Goal: Task Accomplishment & Management: Use online tool/utility

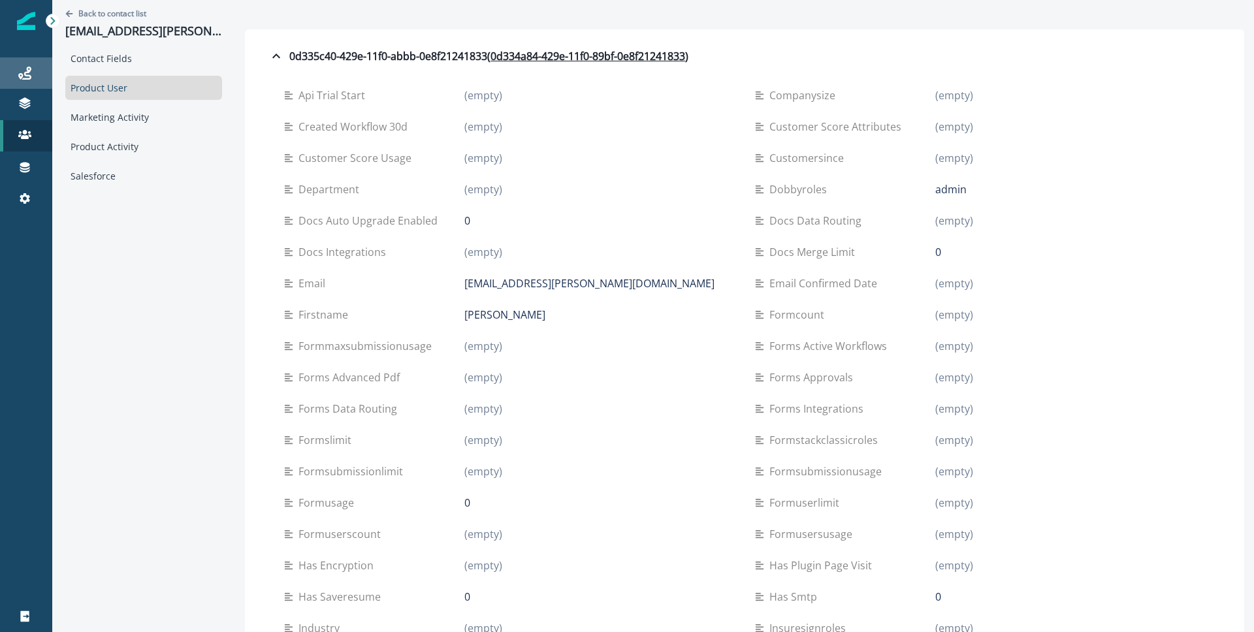
click at [33, 84] on link "Journeys" at bounding box center [26, 72] width 52 height 31
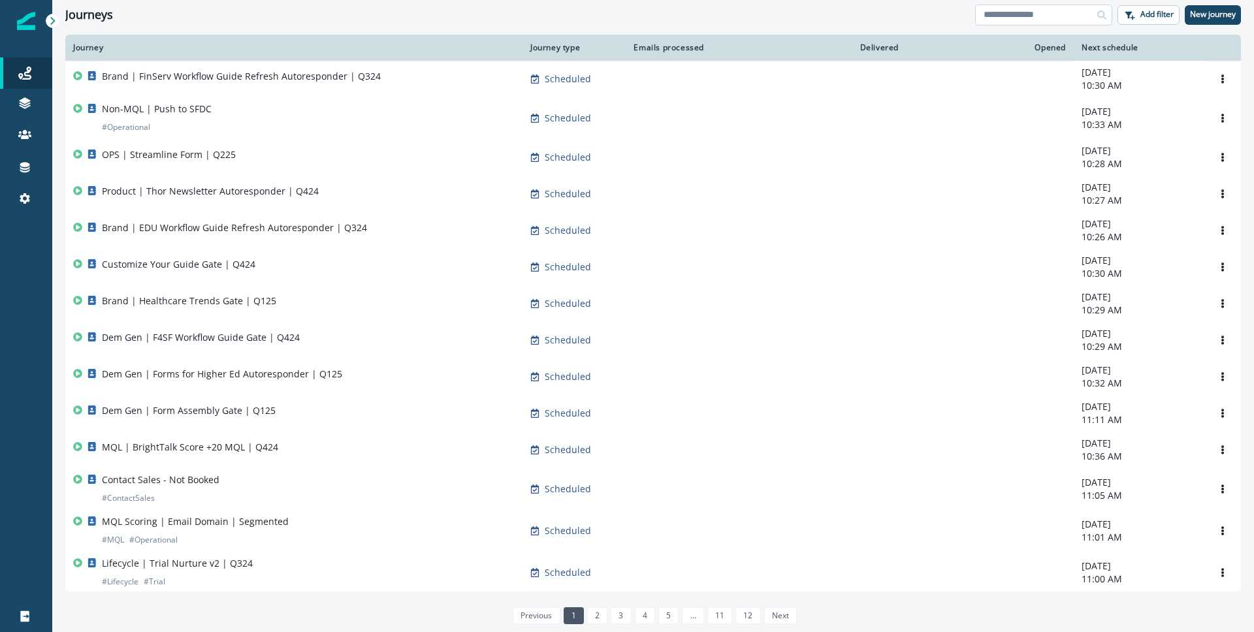
click at [1041, 14] on input at bounding box center [1043, 15] width 137 height 21
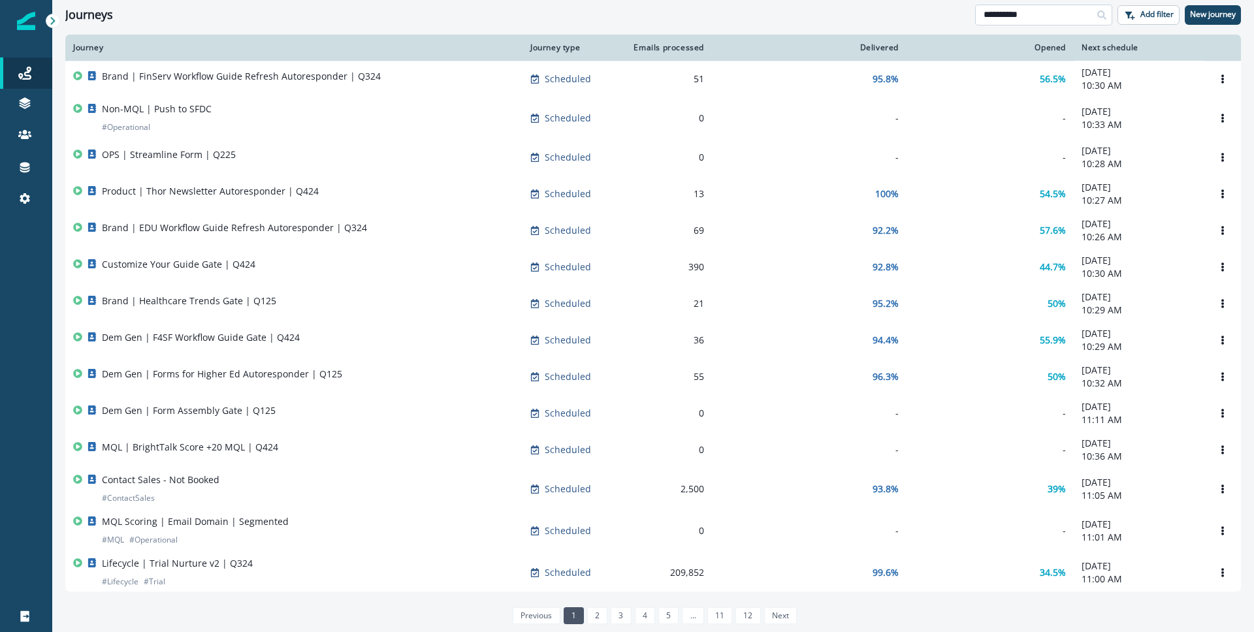
type input "**********"
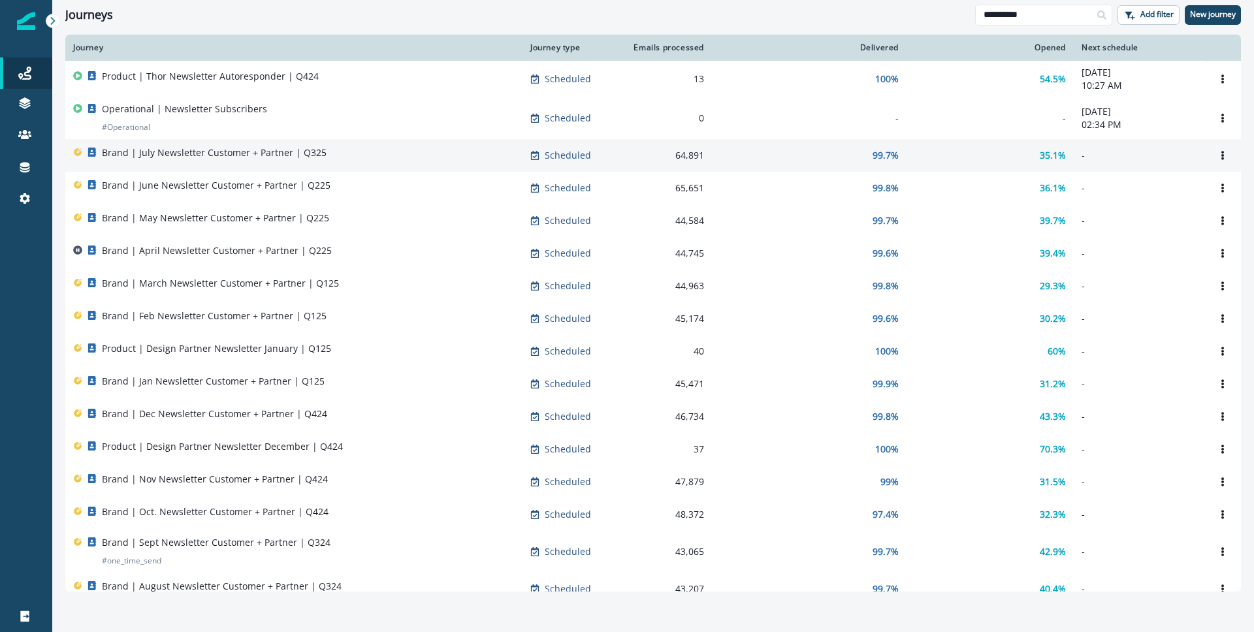
click at [433, 150] on div "Brand | July Newsletter Customer + Partner | Q325" at bounding box center [293, 155] width 441 height 18
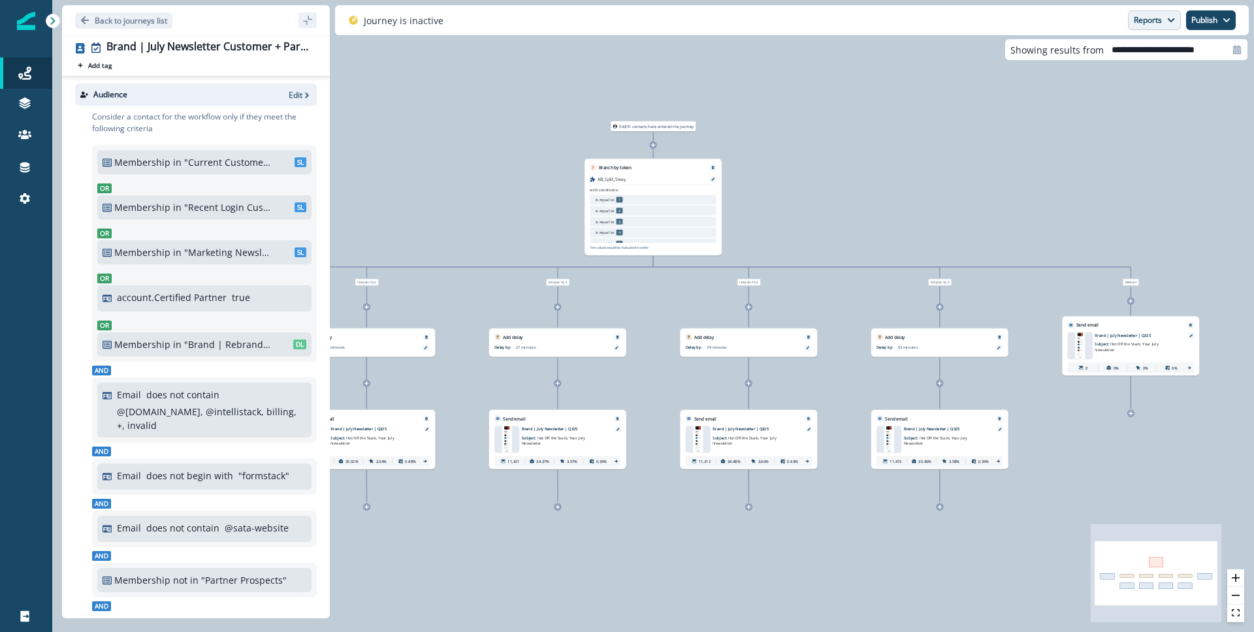
click at [1166, 15] on button "Reports" at bounding box center [1154, 20] width 53 height 20
click at [1144, 49] on button "Email Report" at bounding box center [1106, 53] width 148 height 24
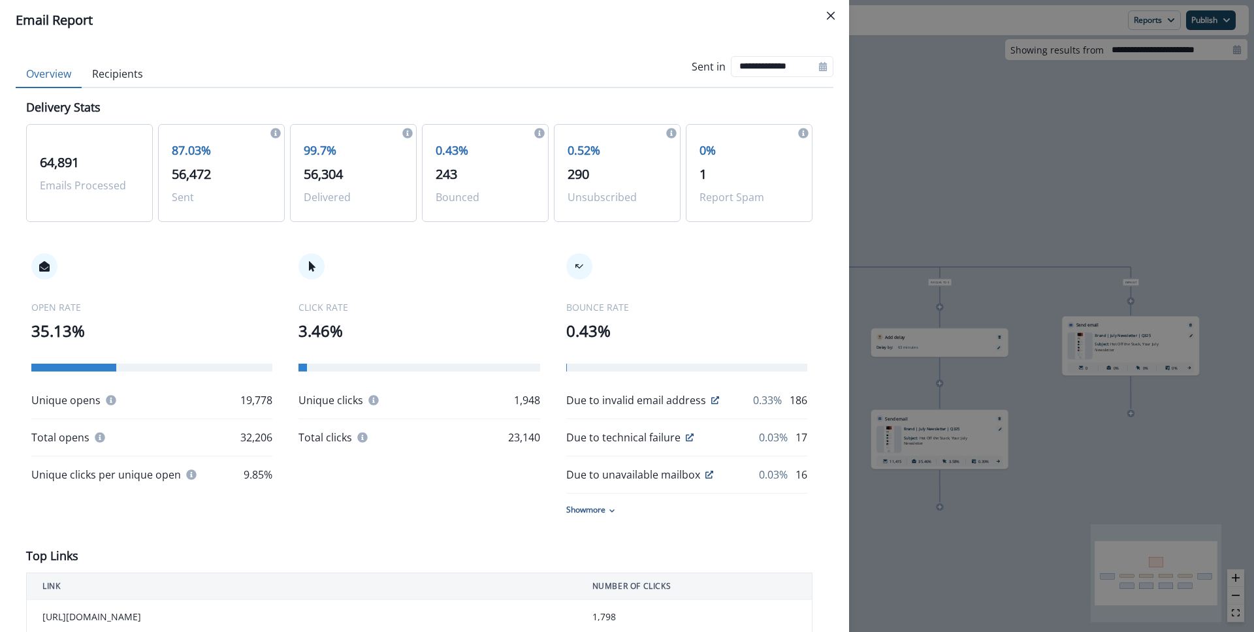
click at [128, 69] on button "Recipients" at bounding box center [118, 74] width 72 height 27
click at [51, 68] on button "Overview" at bounding box center [49, 74] width 66 height 27
drag, startPoint x: 116, startPoint y: 76, endPoint x: 171, endPoint y: 88, distance: 56.1
click at [116, 76] on button "Recipients" at bounding box center [118, 74] width 72 height 27
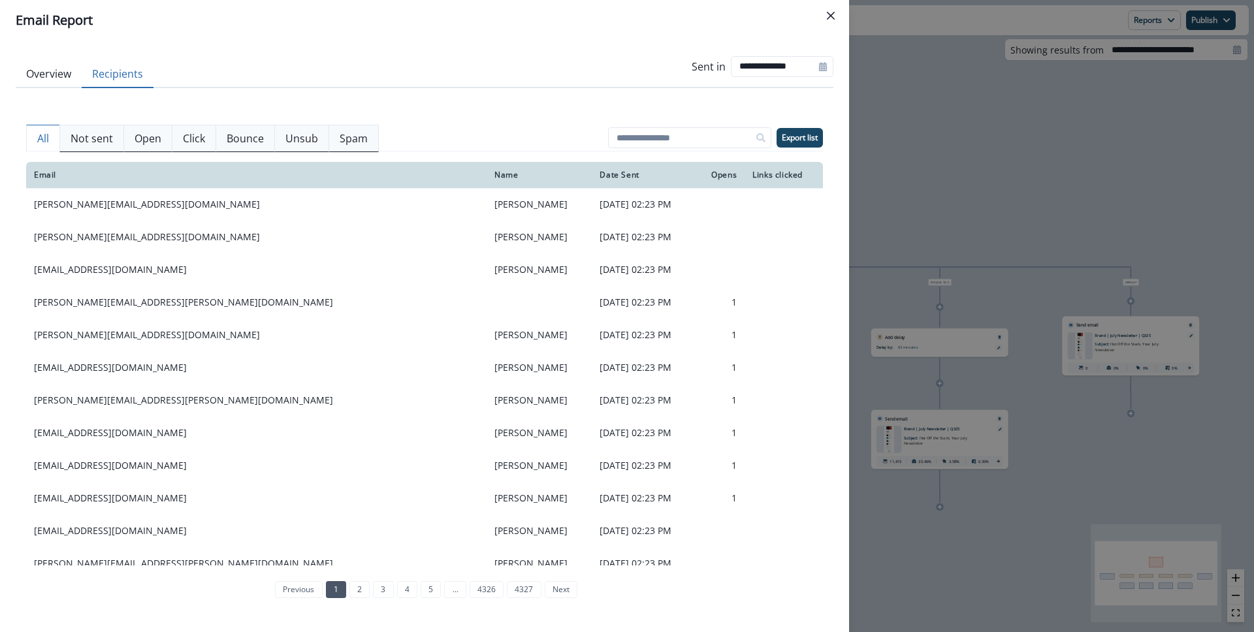
click at [340, 133] on p "Spam" at bounding box center [354, 139] width 28 height 16
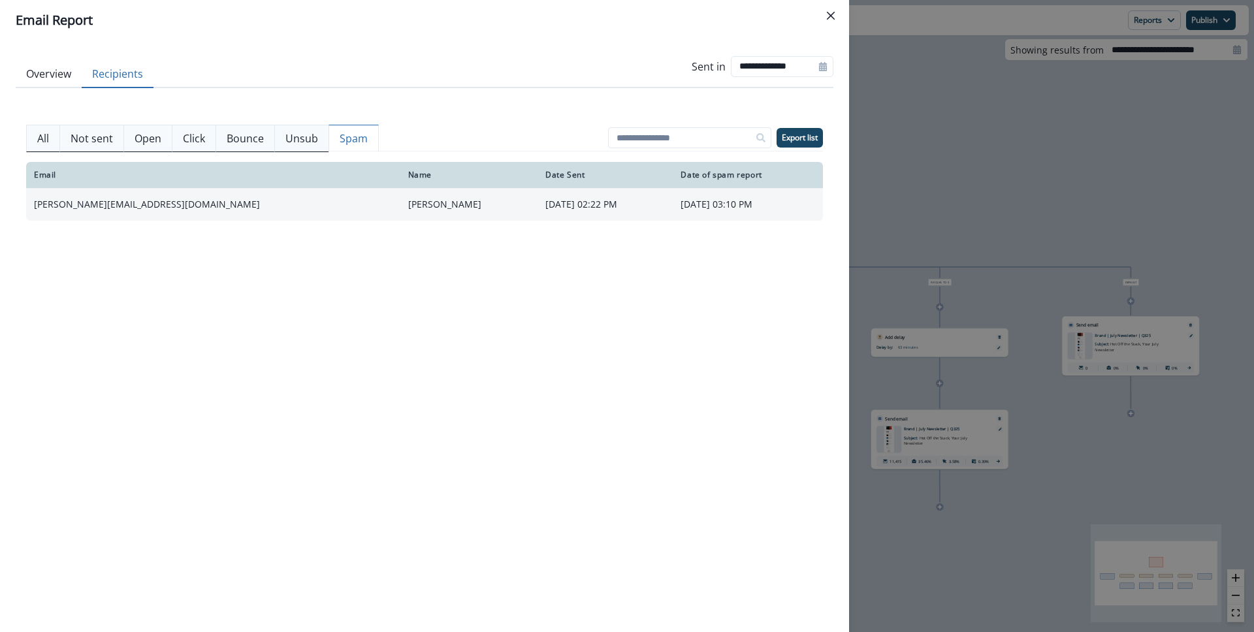
click at [236, 209] on td "[PERSON_NAME][EMAIL_ADDRESS][DOMAIN_NAME]" at bounding box center [213, 204] width 374 height 33
drag, startPoint x: 187, startPoint y: 201, endPoint x: 27, endPoint y: 202, distance: 160.6
click at [27, 202] on td "[PERSON_NAME][EMAIL_ADDRESS][DOMAIN_NAME]" at bounding box center [213, 204] width 374 height 33
copy td "[PERSON_NAME][EMAIL_ADDRESS][DOMAIN_NAME]"
click at [893, 70] on div "**********" at bounding box center [627, 316] width 1254 height 632
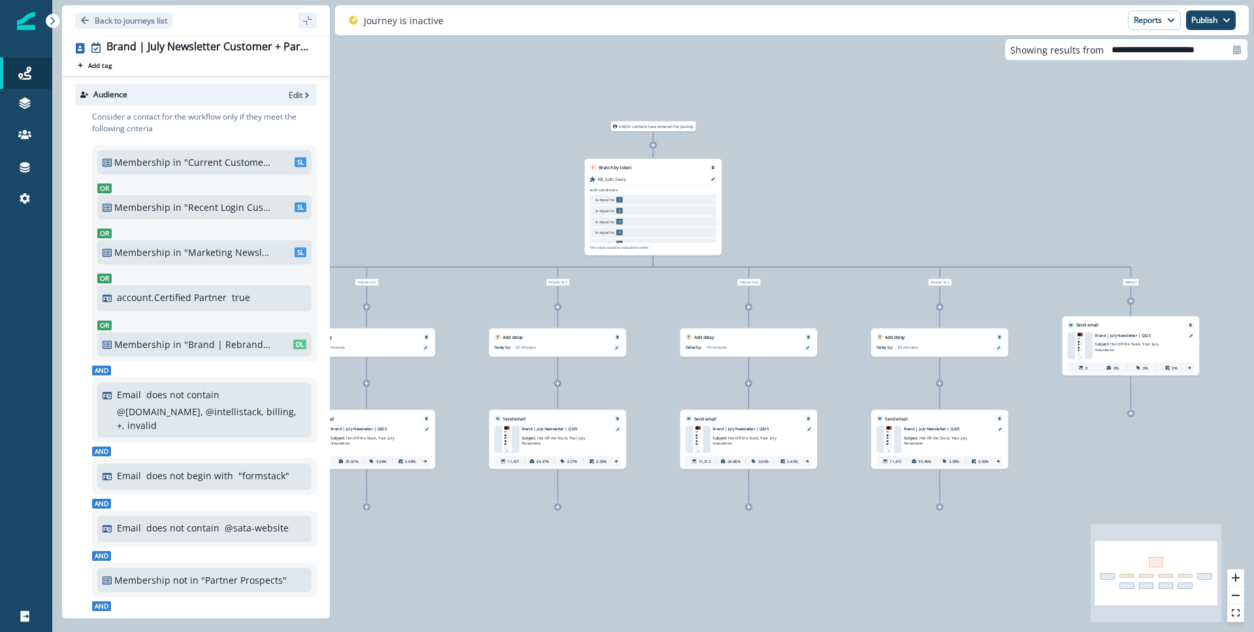
click at [108, 152] on p "Static lists" at bounding box center [93, 154] width 44 height 14
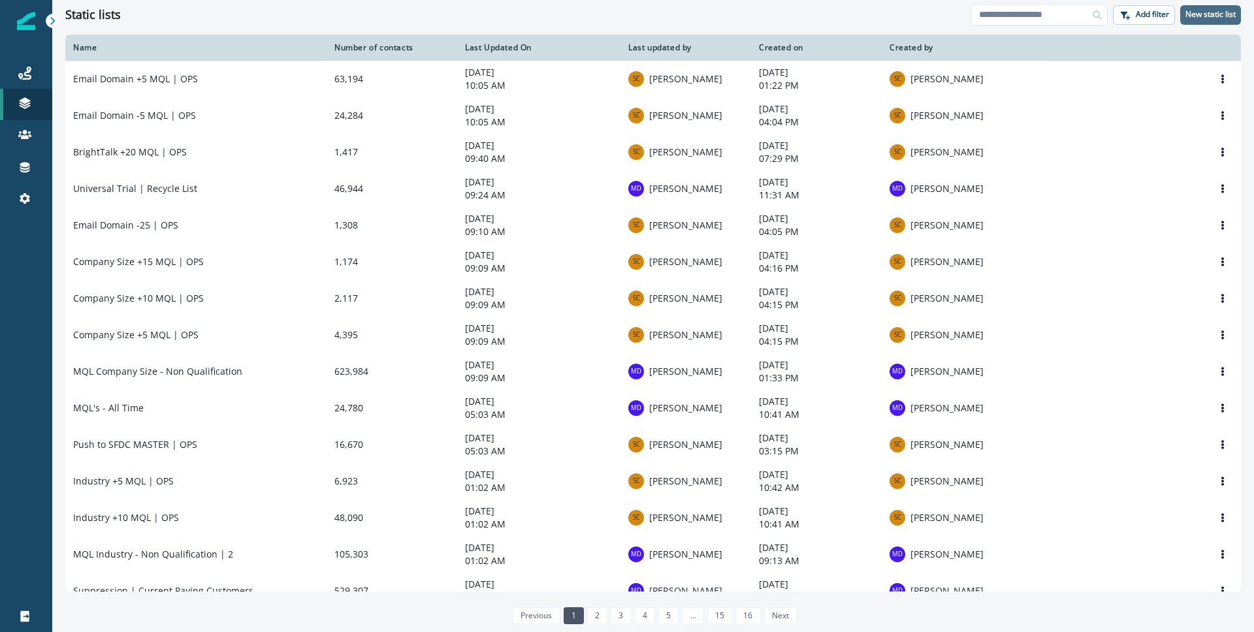
click at [1194, 16] on p "New static list" at bounding box center [1210, 14] width 50 height 9
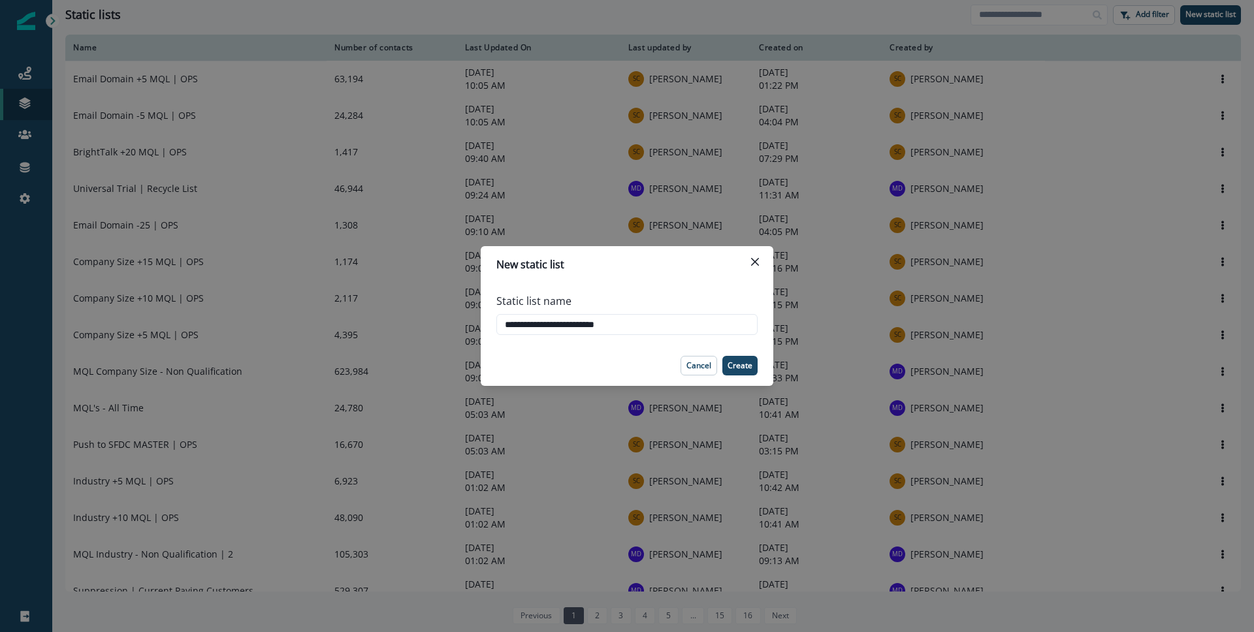
type input "**********"
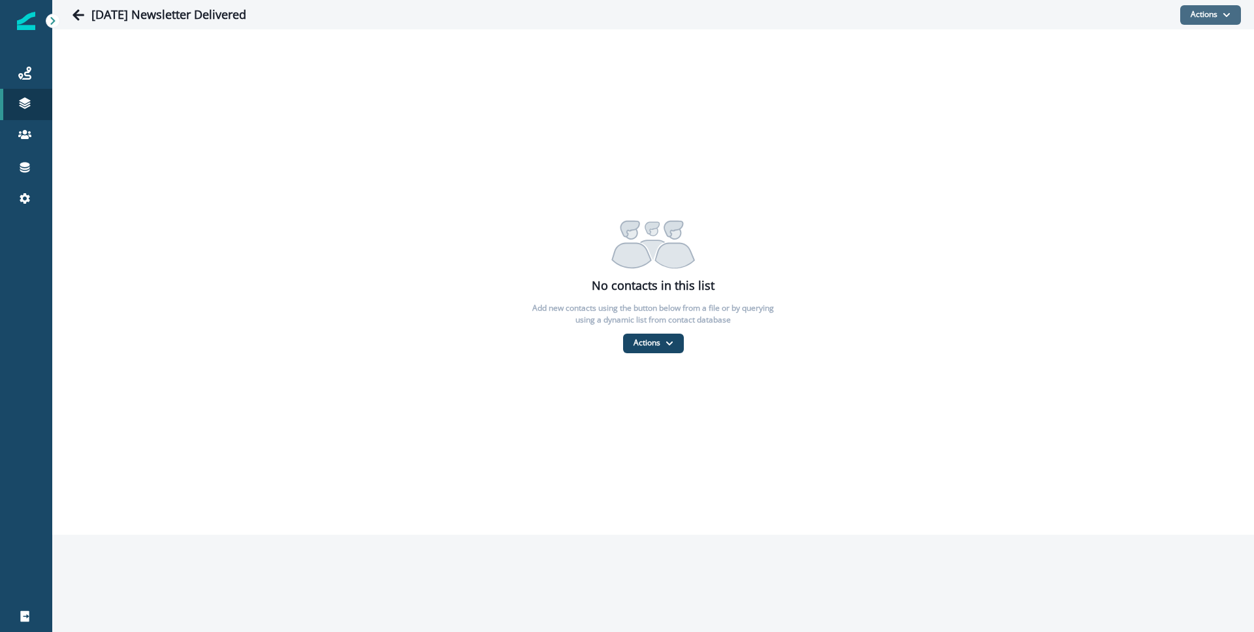
click at [1220, 19] on button "Actions" at bounding box center [1210, 15] width 61 height 20
click at [1173, 88] on button "From a dynamic list" at bounding box center [1182, 93] width 116 height 22
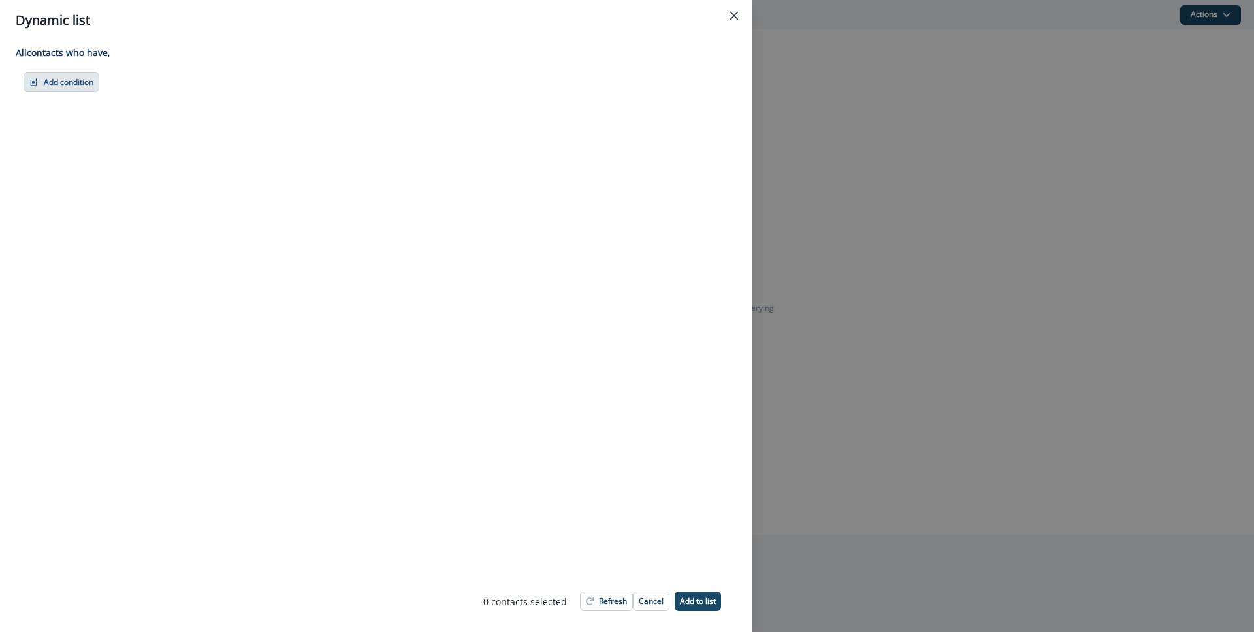
click at [83, 82] on button "Add condition" at bounding box center [62, 82] width 76 height 20
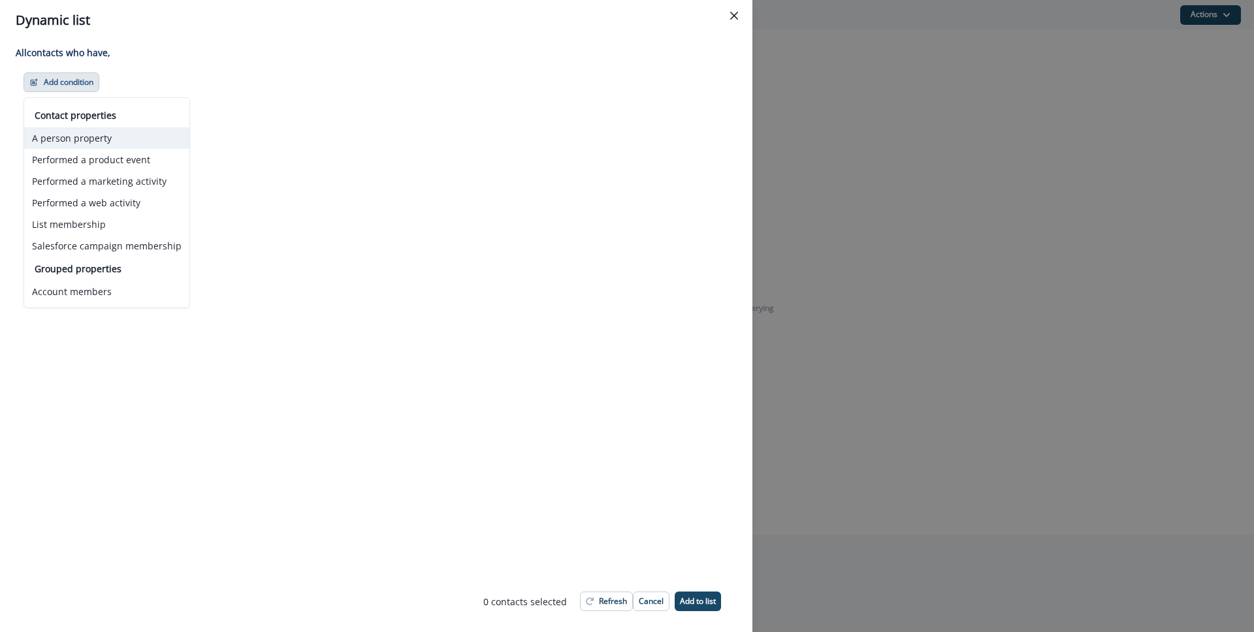
click at [123, 134] on button "A person property" at bounding box center [106, 138] width 165 height 22
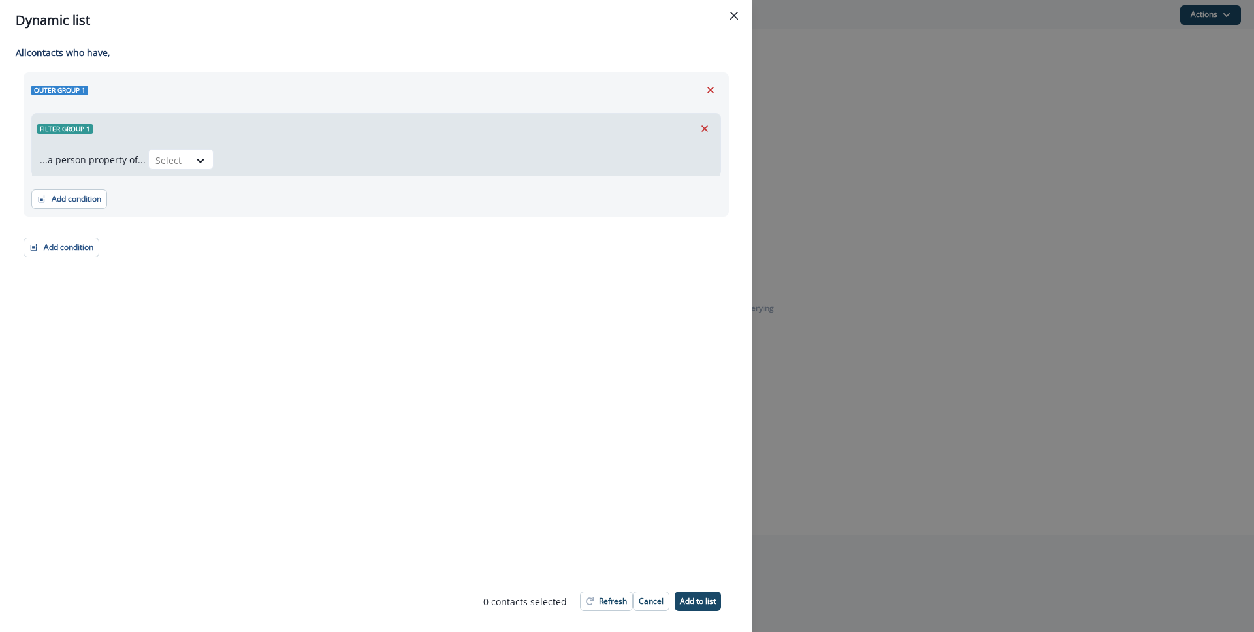
click at [211, 150] on div "Select" at bounding box center [430, 159] width 564 height 21
click at [202, 155] on icon at bounding box center [201, 160] width 12 height 13
type input "*"
click at [348, 139] on div "Filter group 1" at bounding box center [376, 129] width 688 height 30
click at [212, 144] on div "...a person property of... Select" at bounding box center [376, 160] width 688 height 32
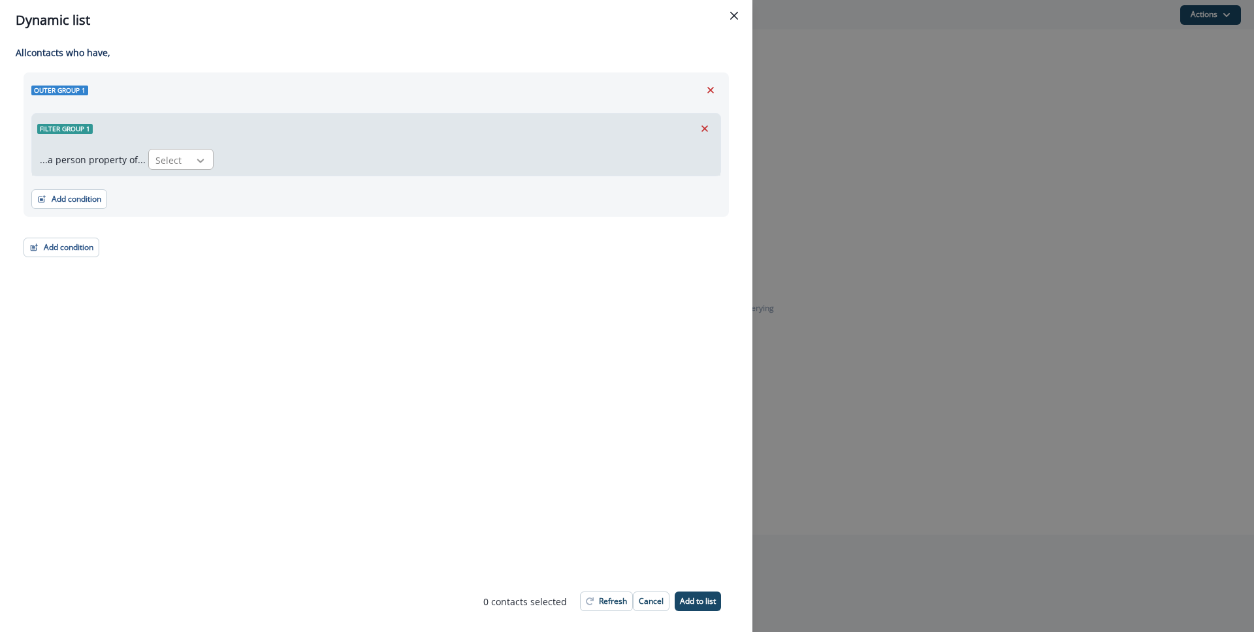
click at [189, 162] on div at bounding box center [200, 160] width 22 height 13
click at [445, 129] on div "Filter group 1" at bounding box center [376, 129] width 688 height 30
click at [697, 138] on div "Filter group 1" at bounding box center [376, 129] width 688 height 30
click at [701, 132] on icon "Remove" at bounding box center [705, 129] width 12 height 12
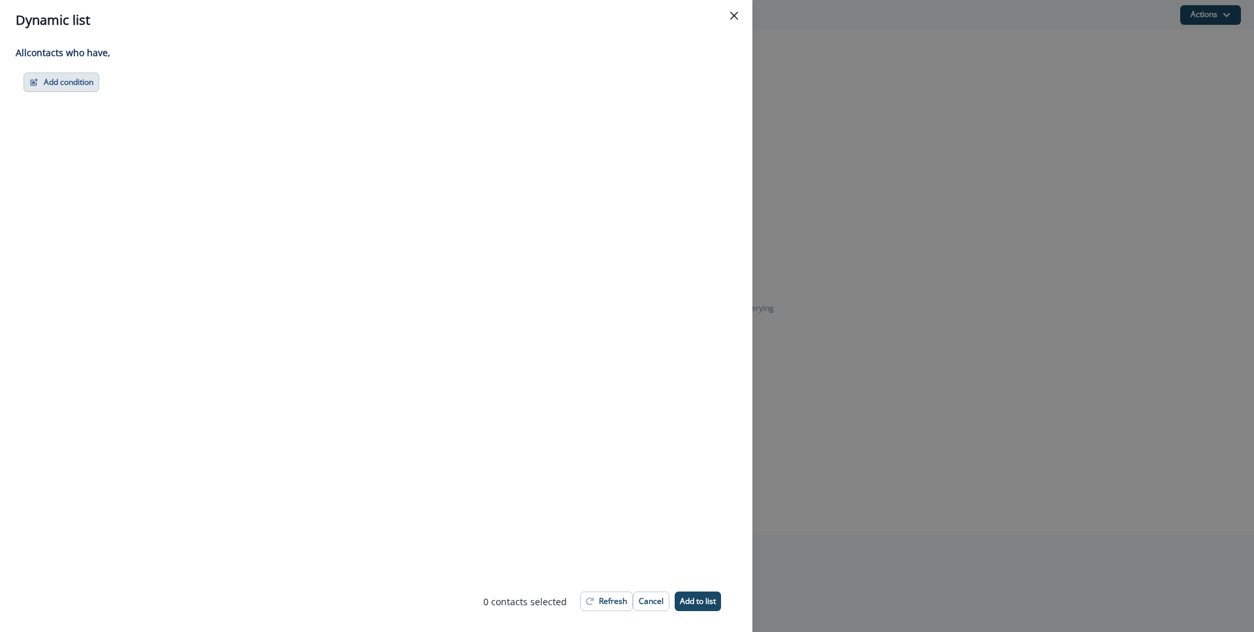
click at [85, 78] on button "Add condition" at bounding box center [62, 82] width 76 height 20
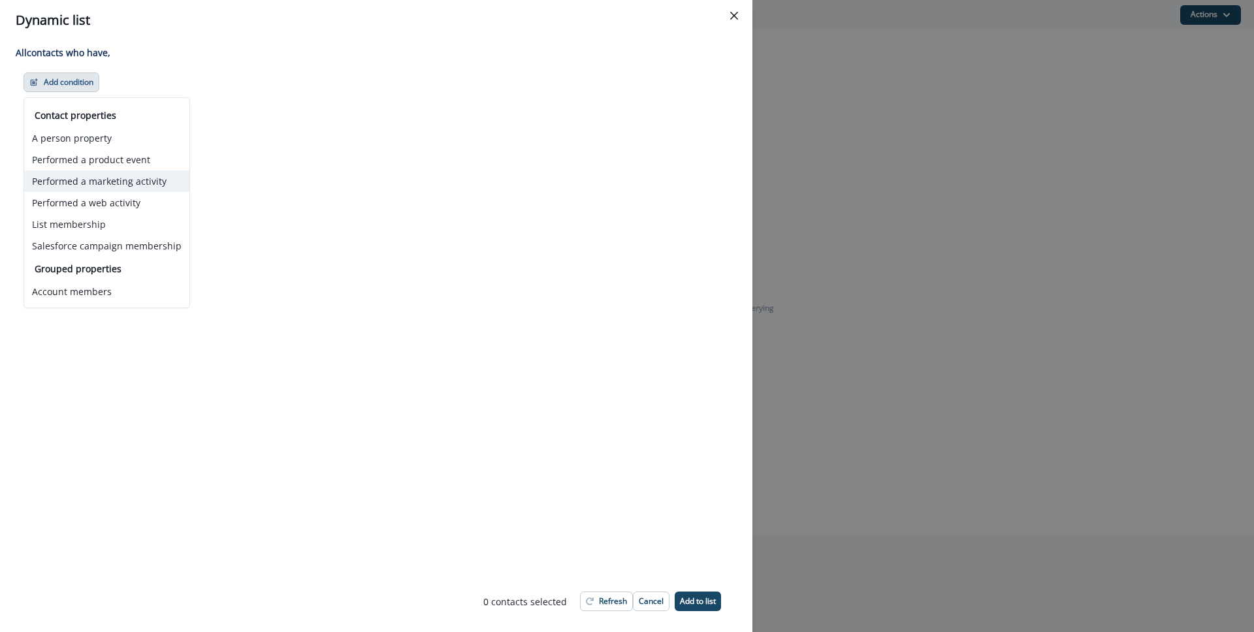
click at [104, 187] on button "Performed a marketing activity" at bounding box center [106, 181] width 165 height 22
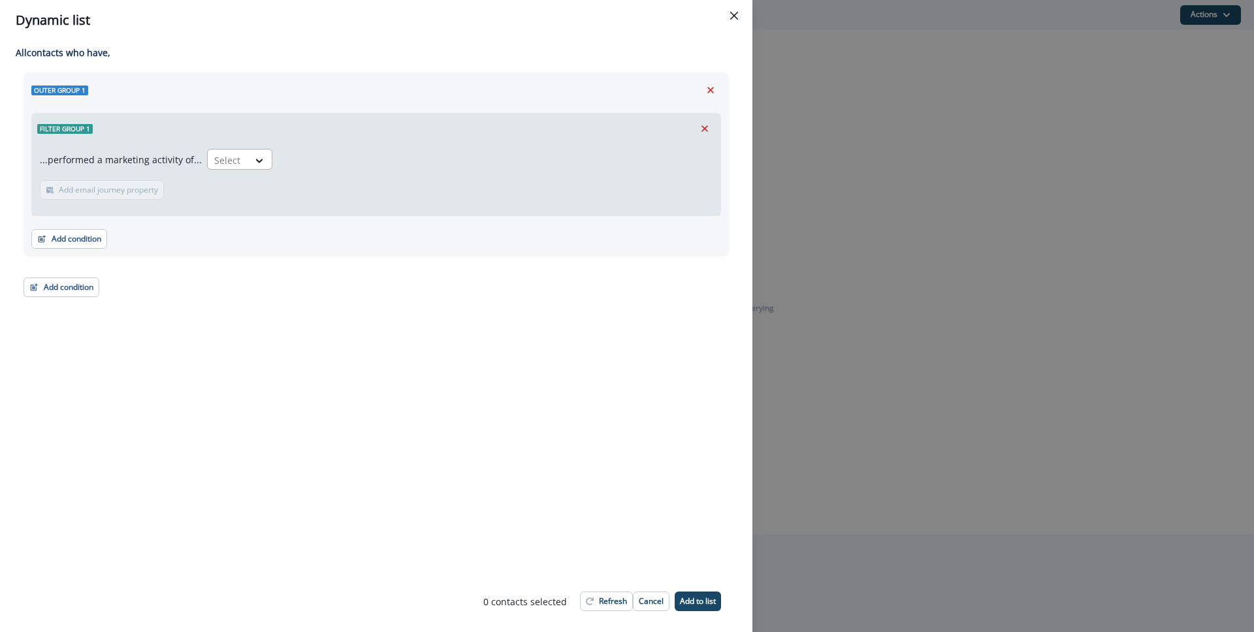
click at [242, 169] on div "Select" at bounding box center [228, 161] width 40 height 22
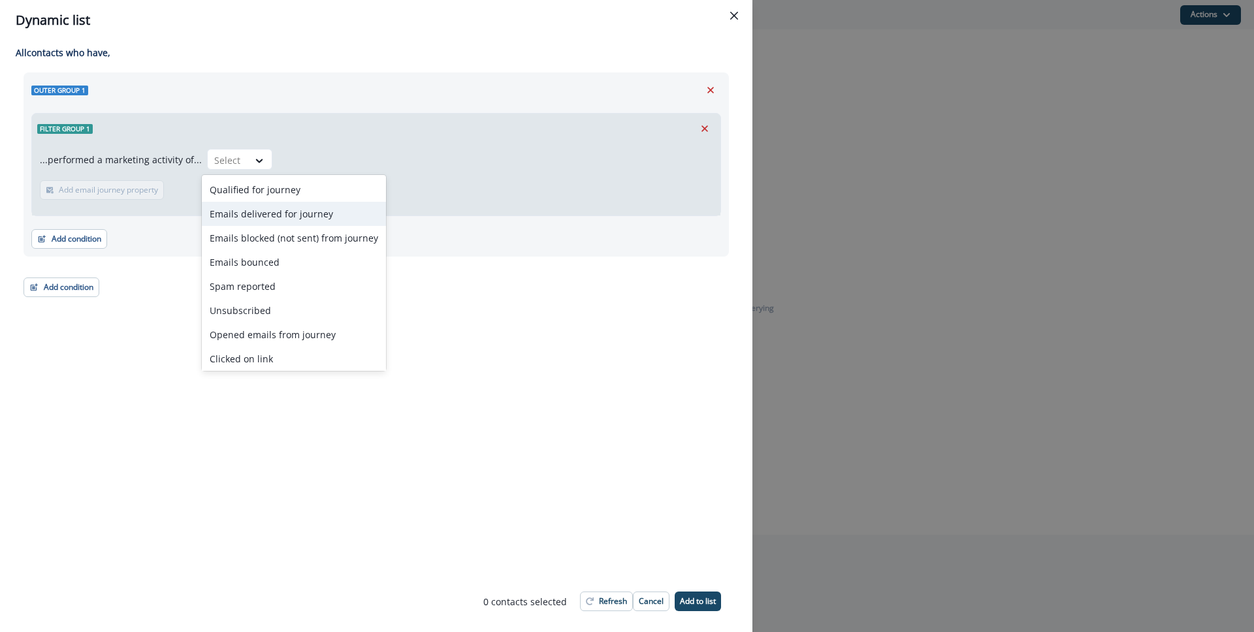
click at [265, 210] on div "Emails delivered for journey" at bounding box center [294, 214] width 184 height 24
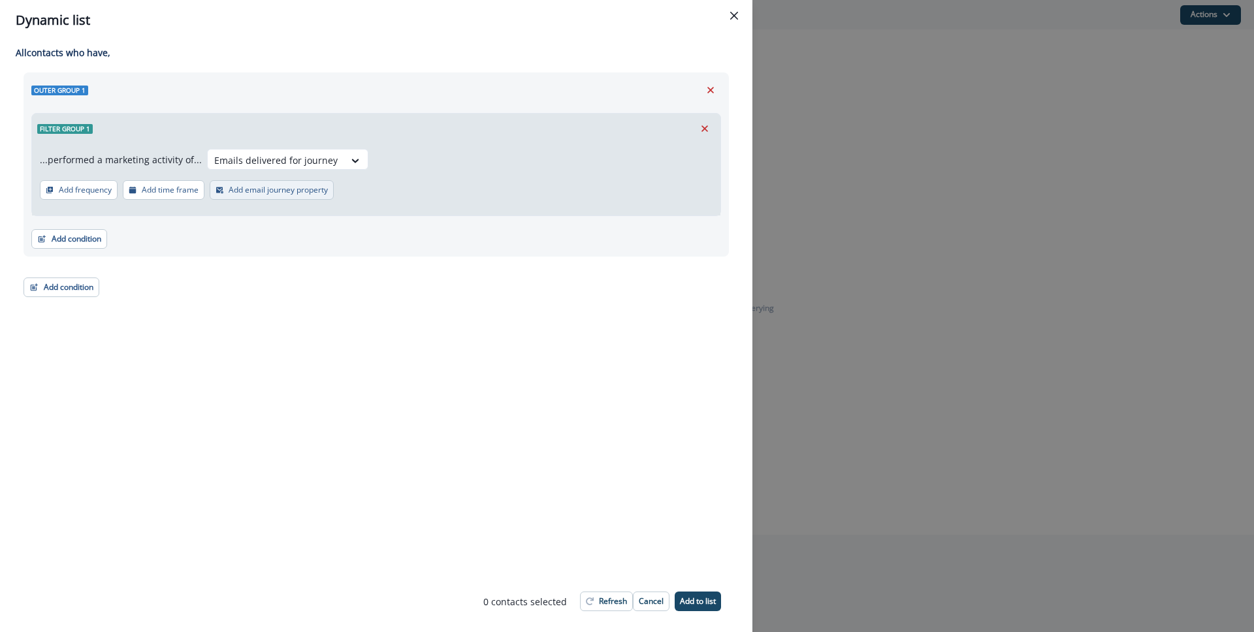
click at [265, 191] on p "Add email journey property" at bounding box center [278, 189] width 99 height 9
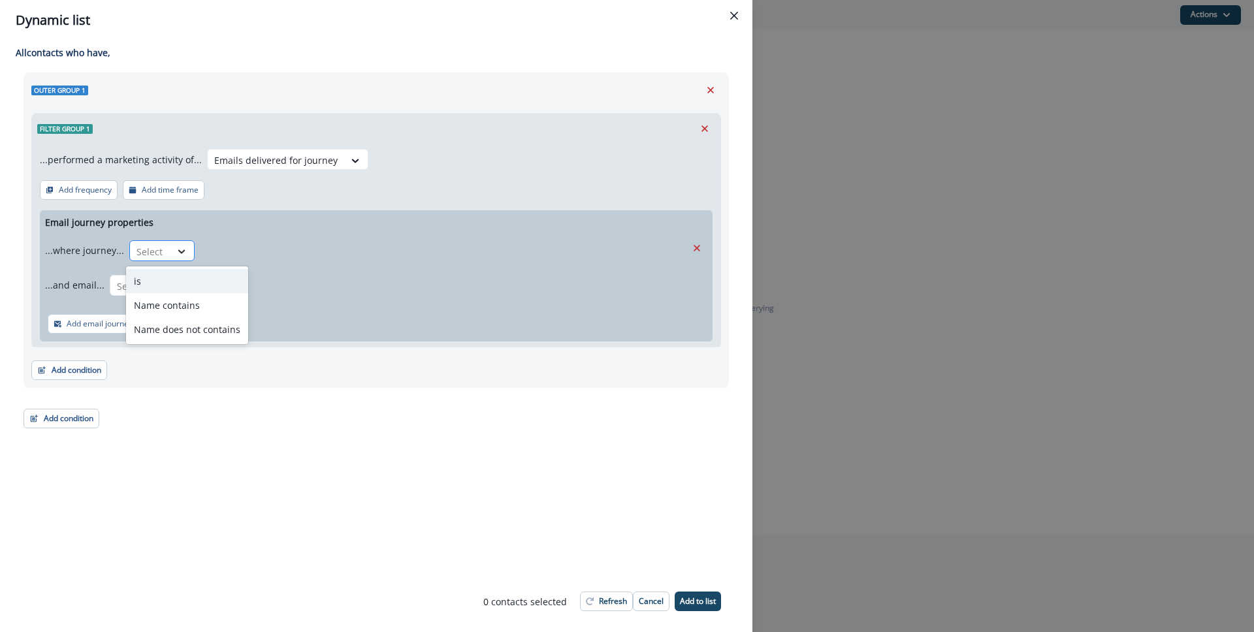
click at [179, 253] on icon at bounding box center [182, 251] width 12 height 13
click at [176, 278] on div "is" at bounding box center [187, 281] width 122 height 24
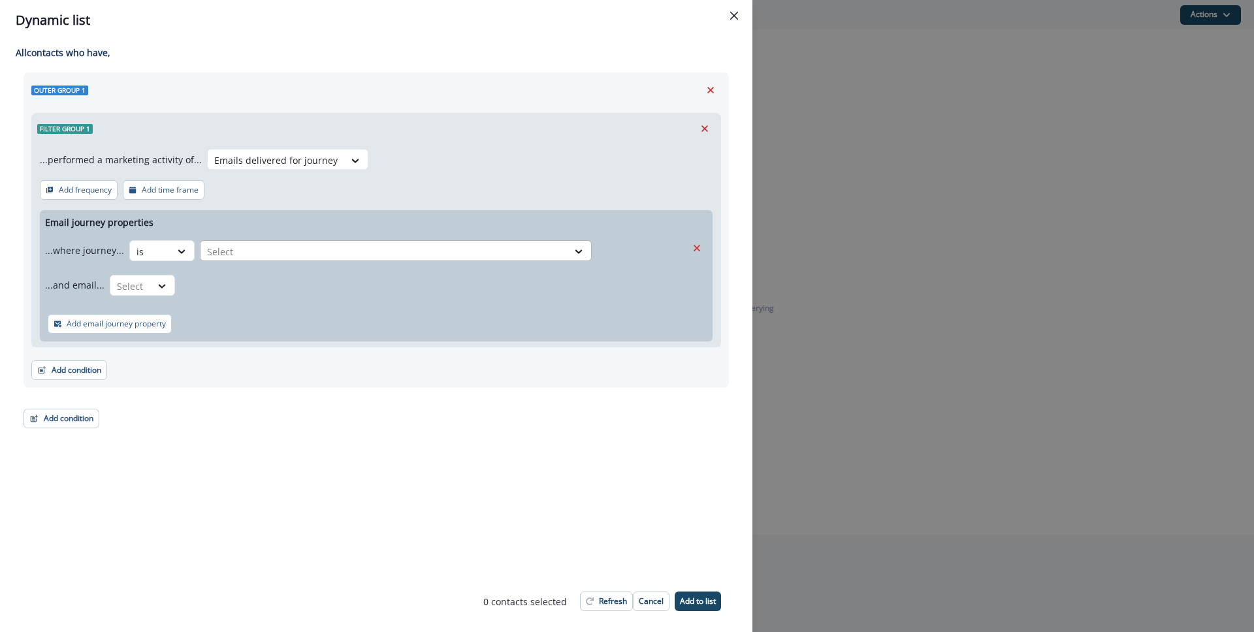
click at [267, 249] on div at bounding box center [384, 252] width 354 height 16
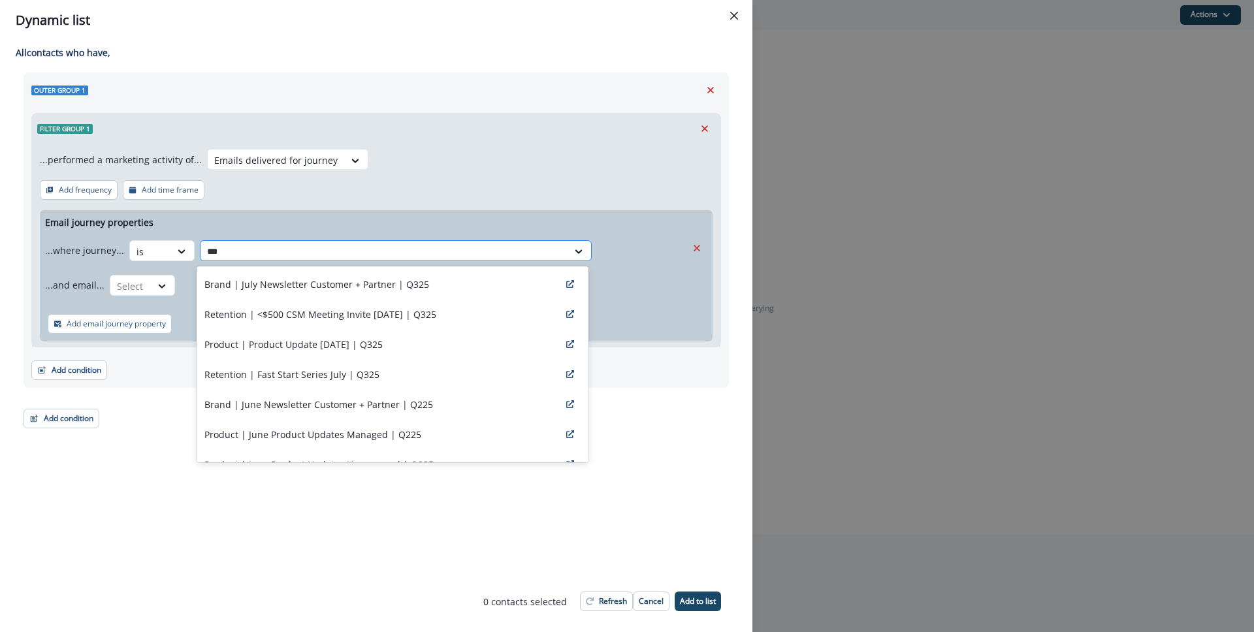
type input "****"
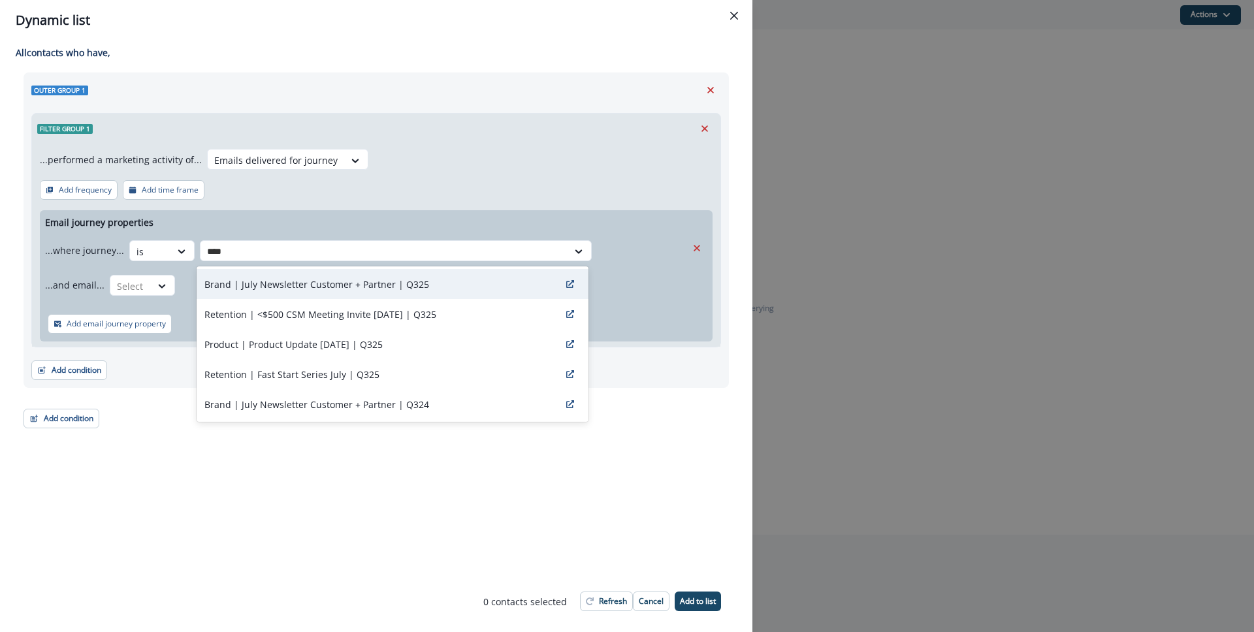
click at [299, 278] on p "Brand | July Newsletter Customer + Partner | Q325" at bounding box center [316, 285] width 225 height 14
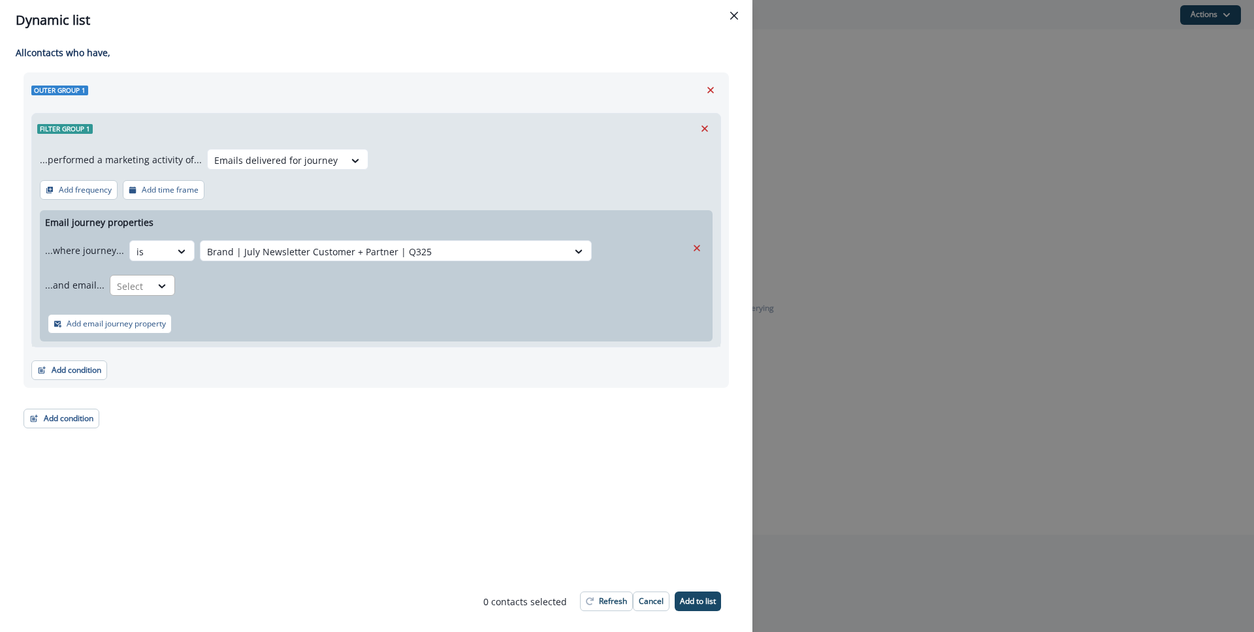
click at [142, 263] on div "Select" at bounding box center [150, 252] width 40 height 22
click at [172, 318] on div "is" at bounding box center [167, 316] width 122 height 24
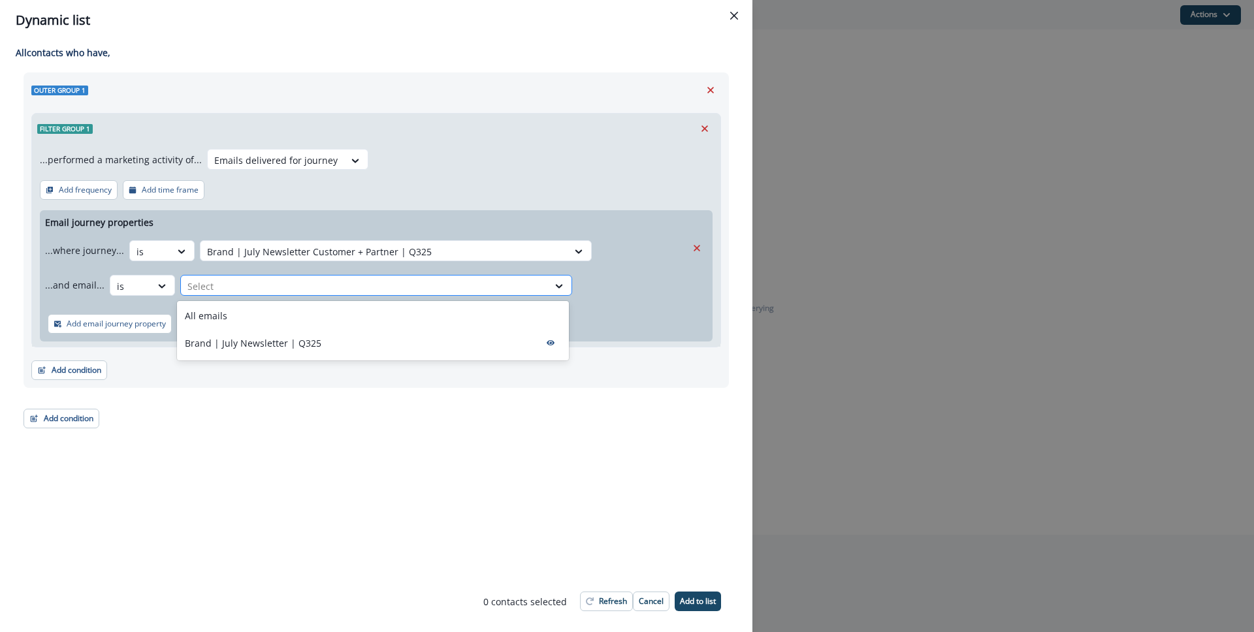
click at [257, 292] on div at bounding box center [364, 286] width 354 height 16
click at [255, 339] on p "Brand | July Newsletter | Q325" at bounding box center [253, 343] width 136 height 14
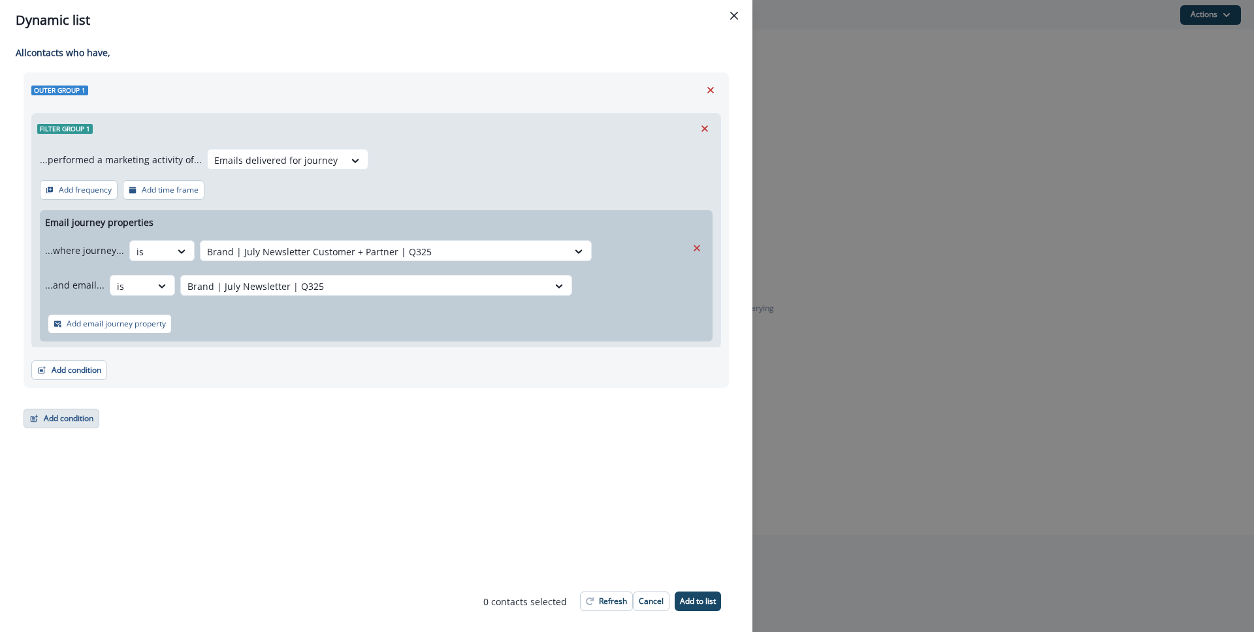
click at [95, 422] on button "Add condition" at bounding box center [62, 419] width 76 height 20
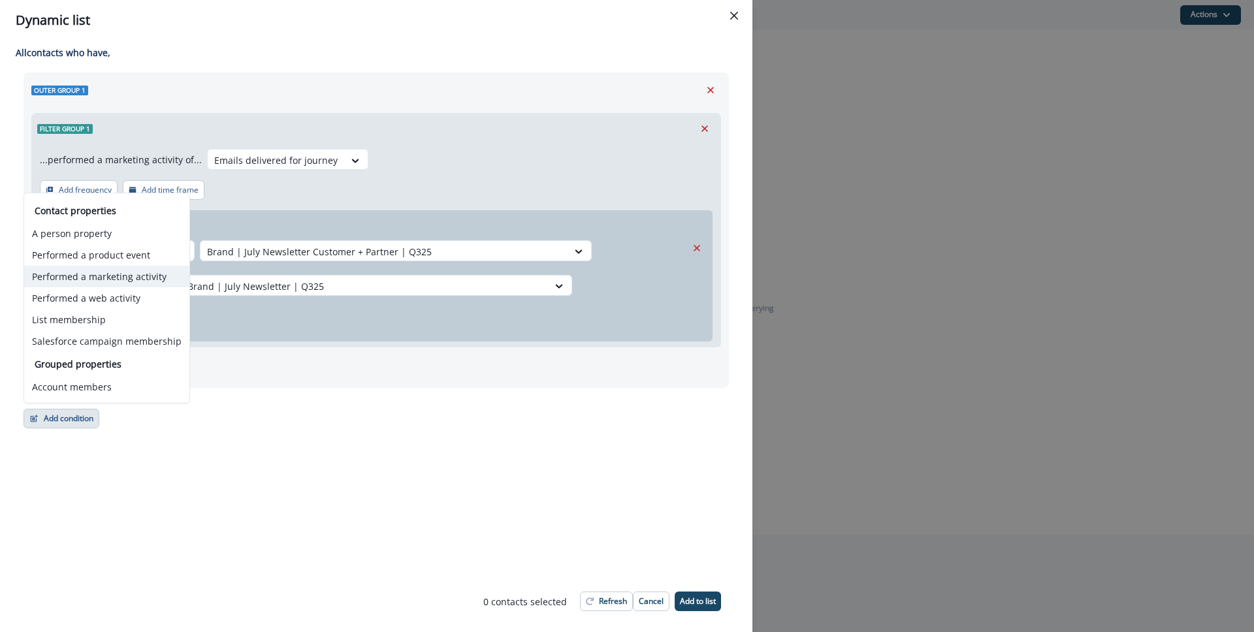
click at [96, 284] on button "Performed a marketing activity" at bounding box center [106, 277] width 165 height 22
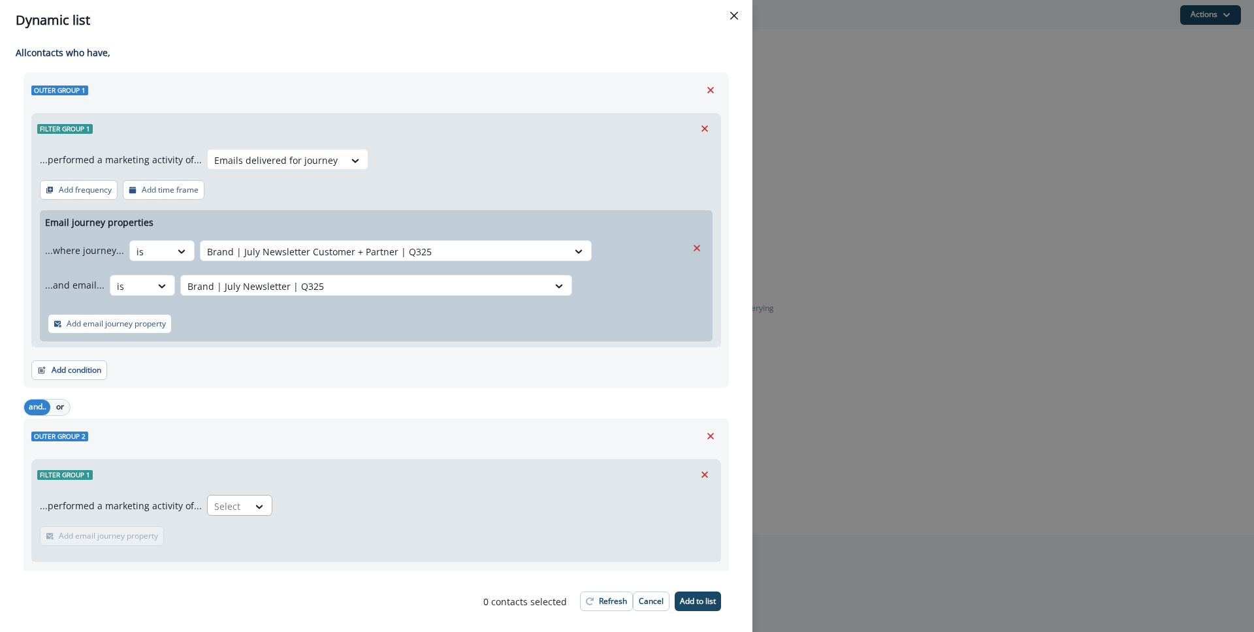
click at [225, 512] on div at bounding box center [227, 506] width 27 height 16
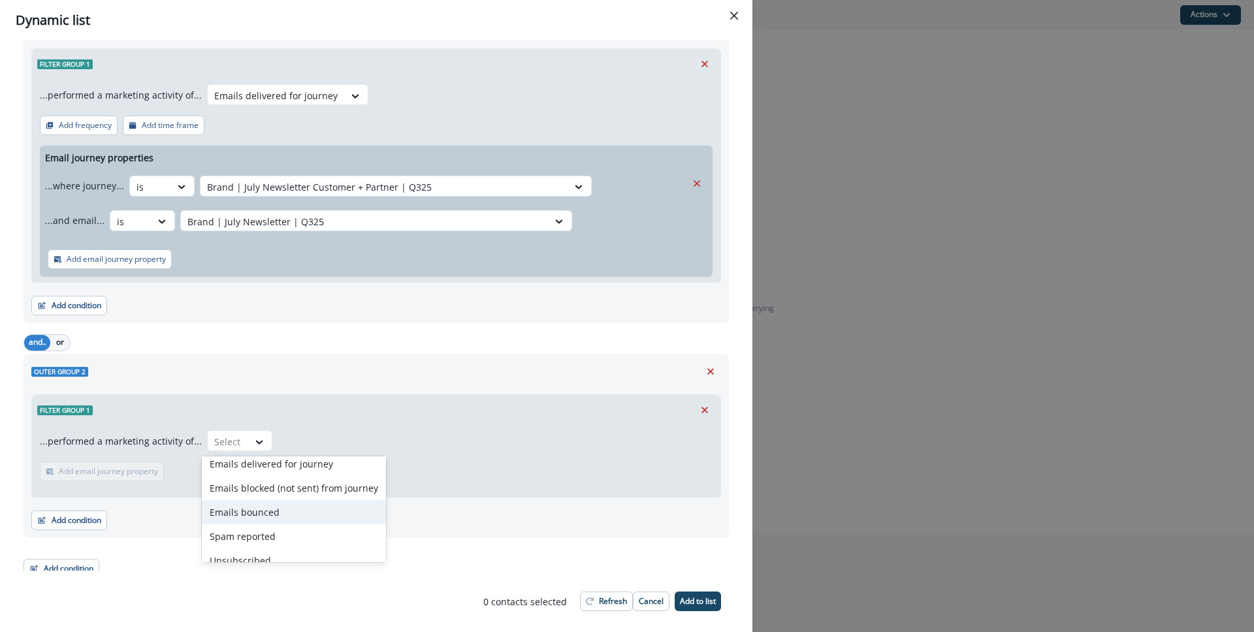
scroll to position [23, 0]
click at [284, 499] on div "Emails blocked (not sent) from journey" at bounding box center [294, 497] width 184 height 24
click at [703, 365] on button "Remove" at bounding box center [710, 372] width 21 height 20
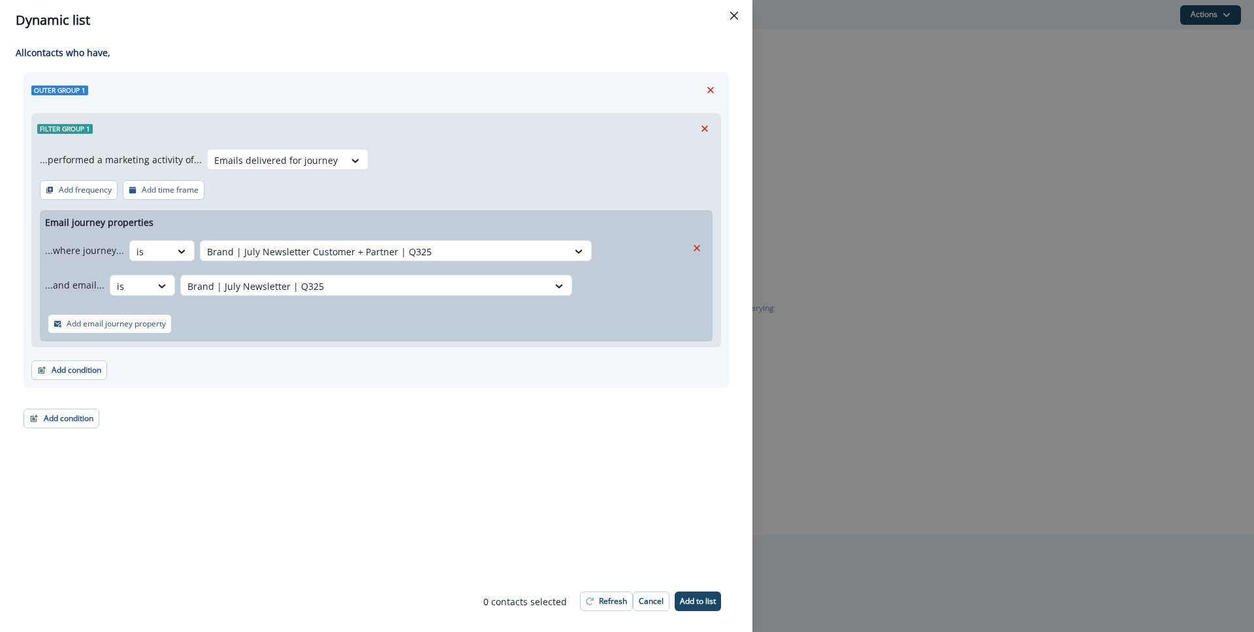
scroll to position [0, 0]
click at [599, 598] on p "Refresh" at bounding box center [613, 601] width 28 height 9
click at [72, 415] on button "Add condition" at bounding box center [62, 419] width 76 height 20
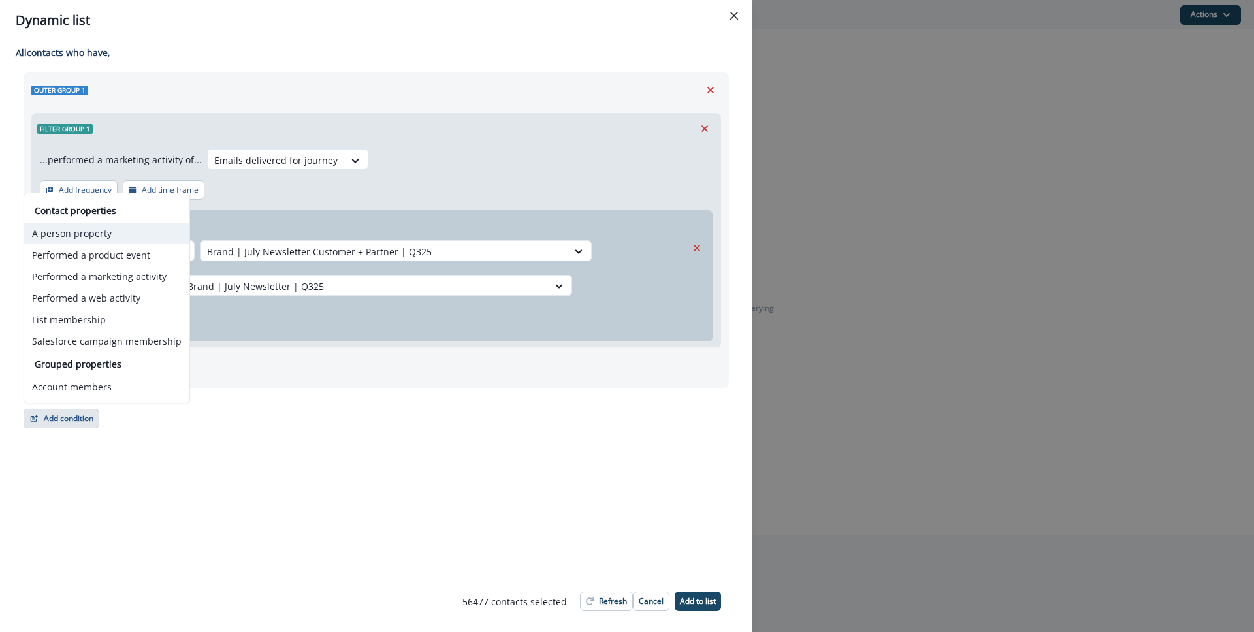
click at [131, 230] on button "A person property" at bounding box center [106, 234] width 165 height 22
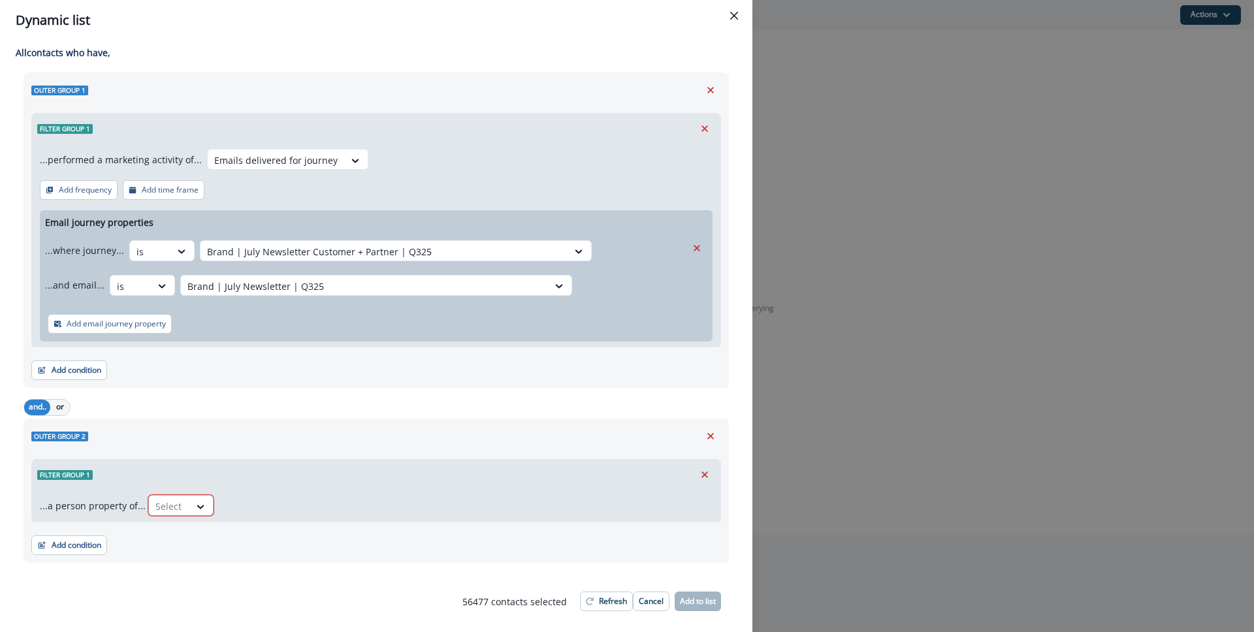
click at [193, 493] on div "...a person property of... Select" at bounding box center [376, 506] width 688 height 32
click at [195, 496] on div at bounding box center [201, 507] width 24 height 22
type input "******"
click at [200, 532] on div "Is Email Bounced" at bounding box center [190, 536] width 91 height 24
click at [285, 501] on div at bounding box center [287, 506] width 27 height 16
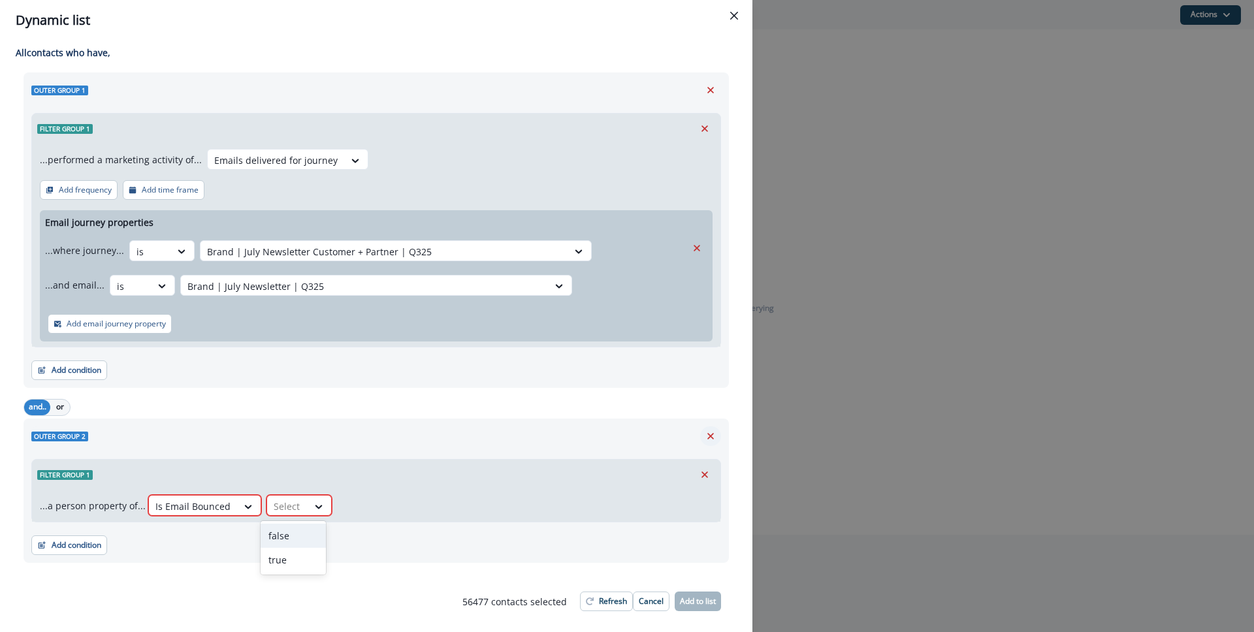
click at [705, 434] on icon "Remove" at bounding box center [711, 436] width 12 height 12
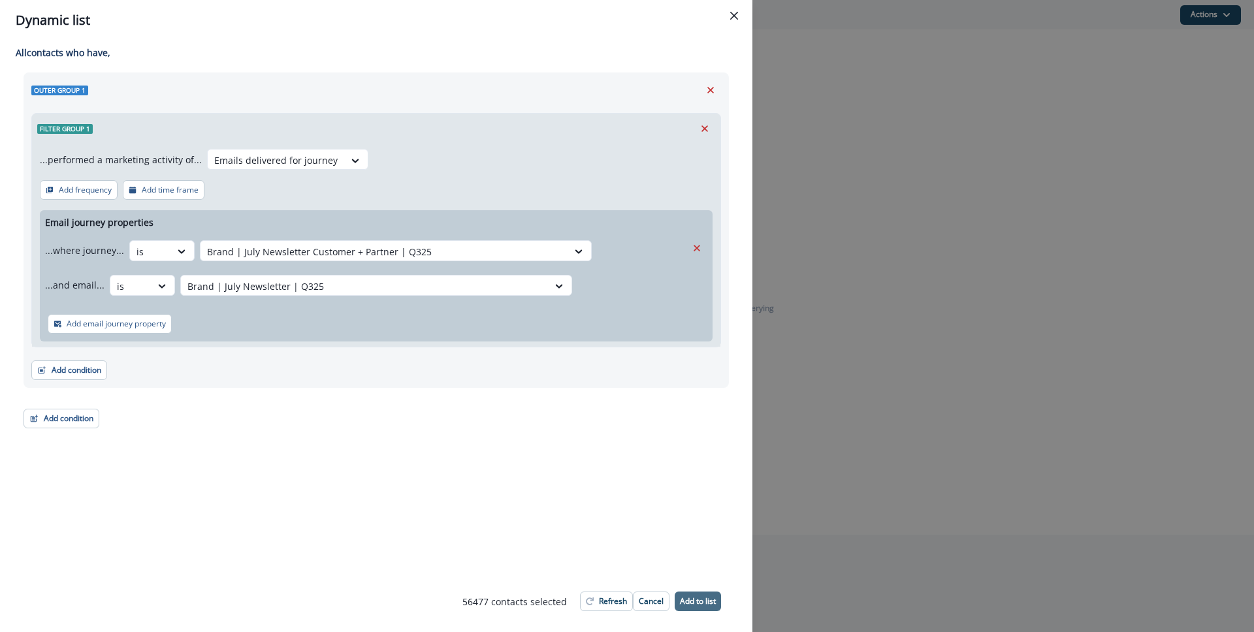
click at [699, 597] on p "Add to list" at bounding box center [698, 601] width 36 height 9
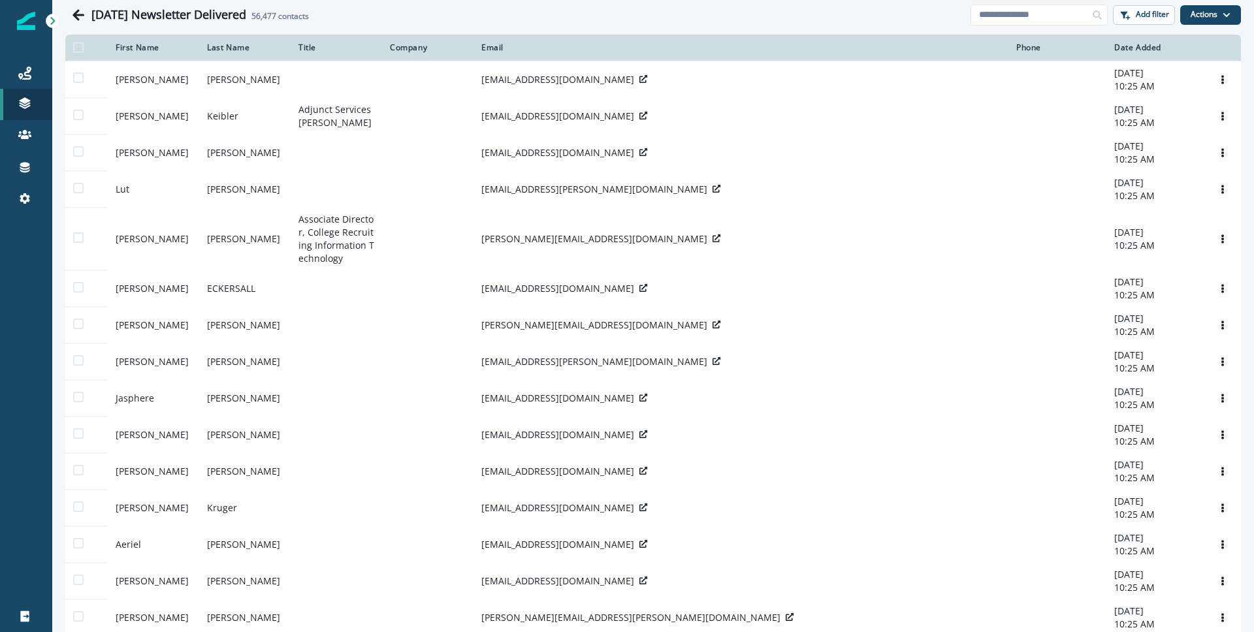
click at [119, 150] on div "Static lists" at bounding box center [123, 154] width 120 height 20
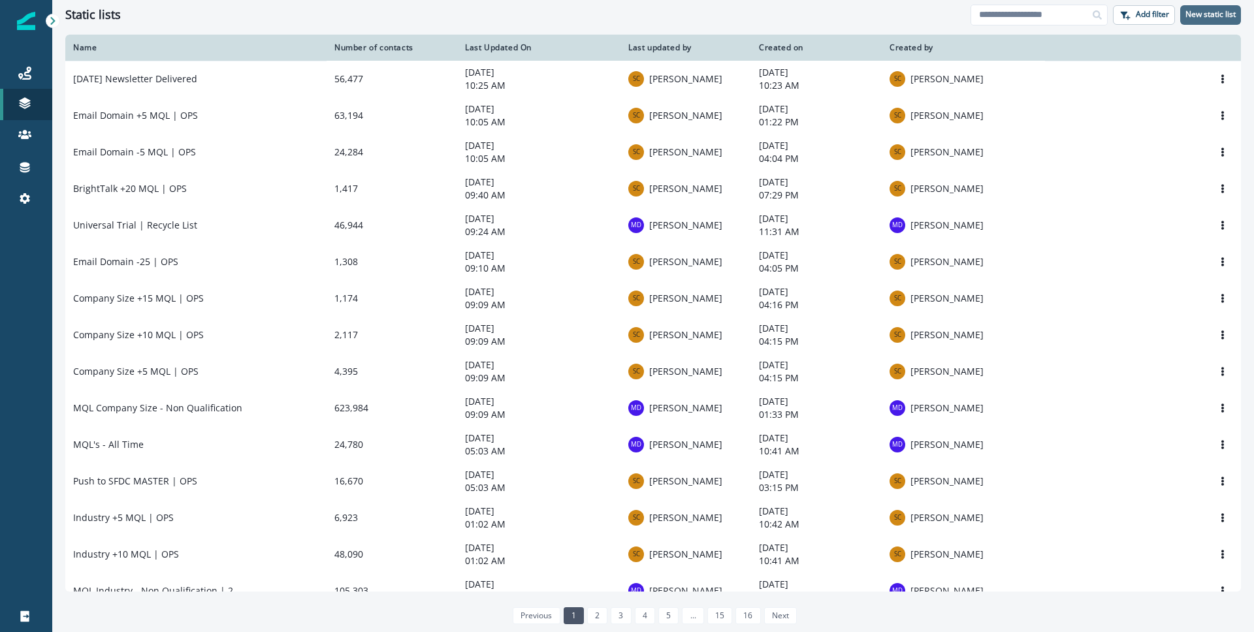
click at [1230, 12] on p "New static list" at bounding box center [1210, 14] width 50 height 9
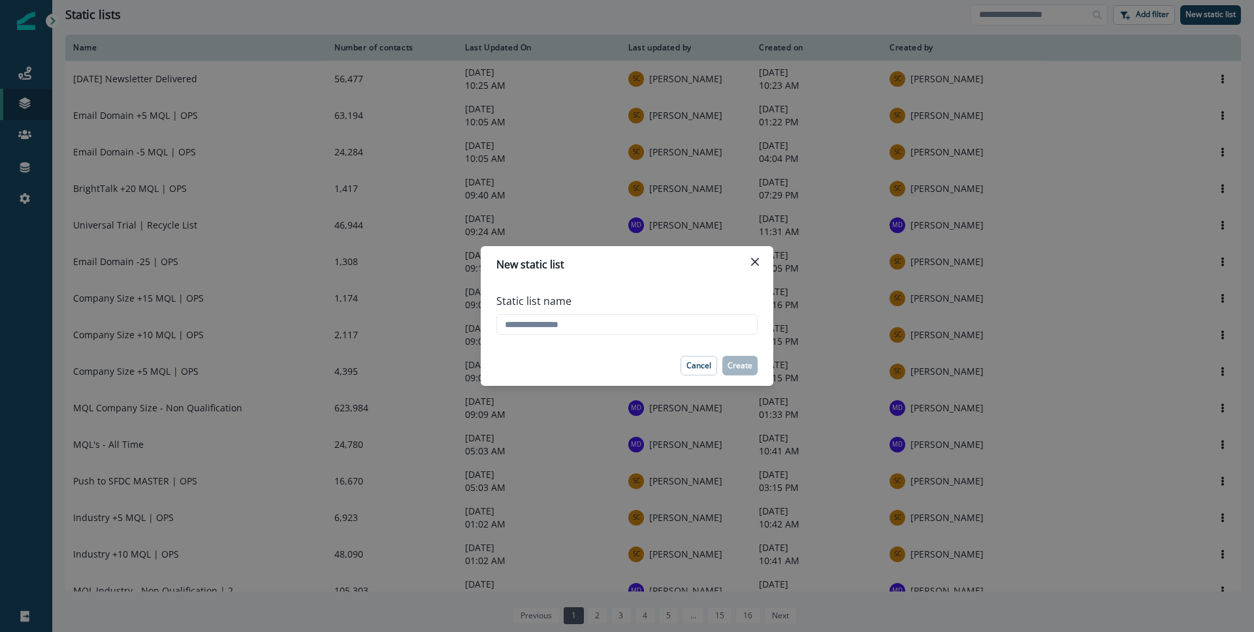
type input "*"
type input "**********"
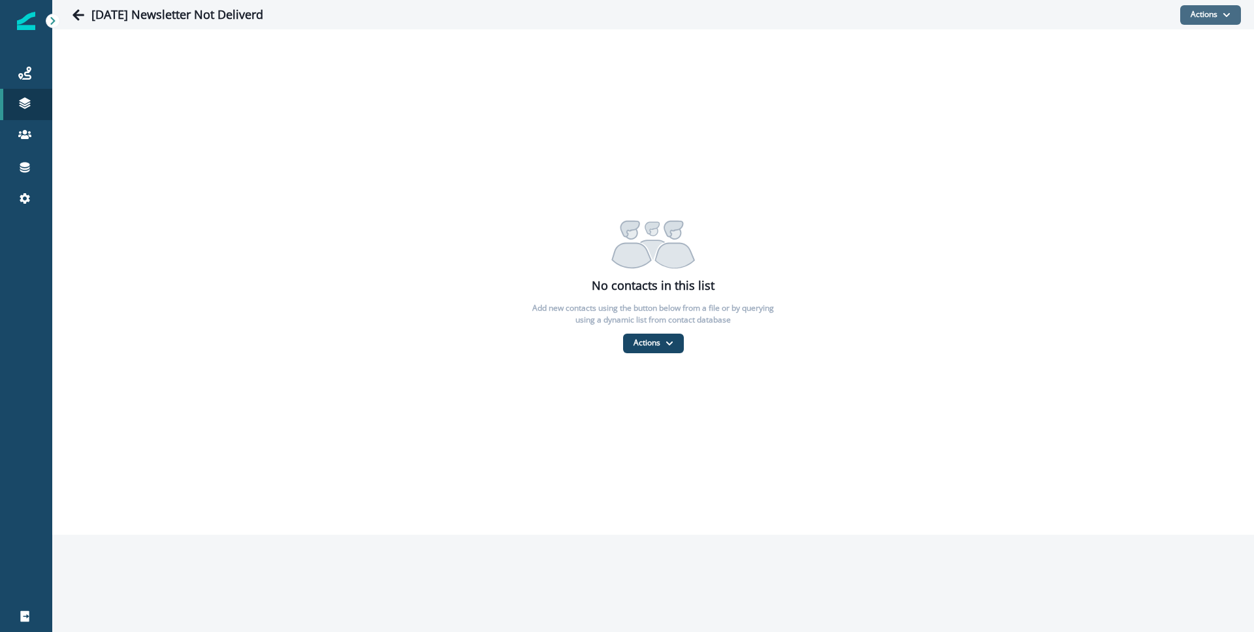
click at [1225, 23] on button "Actions" at bounding box center [1210, 15] width 61 height 20
click at [1184, 86] on button "From a dynamic list" at bounding box center [1182, 93] width 116 height 22
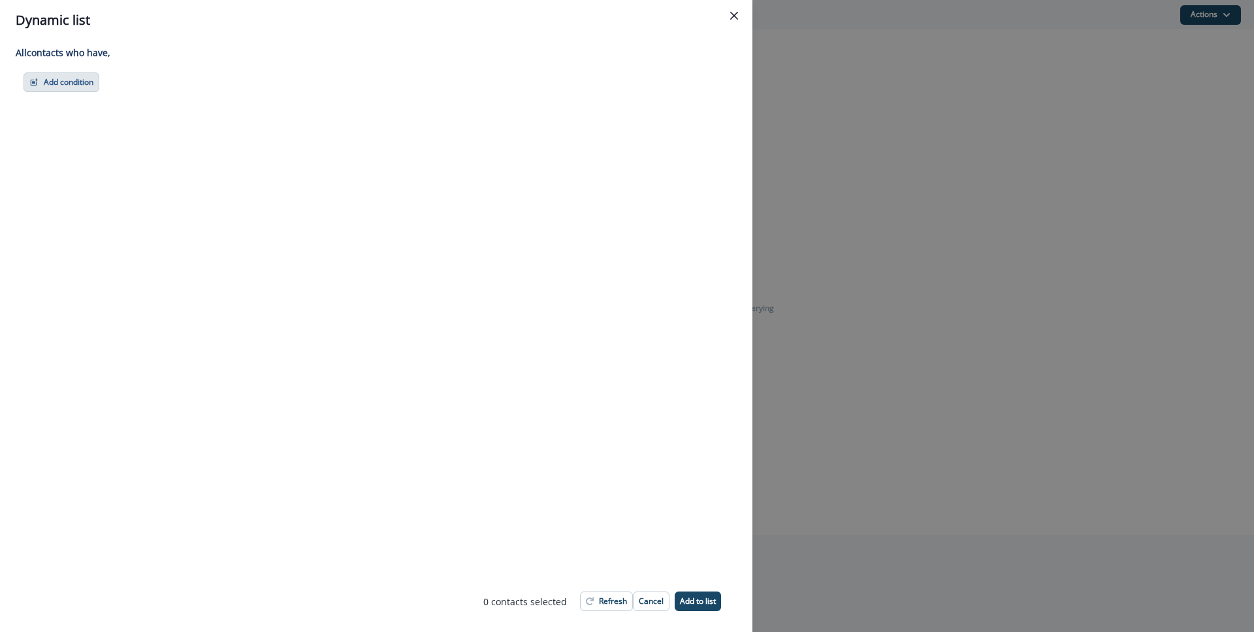
click at [54, 81] on button "Add condition" at bounding box center [62, 82] width 76 height 20
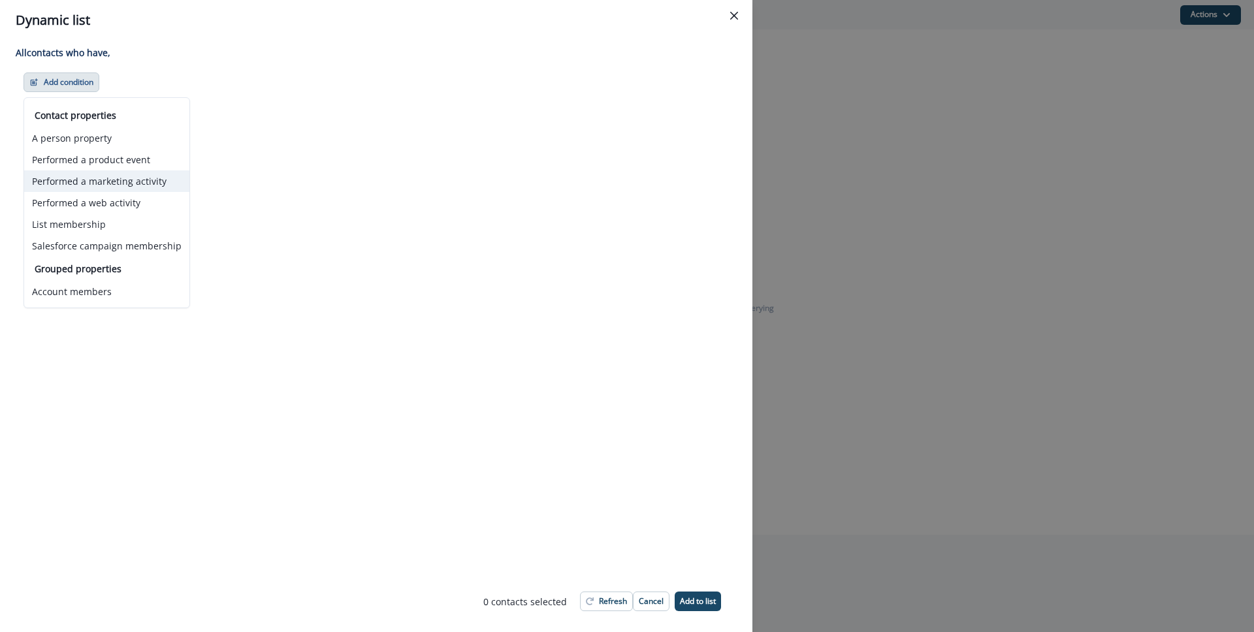
click at [99, 176] on button "Performed a marketing activity" at bounding box center [106, 181] width 165 height 22
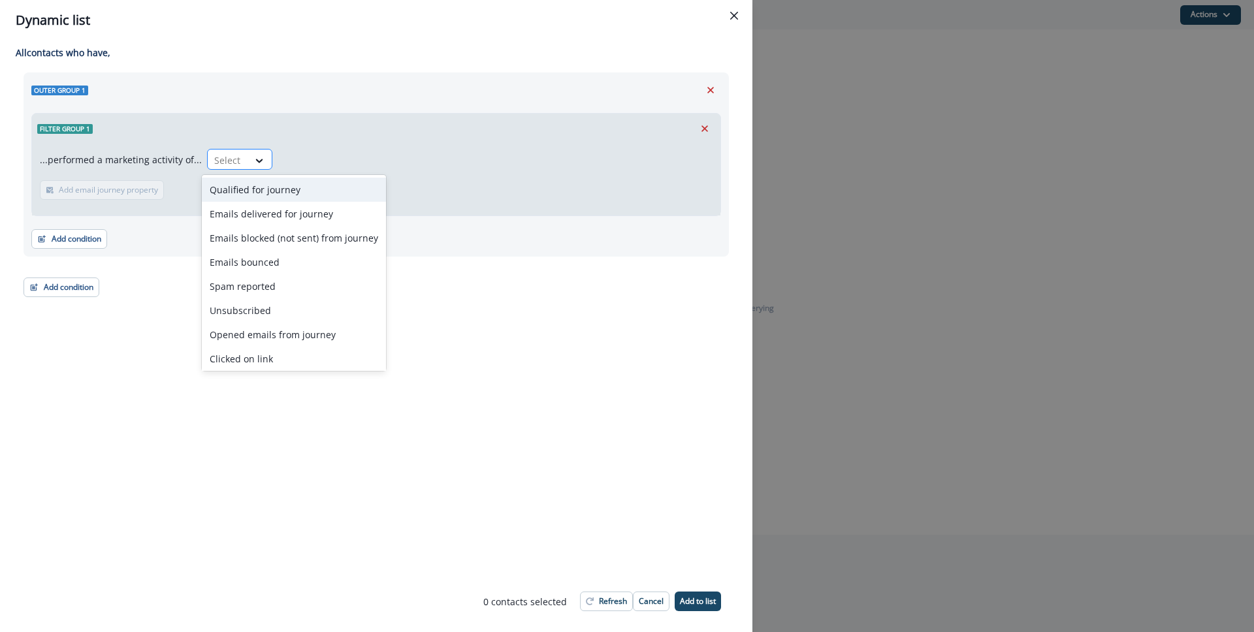
click at [214, 163] on input "text" at bounding box center [215, 160] width 3 height 14
drag, startPoint x: 257, startPoint y: 255, endPoint x: 264, endPoint y: 234, distance: 22.9
click at [257, 255] on div "Emails bounced" at bounding box center [294, 262] width 184 height 24
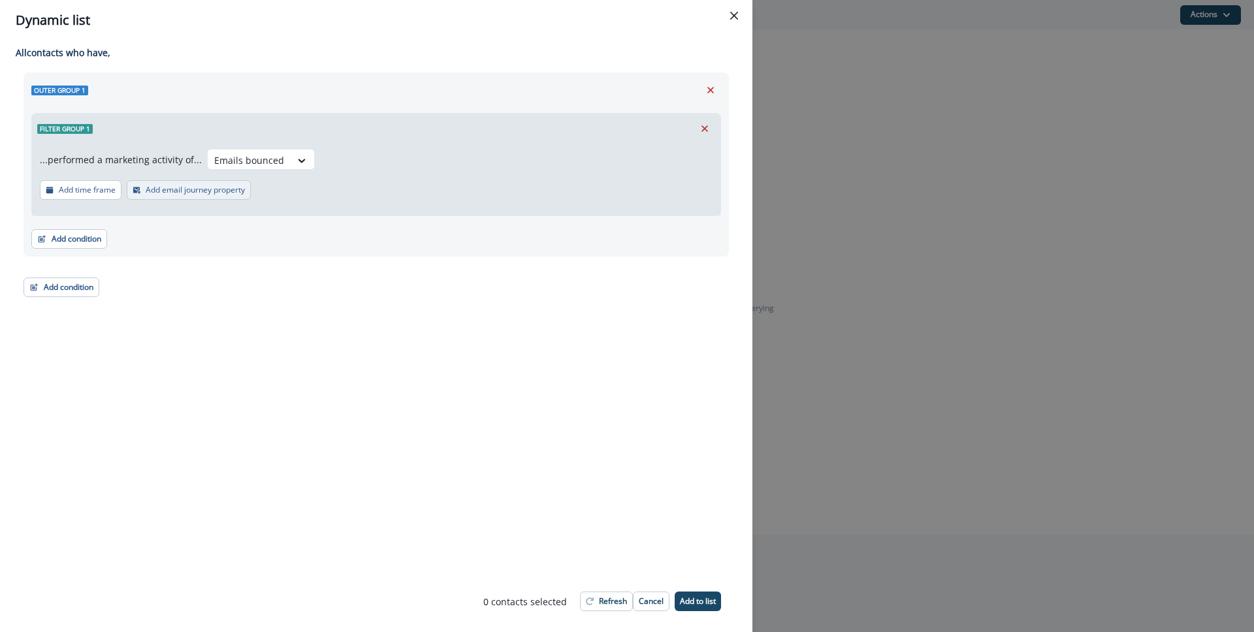
click at [185, 189] on p "Add email journey property" at bounding box center [195, 189] width 99 height 9
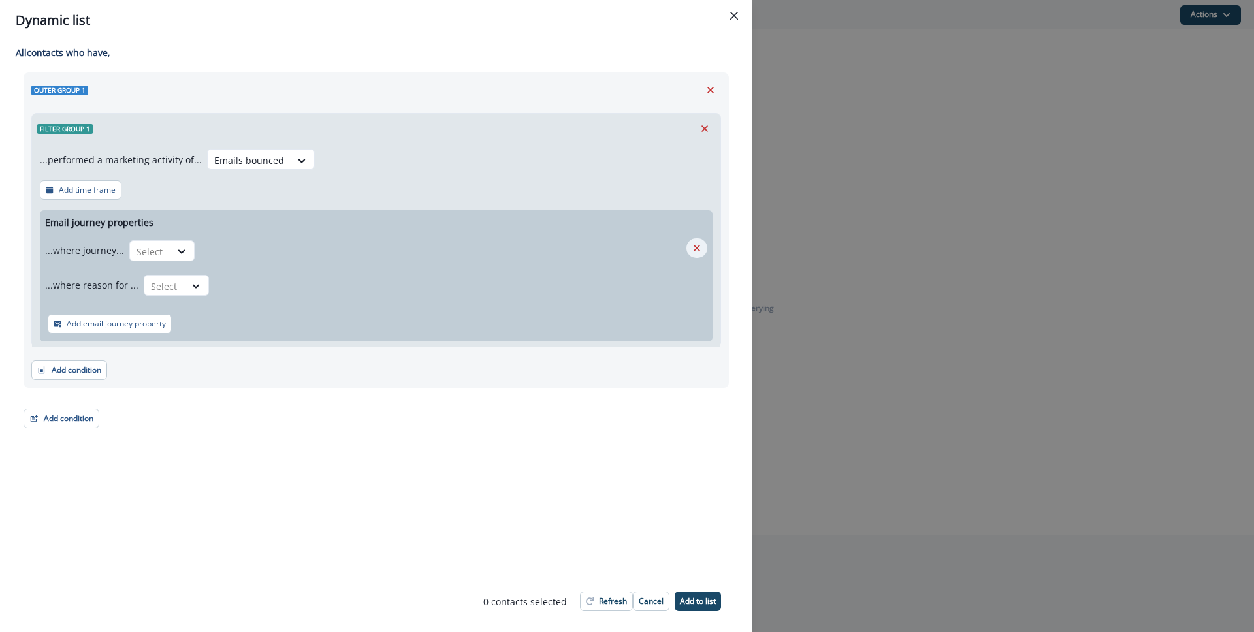
click at [700, 247] on icon "Remove" at bounding box center [697, 248] width 12 height 12
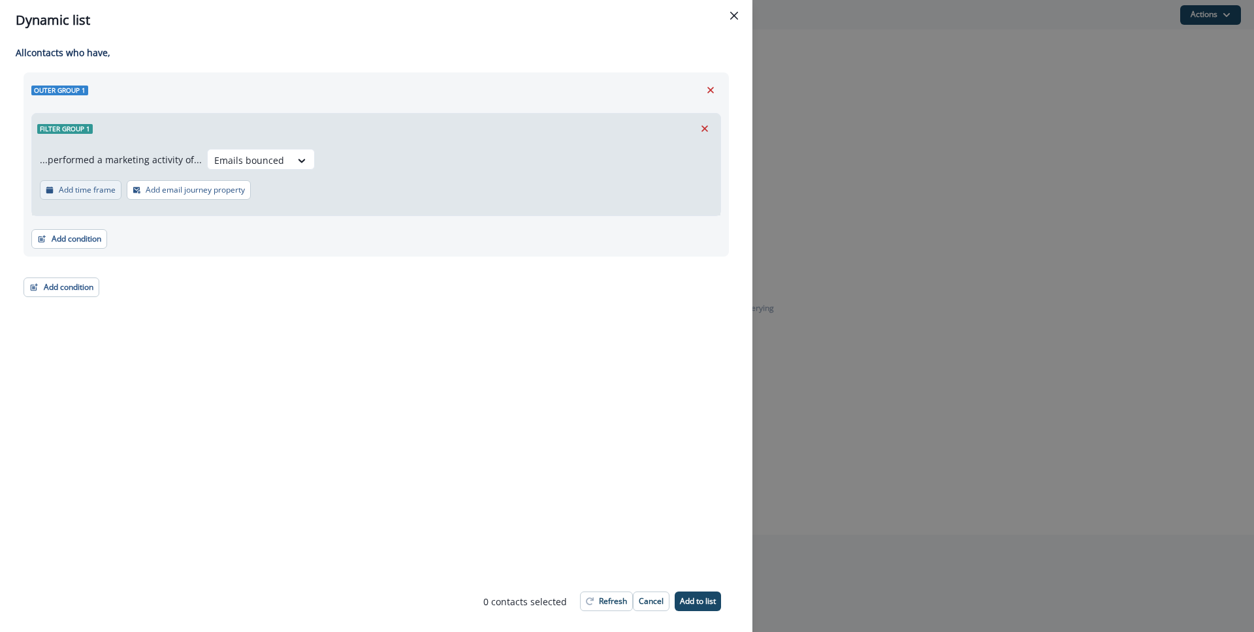
click at [103, 191] on p "Add time frame" at bounding box center [87, 189] width 57 height 9
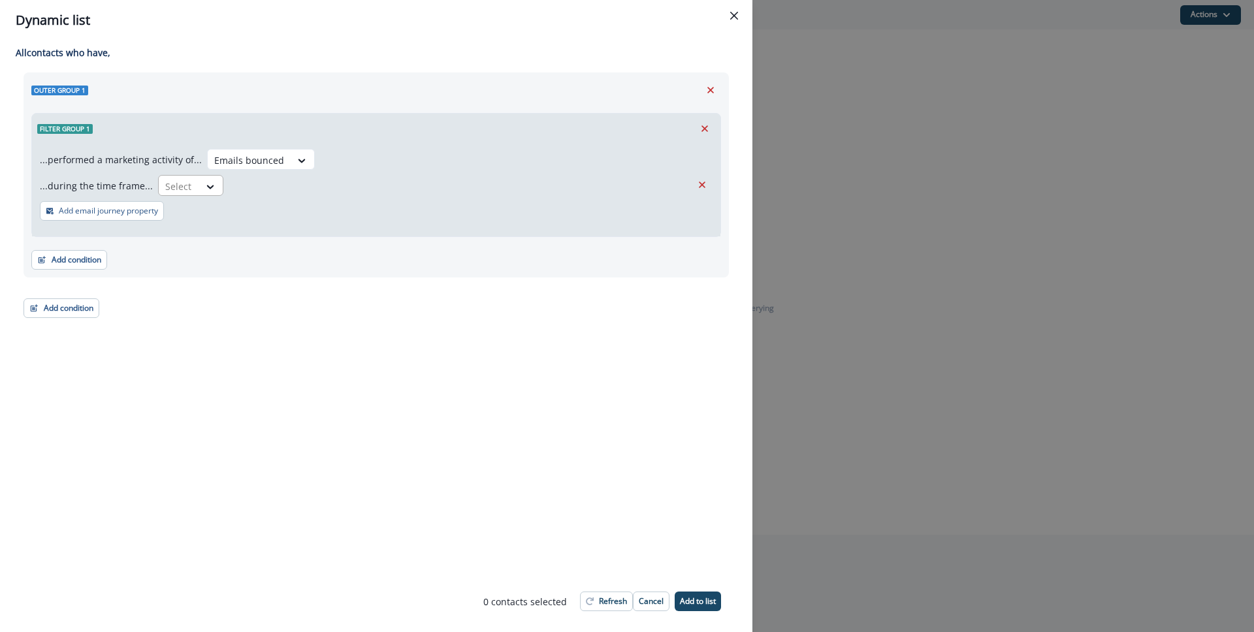
click at [174, 189] on div at bounding box center [178, 186] width 27 height 16
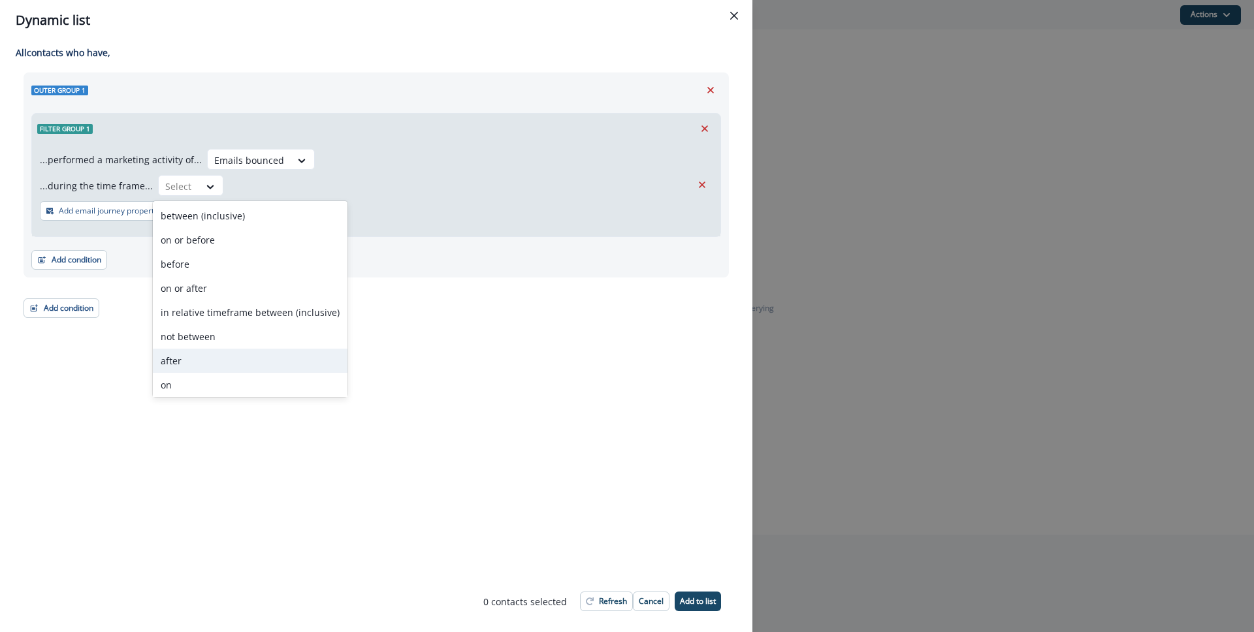
scroll to position [51, 0]
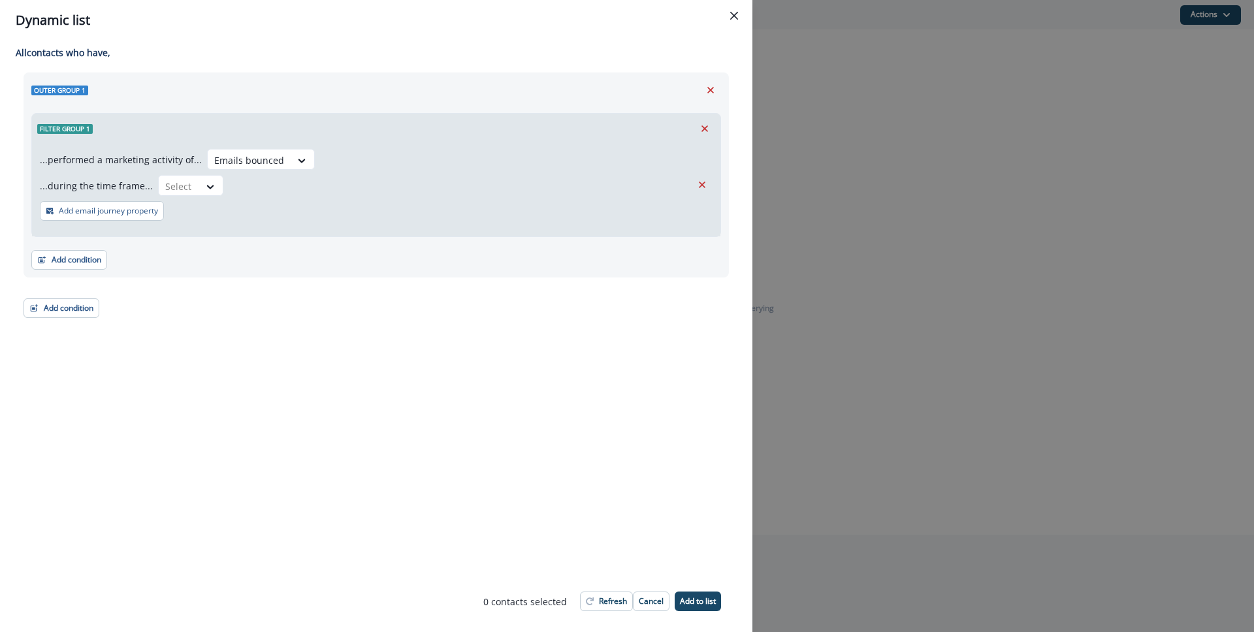
click at [195, 434] on div "All contact s who have, Outer group 1 Filter group 1 ...performed a marketing a…" at bounding box center [376, 305] width 752 height 530
click at [704, 182] on icon "Remove" at bounding box center [702, 185] width 7 height 7
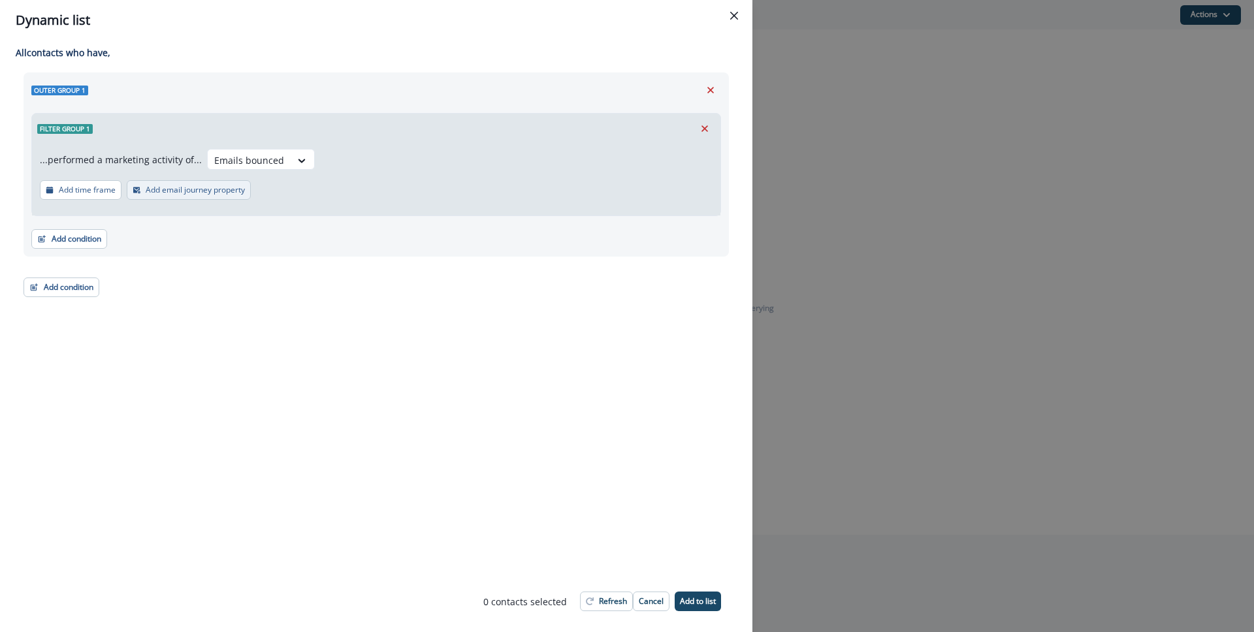
click at [194, 192] on p "Add email journey property" at bounding box center [195, 189] width 99 height 9
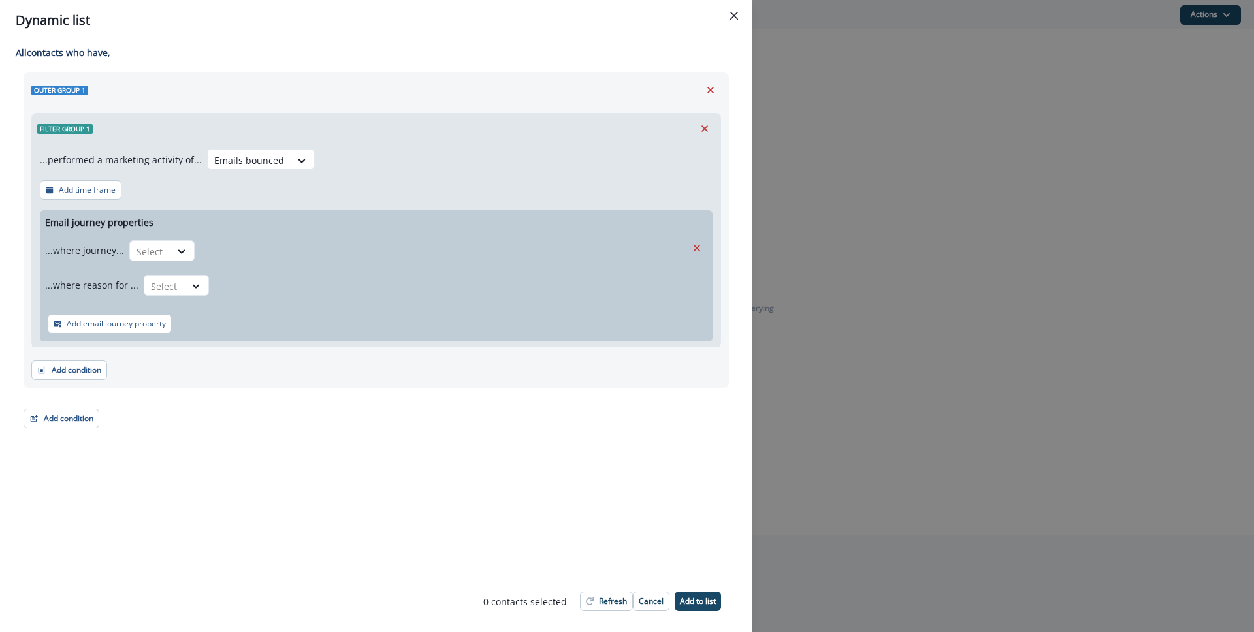
drag, startPoint x: 164, startPoint y: 256, endPoint x: 195, endPoint y: 264, distance: 31.8
click at [164, 256] on div "Select" at bounding box center [150, 252] width 40 height 22
click at [206, 288] on div "is" at bounding box center [187, 281] width 122 height 24
click at [336, 253] on div at bounding box center [384, 252] width 354 height 16
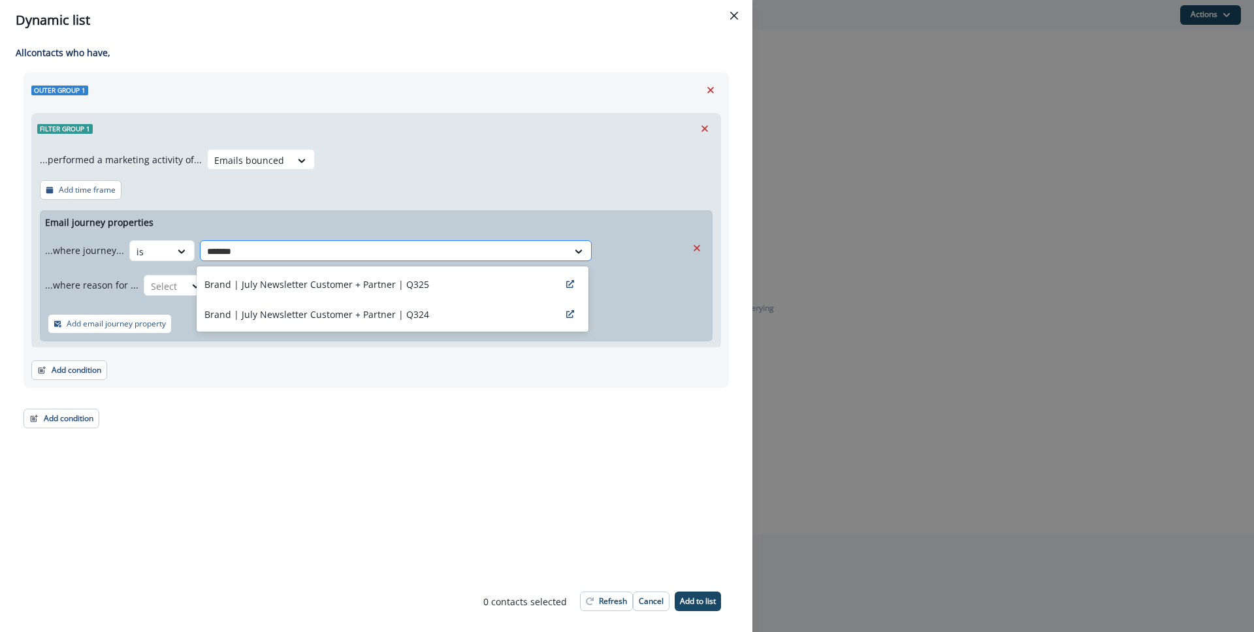
type input "********"
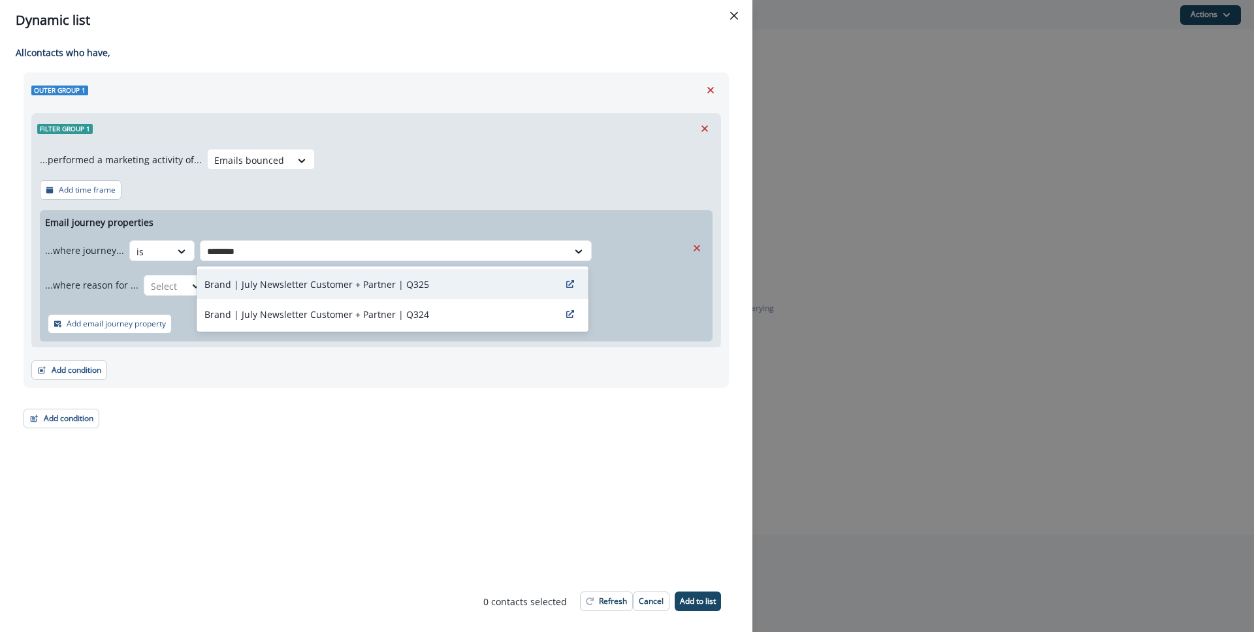
click at [372, 285] on p "Brand | July Newsletter Customer + Partner | Q325" at bounding box center [316, 285] width 225 height 14
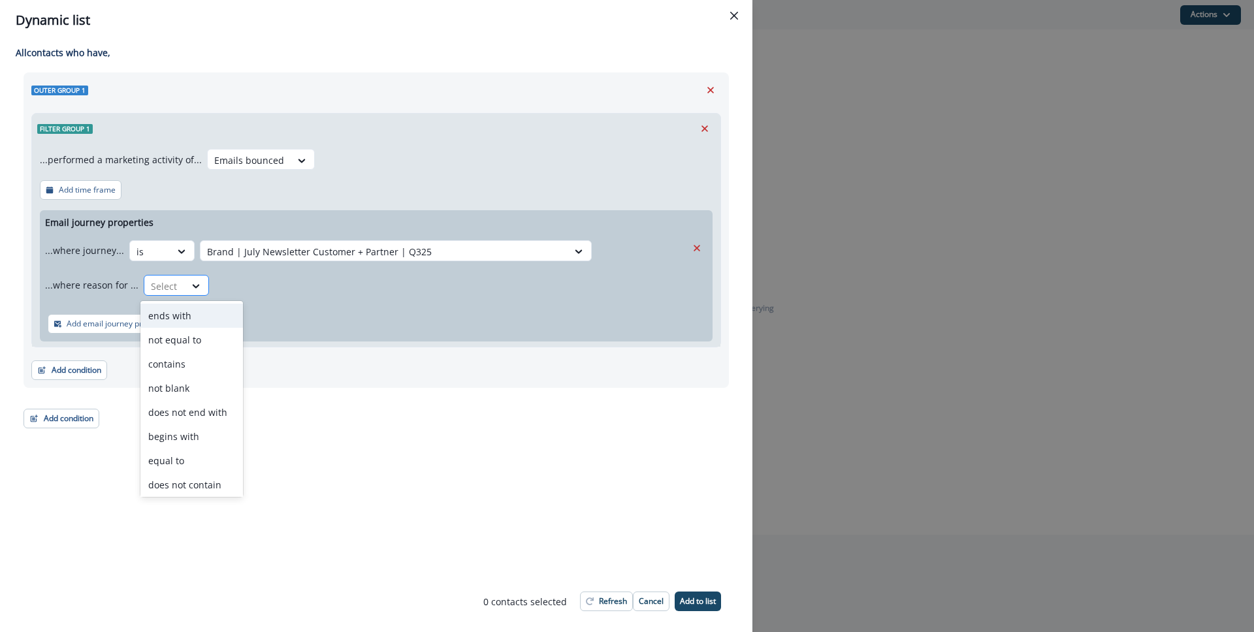
click at [171, 282] on div at bounding box center [164, 286] width 27 height 16
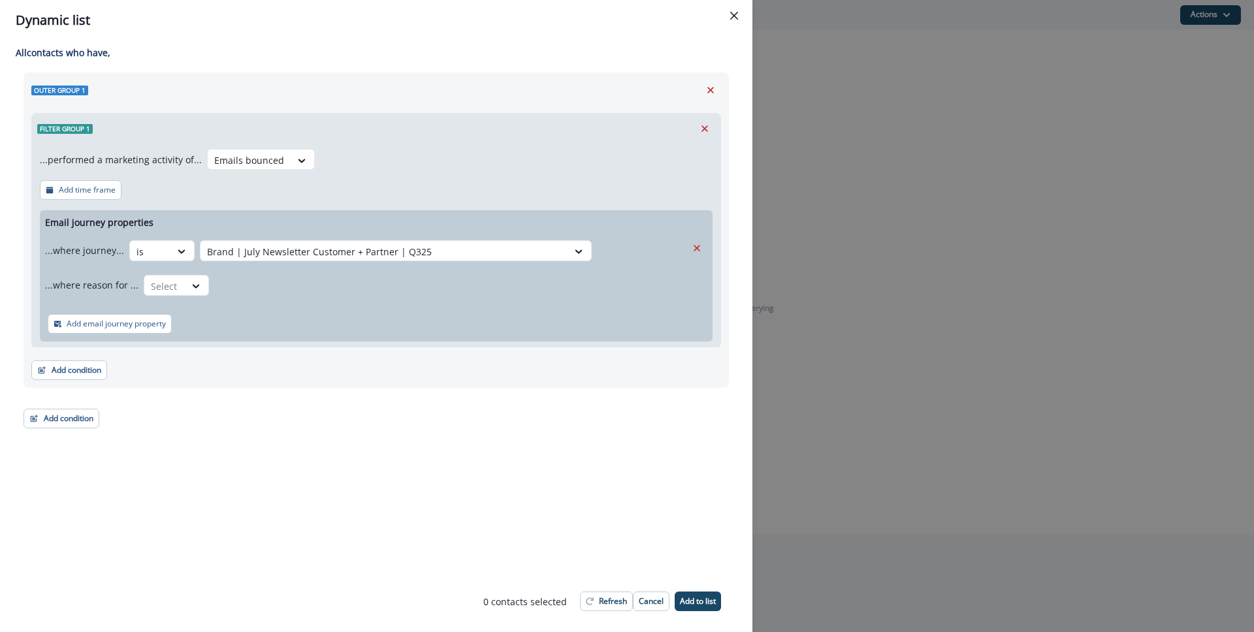
click at [380, 294] on div "...where reason for ... Select" at bounding box center [365, 285] width 641 height 32
click at [595, 601] on button "Refresh" at bounding box center [606, 602] width 53 height 20
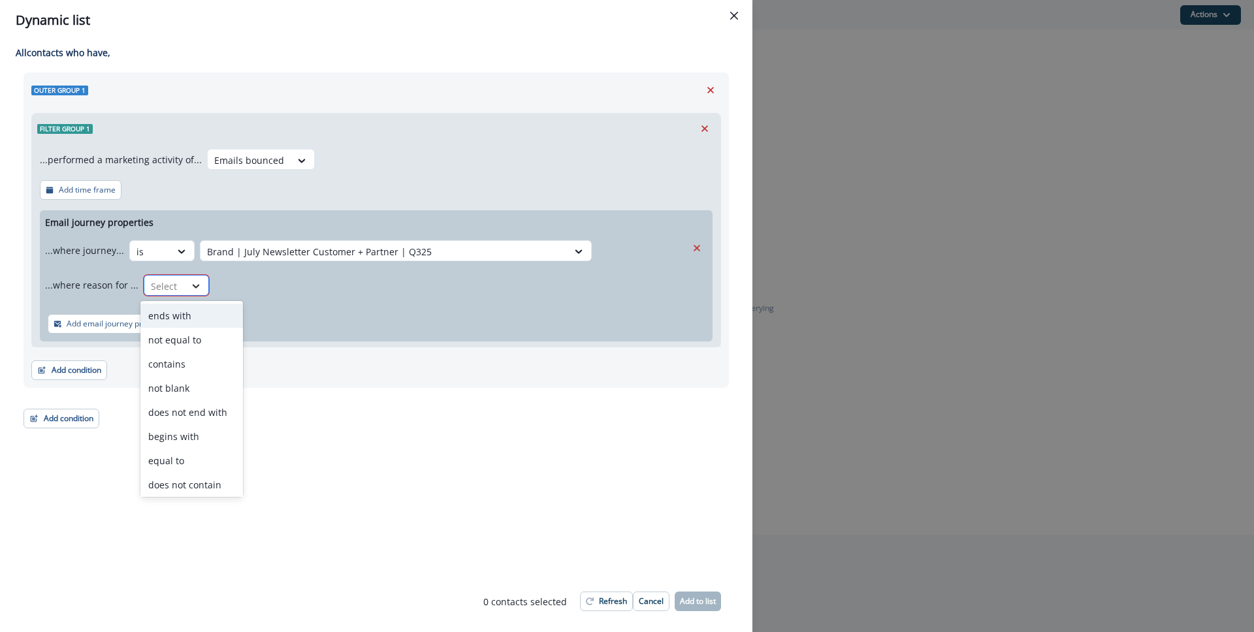
click at [185, 287] on div at bounding box center [196, 285] width 22 height 13
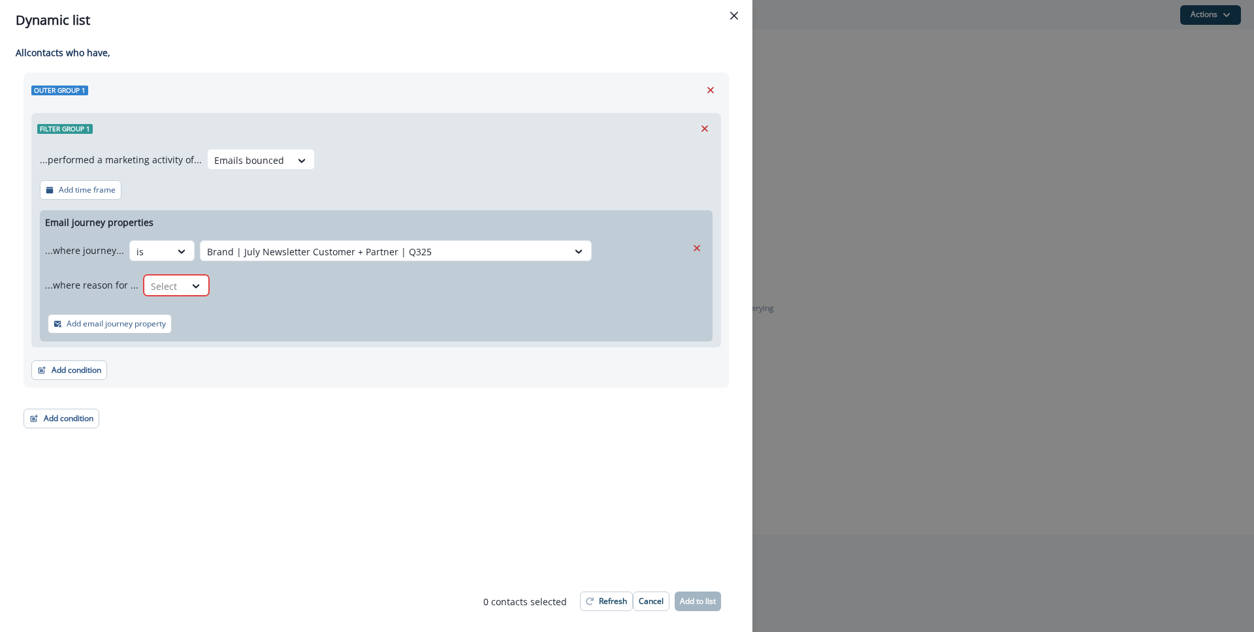
click at [287, 277] on div "...where reason for ... Select" at bounding box center [365, 285] width 641 height 32
click at [140, 328] on p "Add email journey property" at bounding box center [116, 323] width 99 height 9
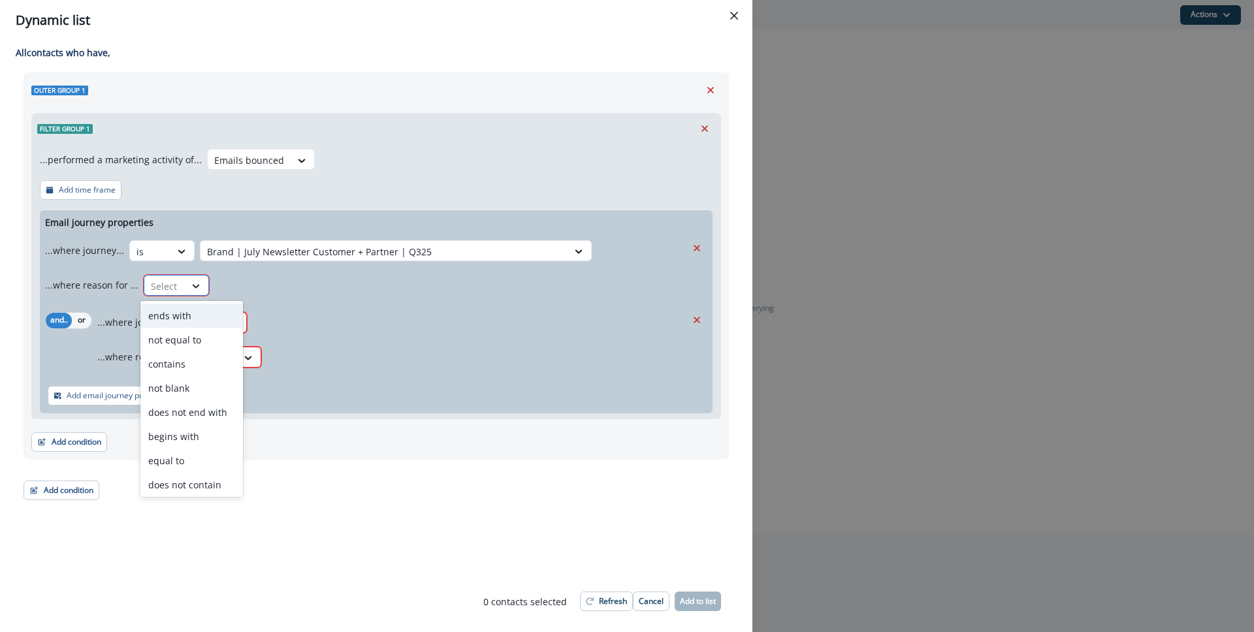
click at [190, 280] on icon at bounding box center [196, 285] width 12 height 13
click at [209, 369] on div "not blank" at bounding box center [191, 374] width 103 height 24
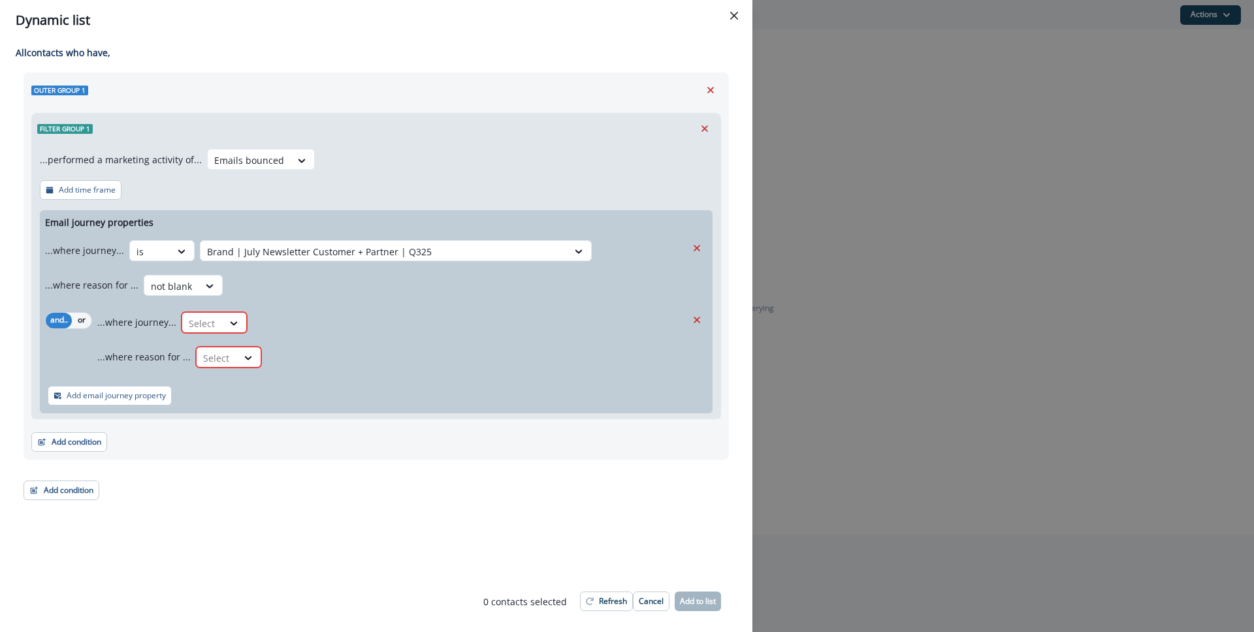
click at [313, 330] on div "...where journey... Select" at bounding box center [391, 322] width 589 height 32
click at [690, 318] on button "Remove" at bounding box center [696, 320] width 21 height 20
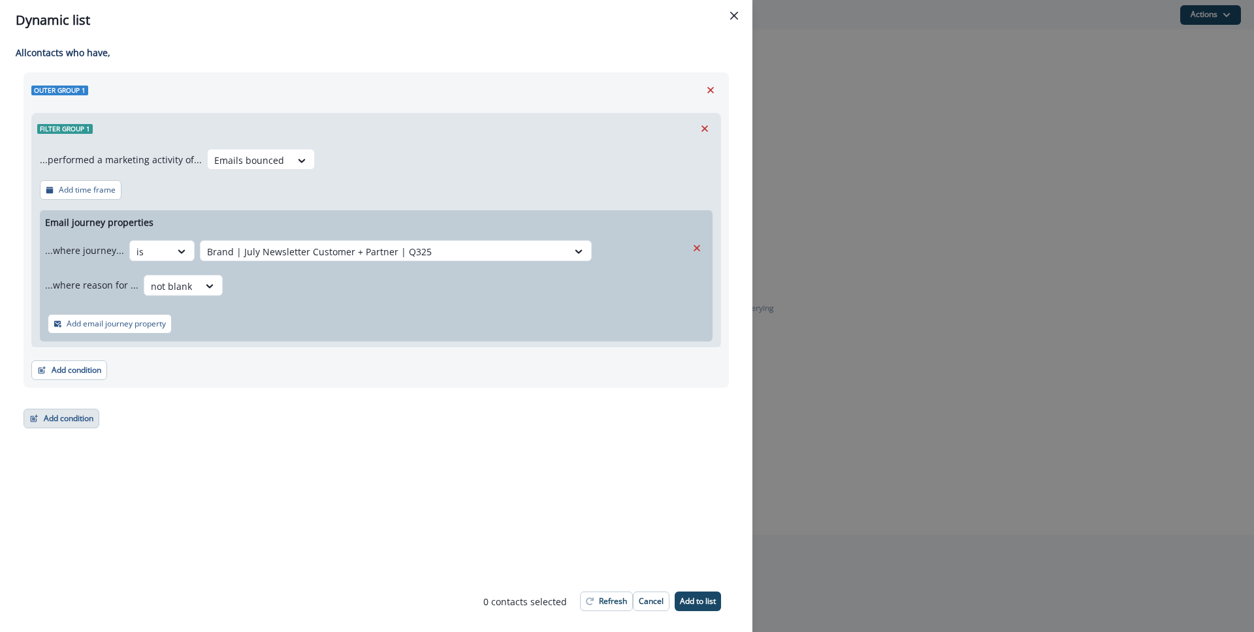
click at [67, 417] on button "Add condition" at bounding box center [62, 419] width 76 height 20
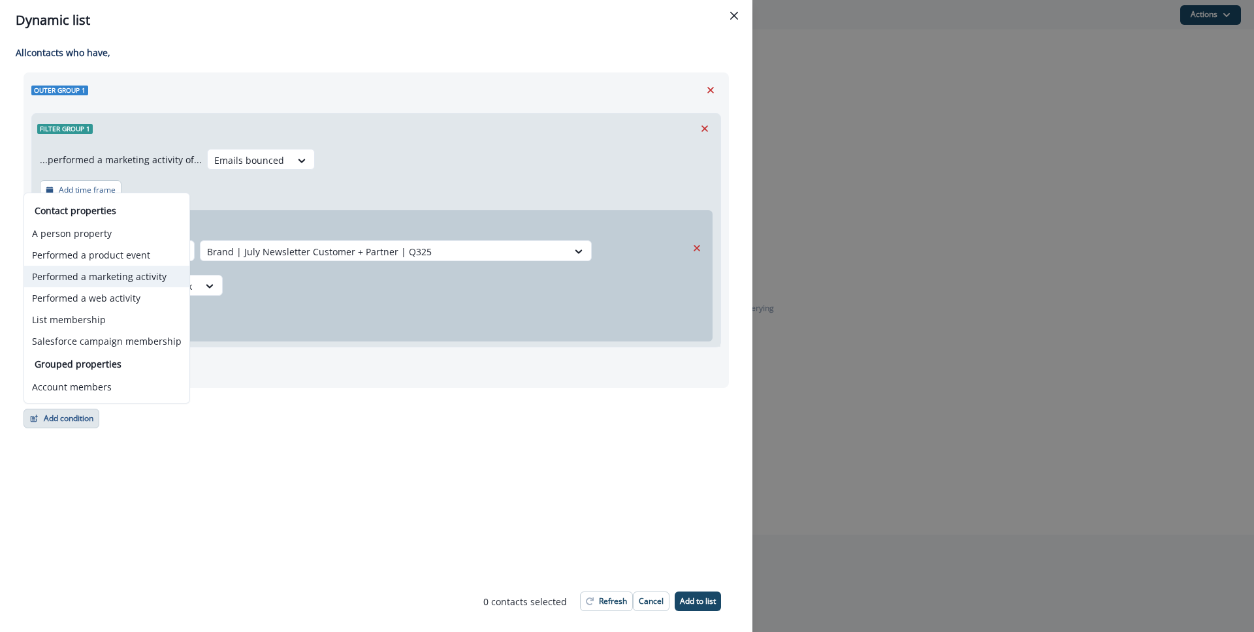
click at [96, 277] on button "Performed a marketing activity" at bounding box center [106, 277] width 165 height 22
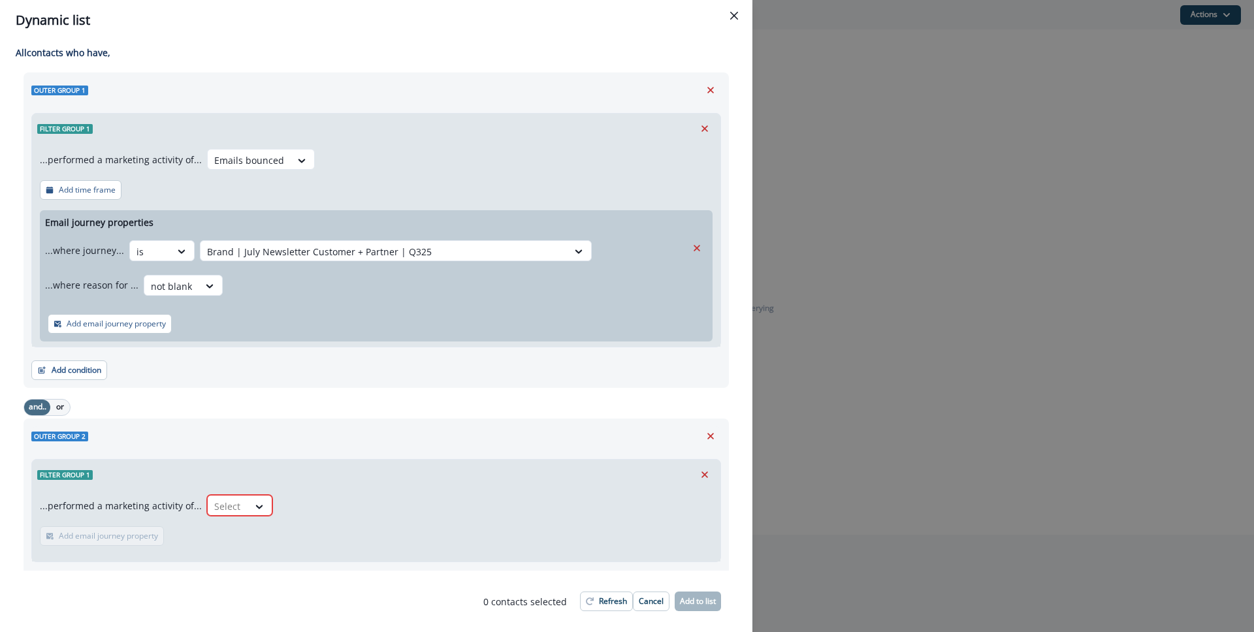
click at [48, 410] on button "and.." at bounding box center [37, 408] width 26 height 16
click at [55, 407] on button "or" at bounding box center [60, 408] width 20 height 16
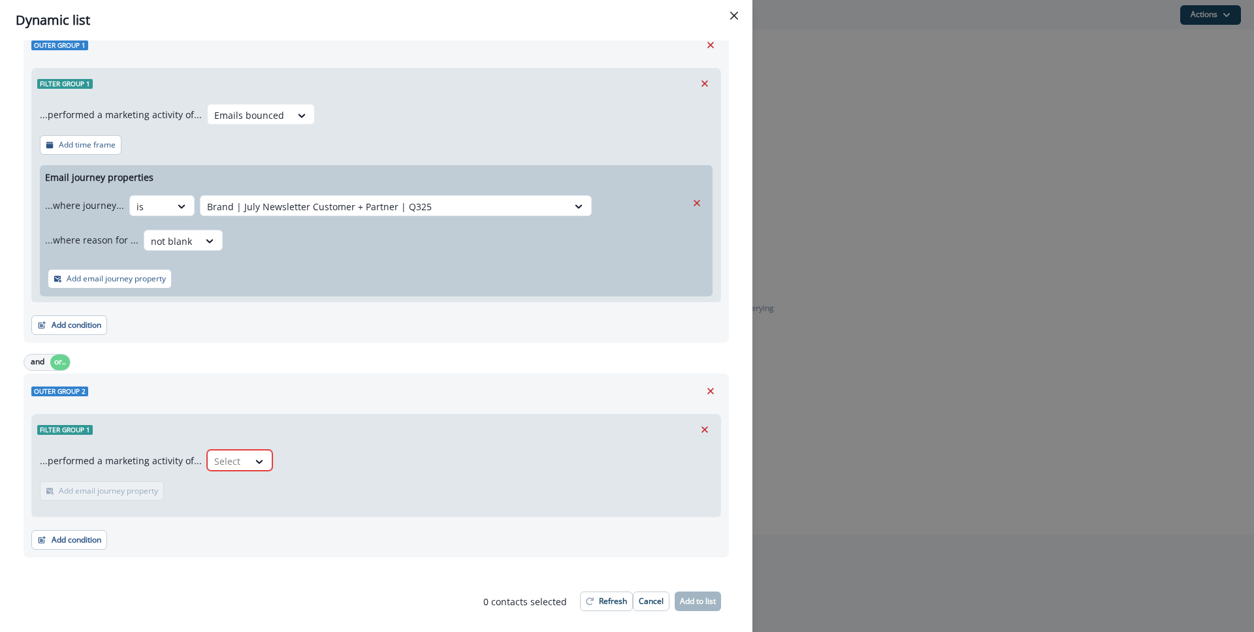
scroll to position [78, 0]
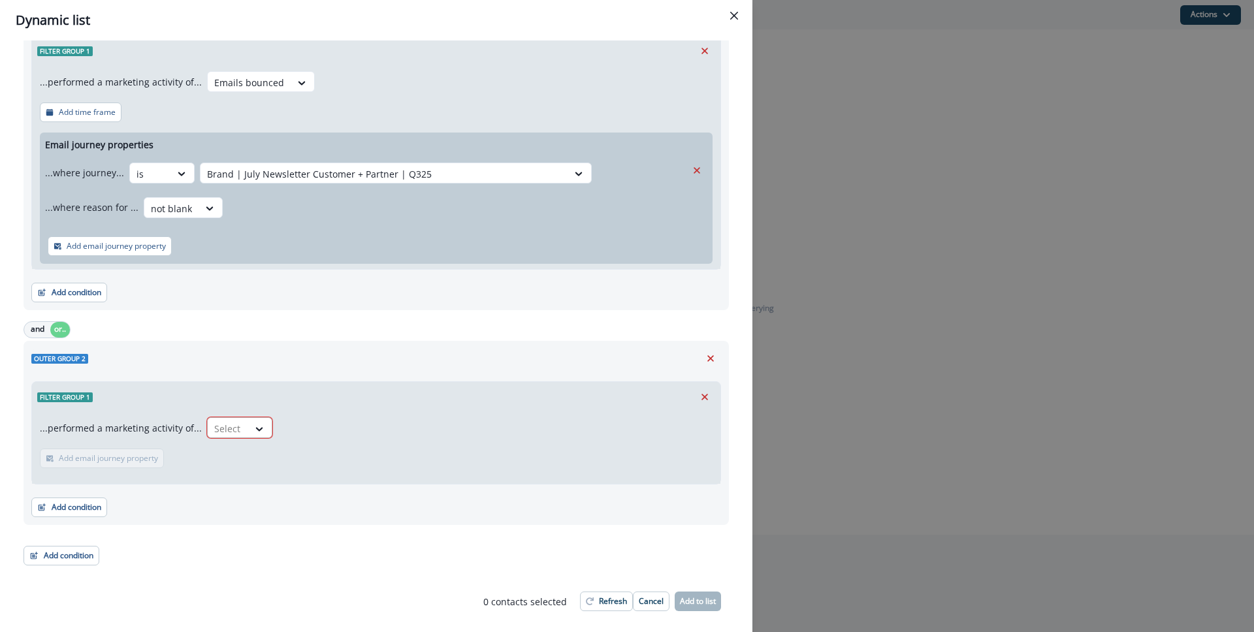
click at [249, 421] on div at bounding box center [260, 429] width 24 height 22
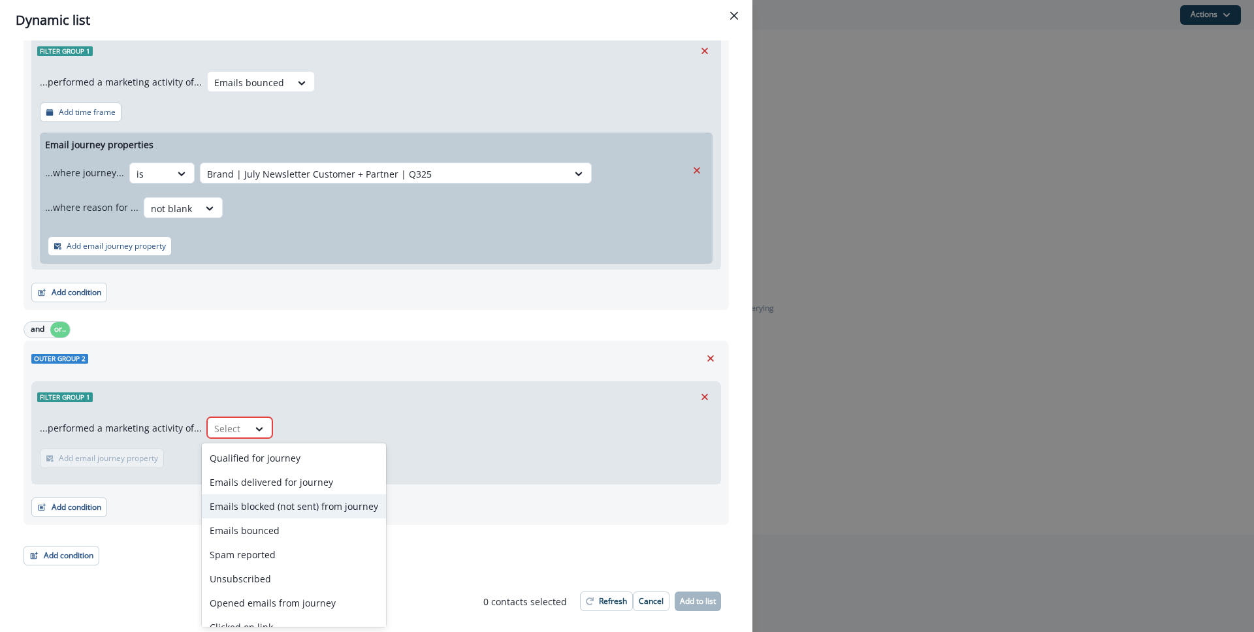
click at [291, 507] on div "Emails blocked (not sent) from journey" at bounding box center [294, 506] width 184 height 24
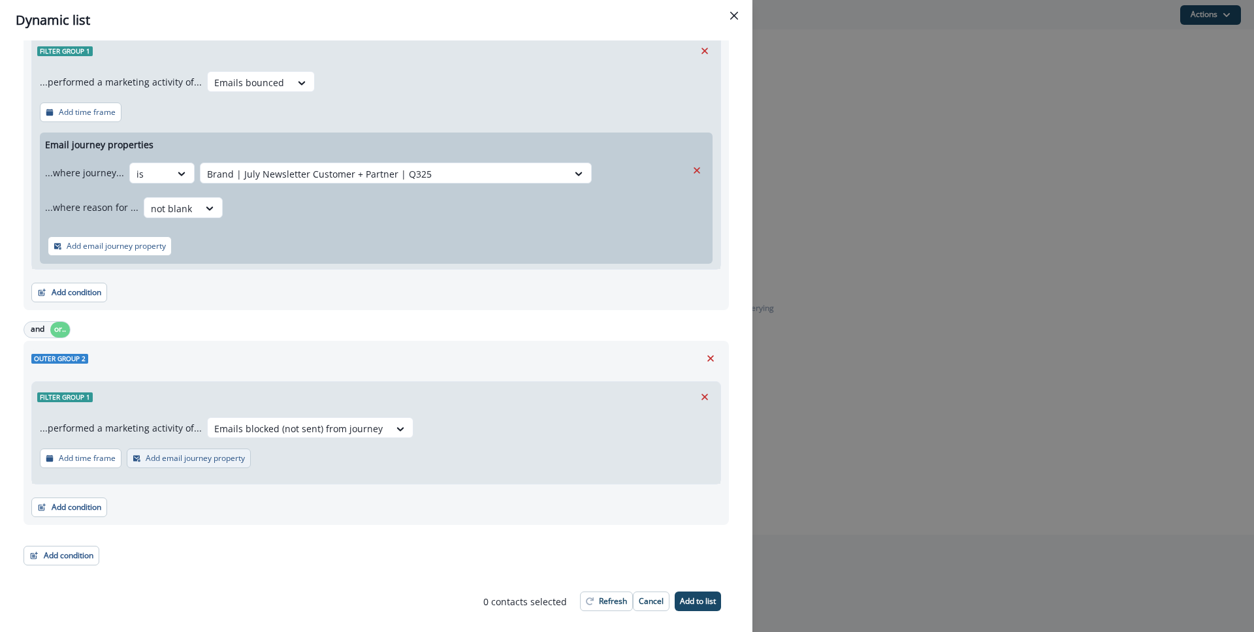
click at [206, 454] on p "Add email journey property" at bounding box center [195, 458] width 99 height 9
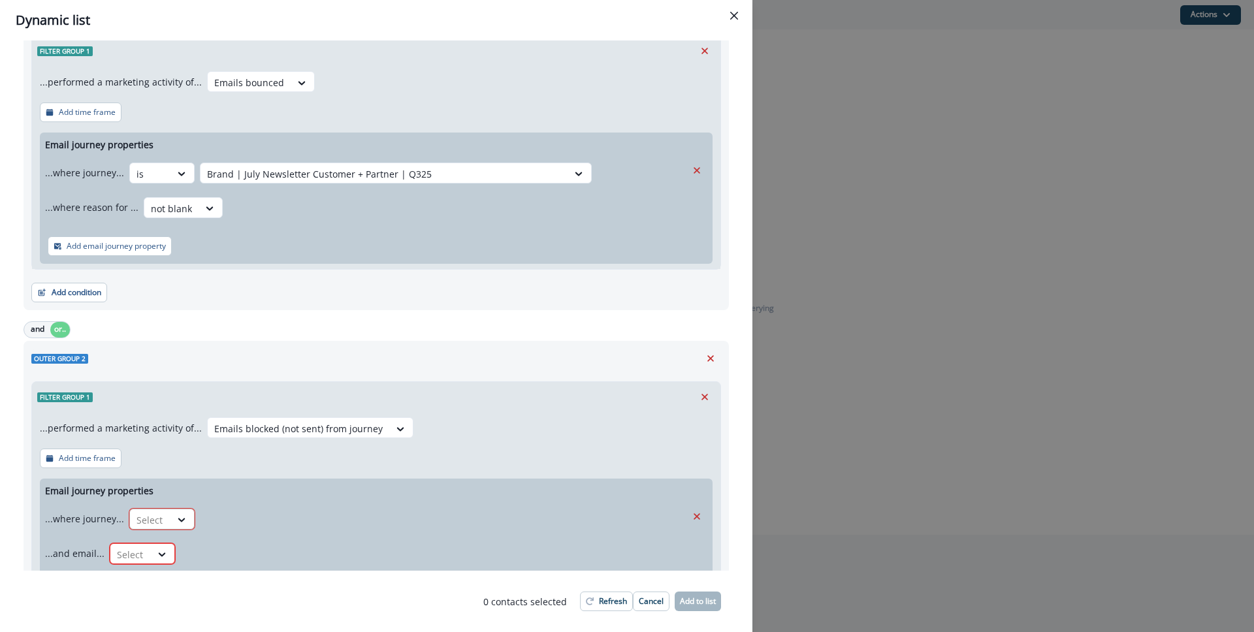
click at [179, 512] on div at bounding box center [182, 520] width 24 height 22
click at [183, 555] on div "is" at bounding box center [187, 549] width 122 height 24
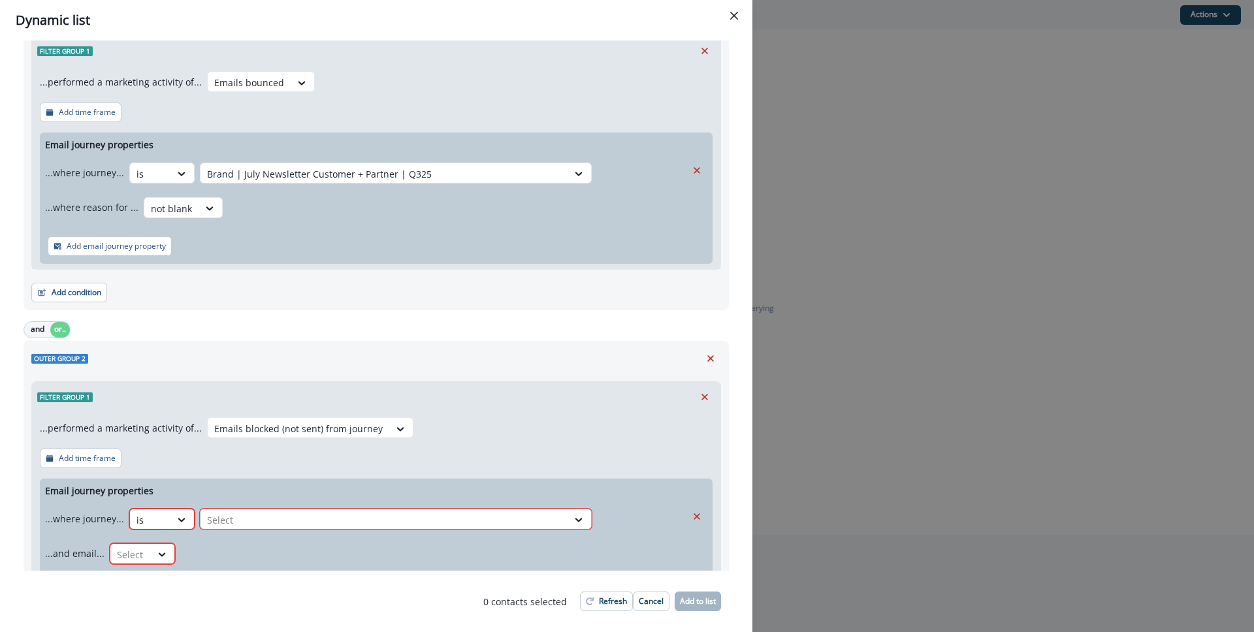
click at [258, 515] on div at bounding box center [384, 520] width 354 height 16
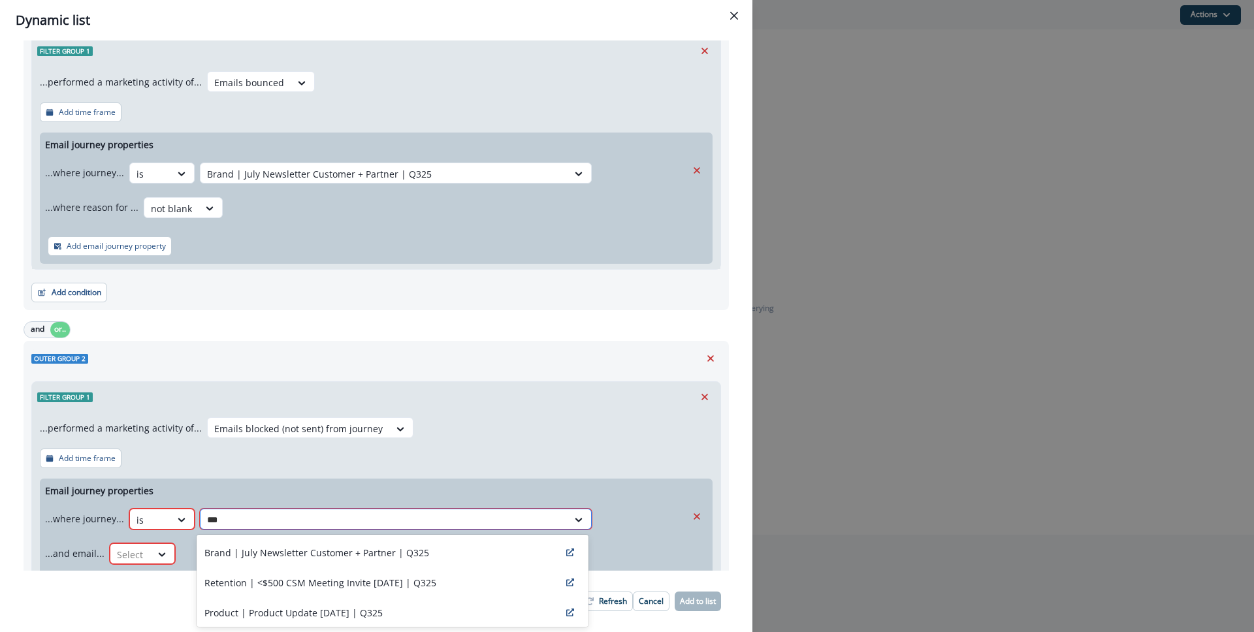
type input "****"
click at [295, 558] on p "Brand | July Newsletter Customer + Partner | Q325" at bounding box center [316, 553] width 225 height 14
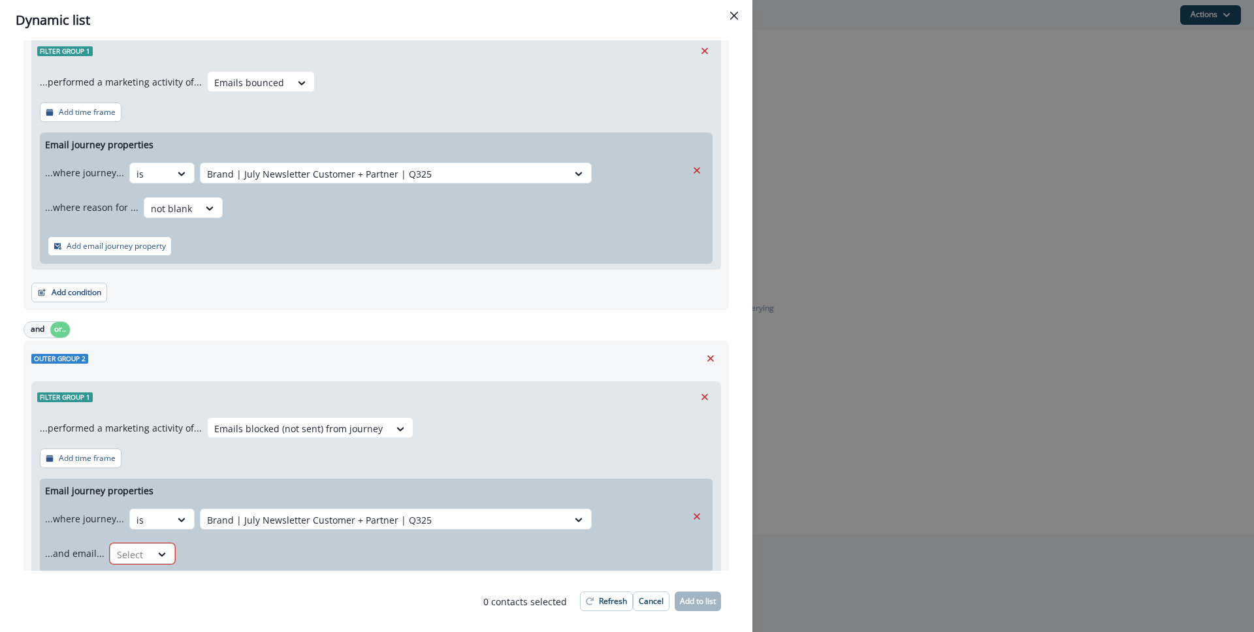
click at [128, 552] on div at bounding box center [130, 555] width 27 height 16
click at [156, 478] on div "is" at bounding box center [167, 475] width 122 height 24
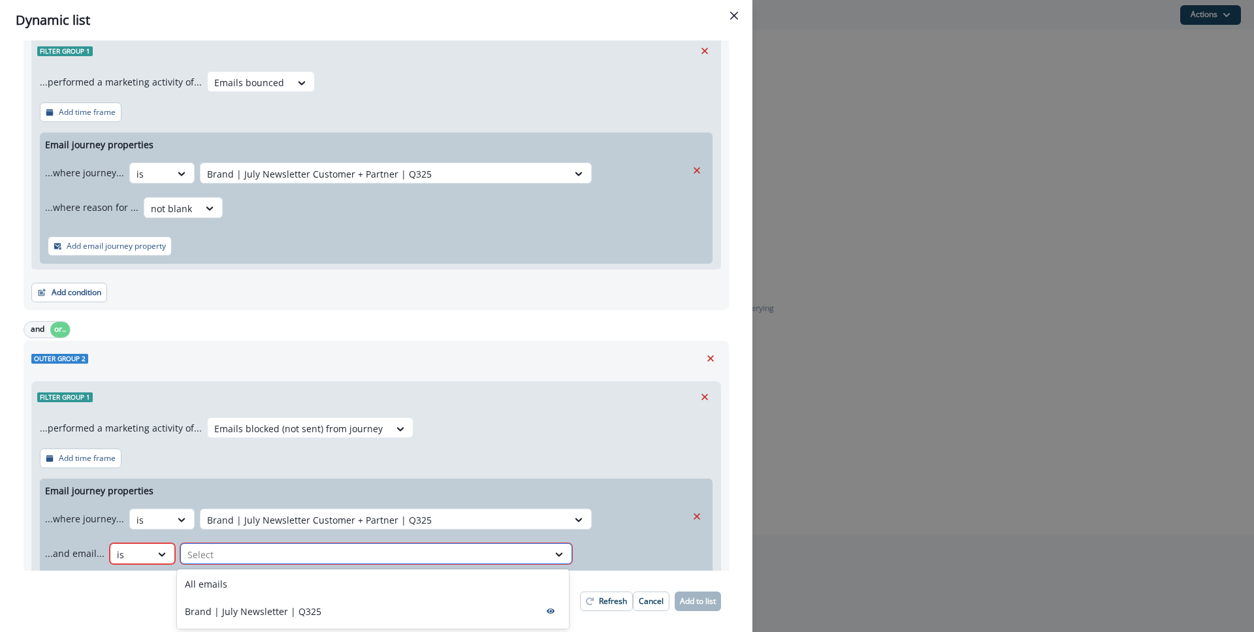
click at [260, 548] on div at bounding box center [364, 555] width 354 height 16
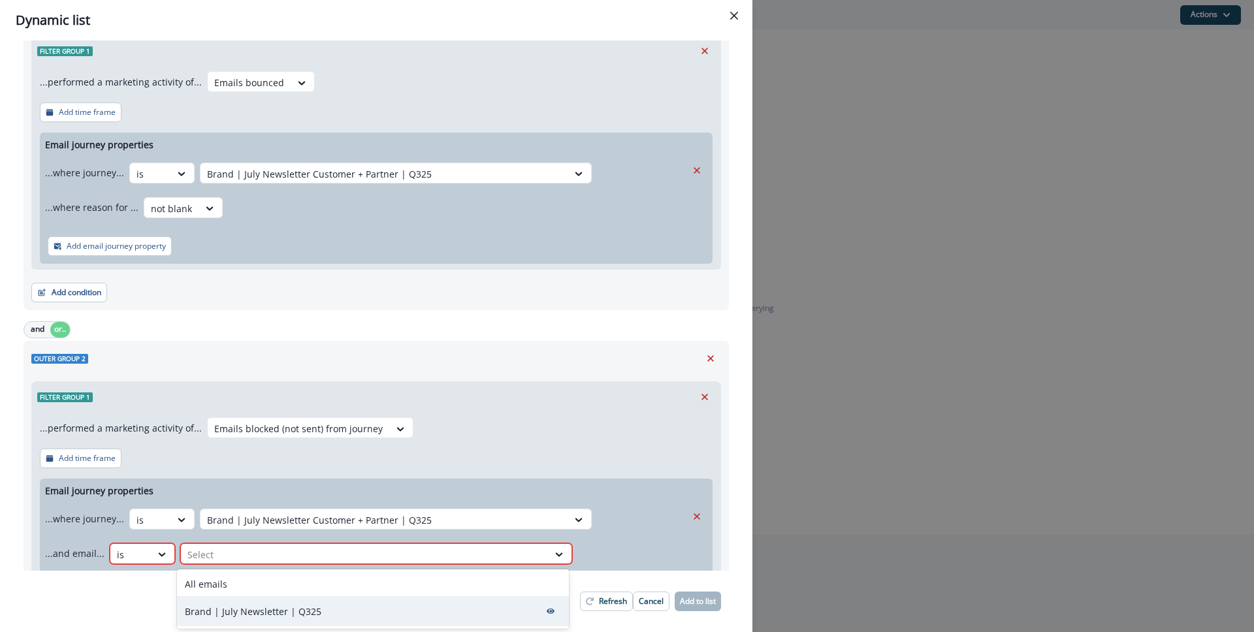
click at [261, 615] on p "Brand | July Newsletter | Q325" at bounding box center [253, 612] width 136 height 14
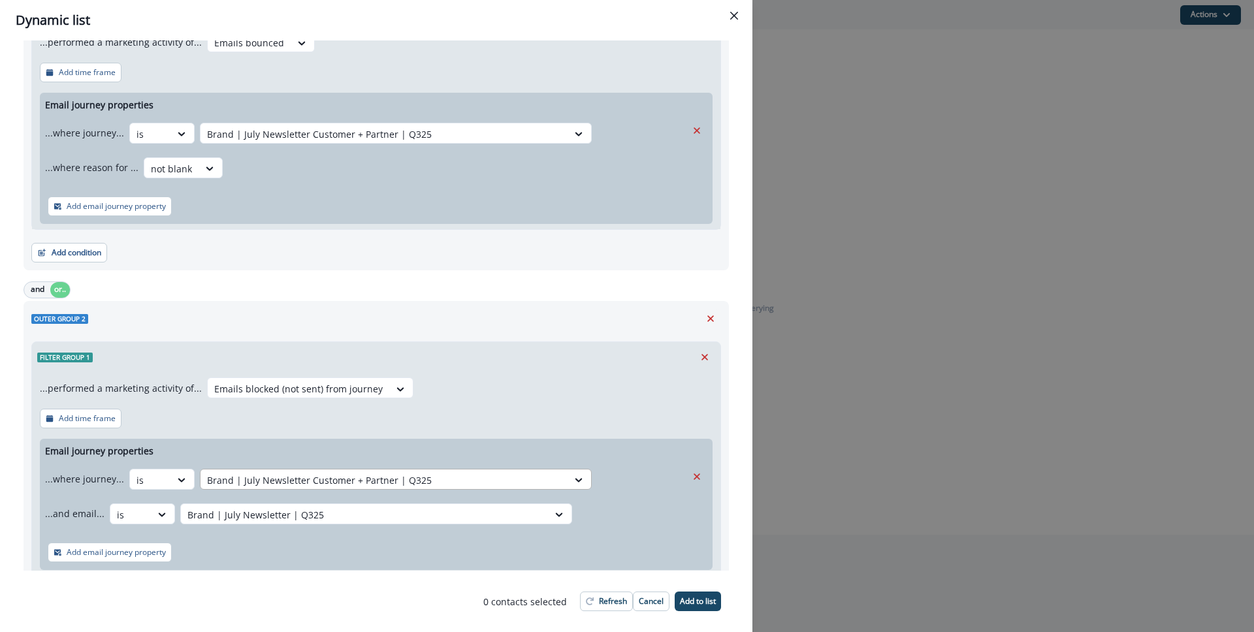
scroll to position [209, 0]
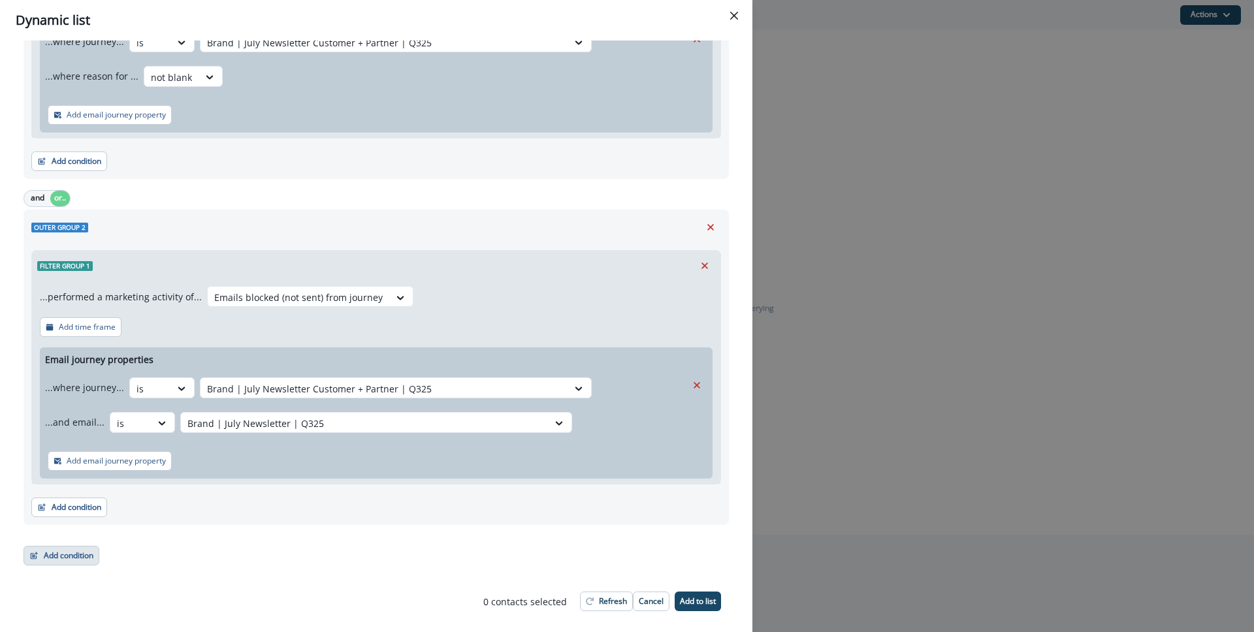
click at [74, 556] on button "Add condition" at bounding box center [62, 556] width 76 height 20
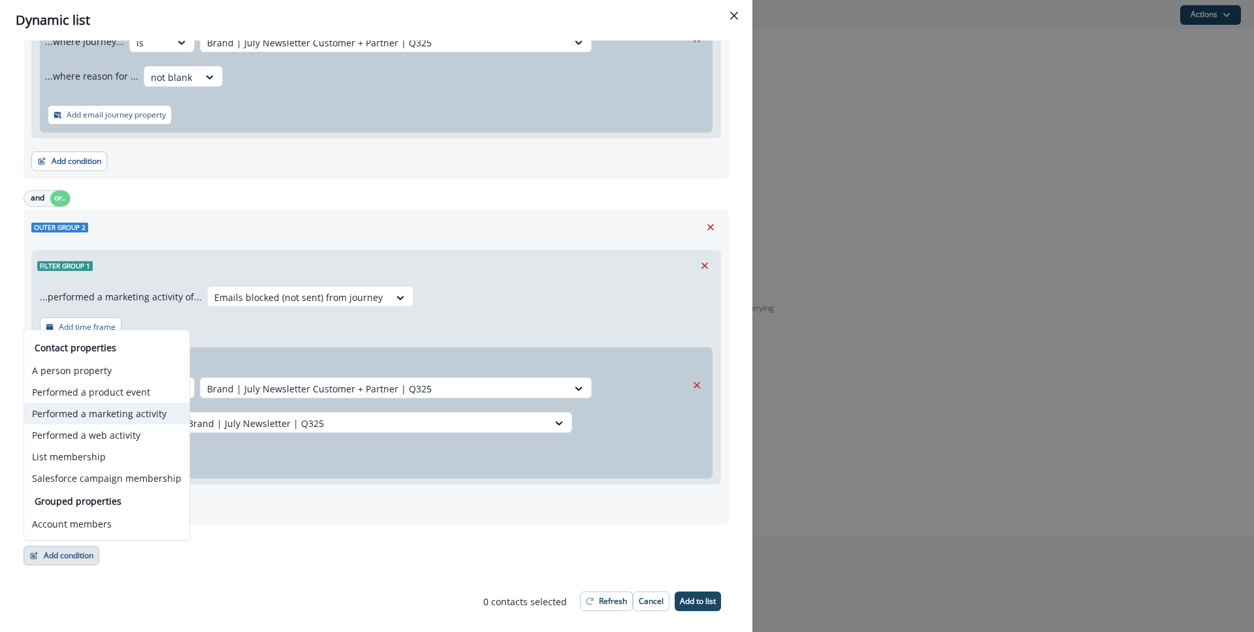
drag, startPoint x: 82, startPoint y: 415, endPoint x: 82, endPoint y: 423, distance: 7.2
click at [82, 415] on button "Performed a marketing activity" at bounding box center [106, 414] width 165 height 22
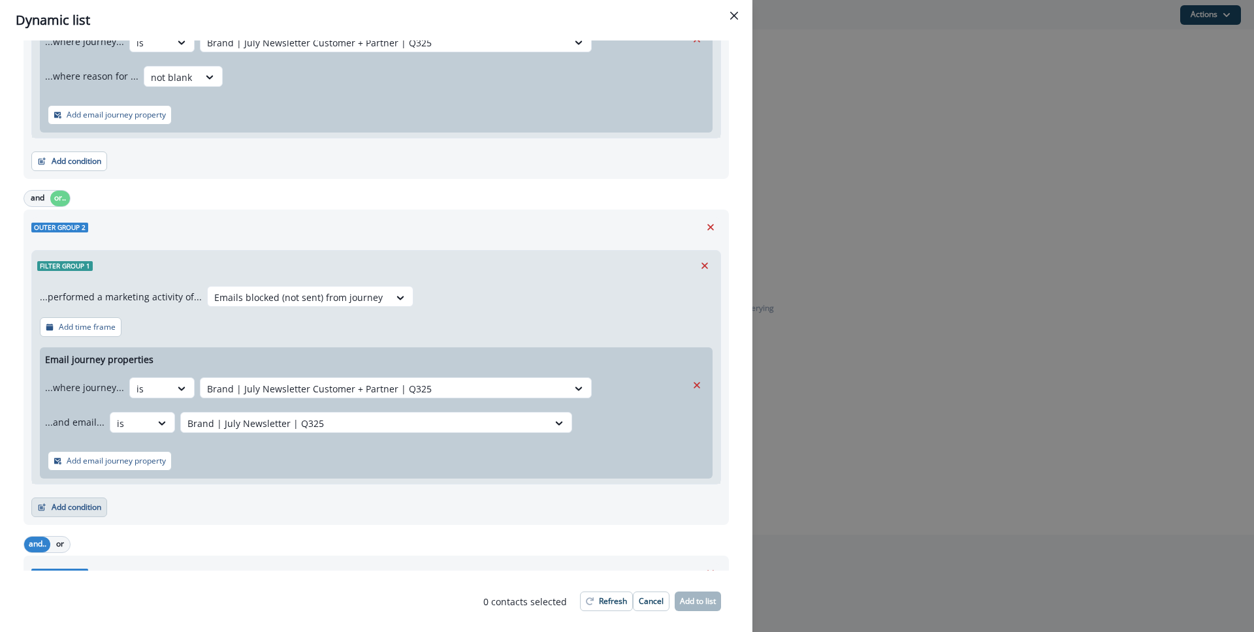
drag, startPoint x: 60, startPoint y: 539, endPoint x: 81, endPoint y: 511, distance: 35.0
click at [59, 539] on button "or" at bounding box center [60, 545] width 20 height 16
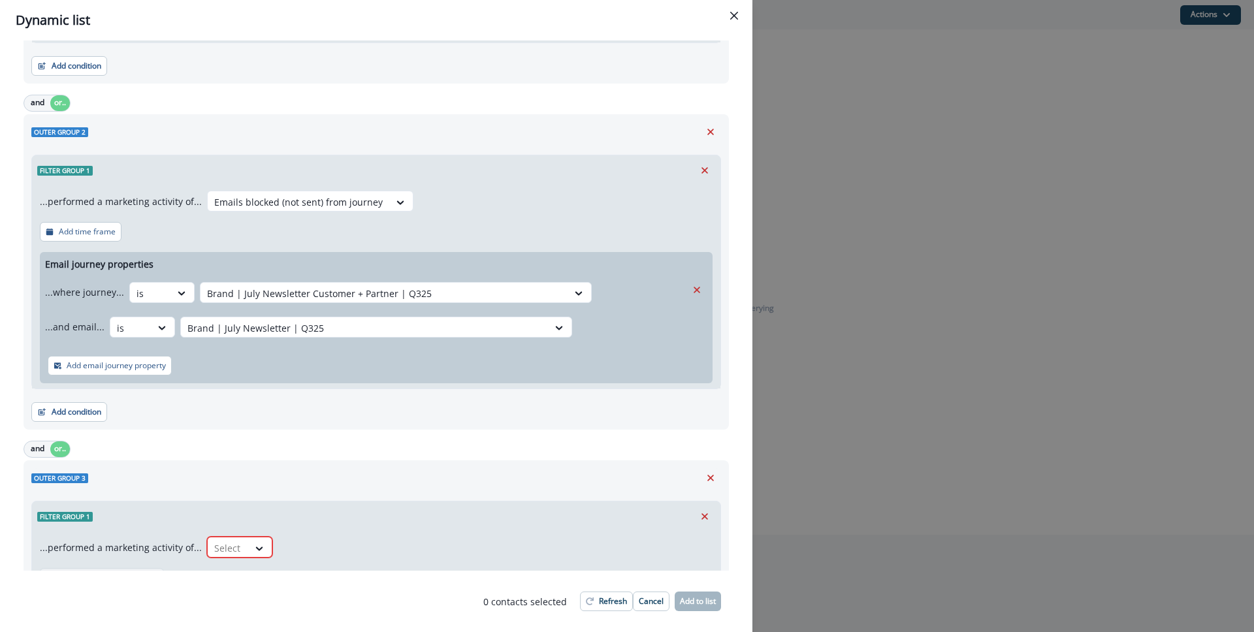
scroll to position [341, 0]
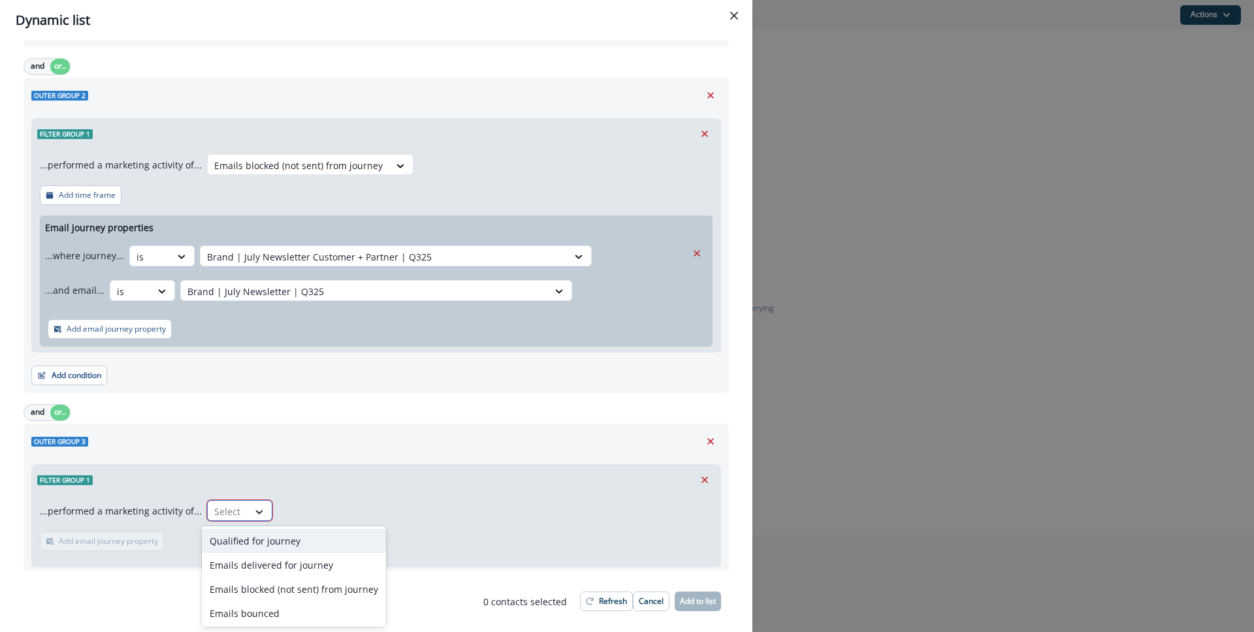
click at [253, 505] on icon at bounding box center [259, 511] width 12 height 13
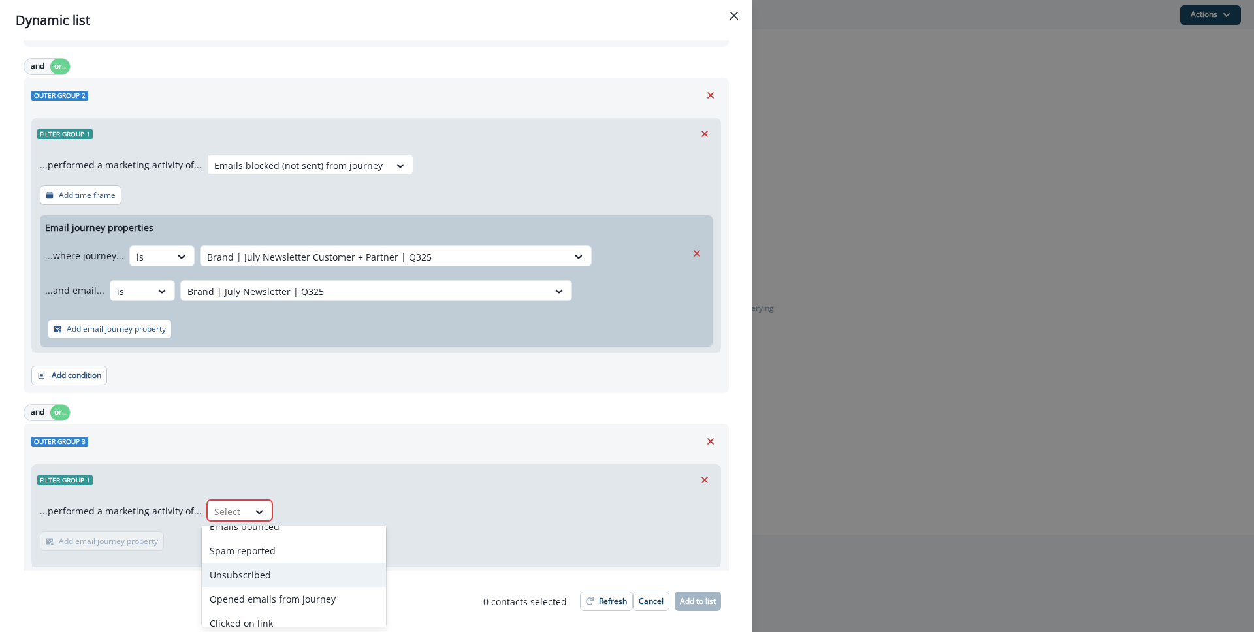
click at [275, 574] on div "Unsubscribed" at bounding box center [294, 575] width 184 height 24
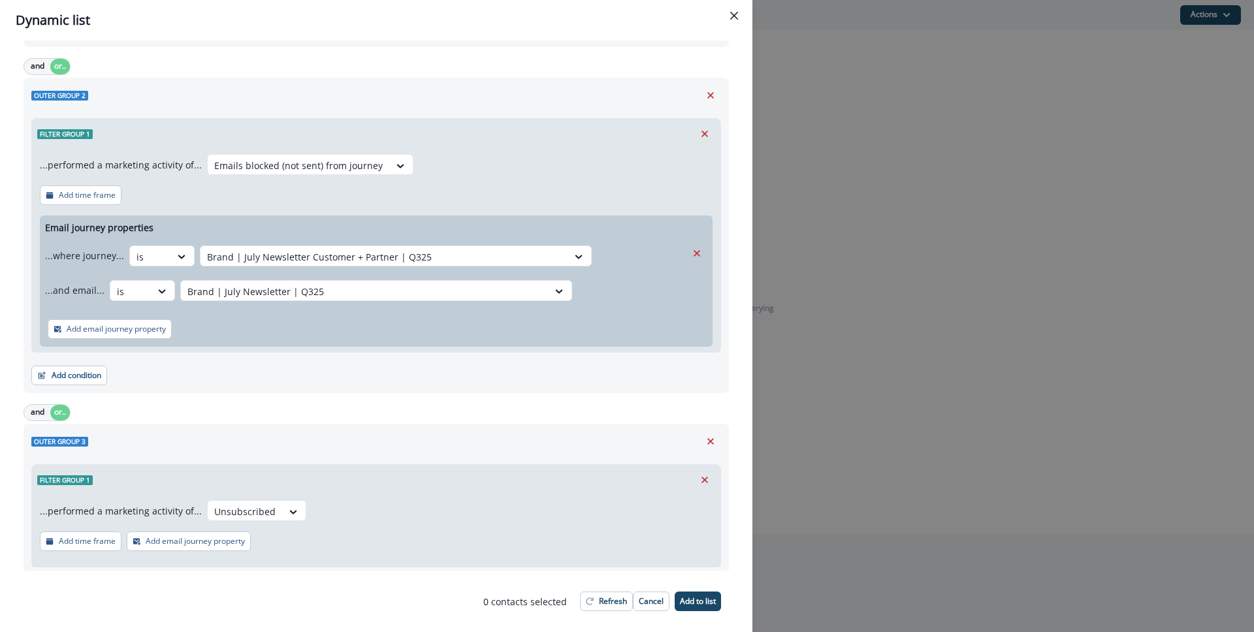
scroll to position [424, 0]
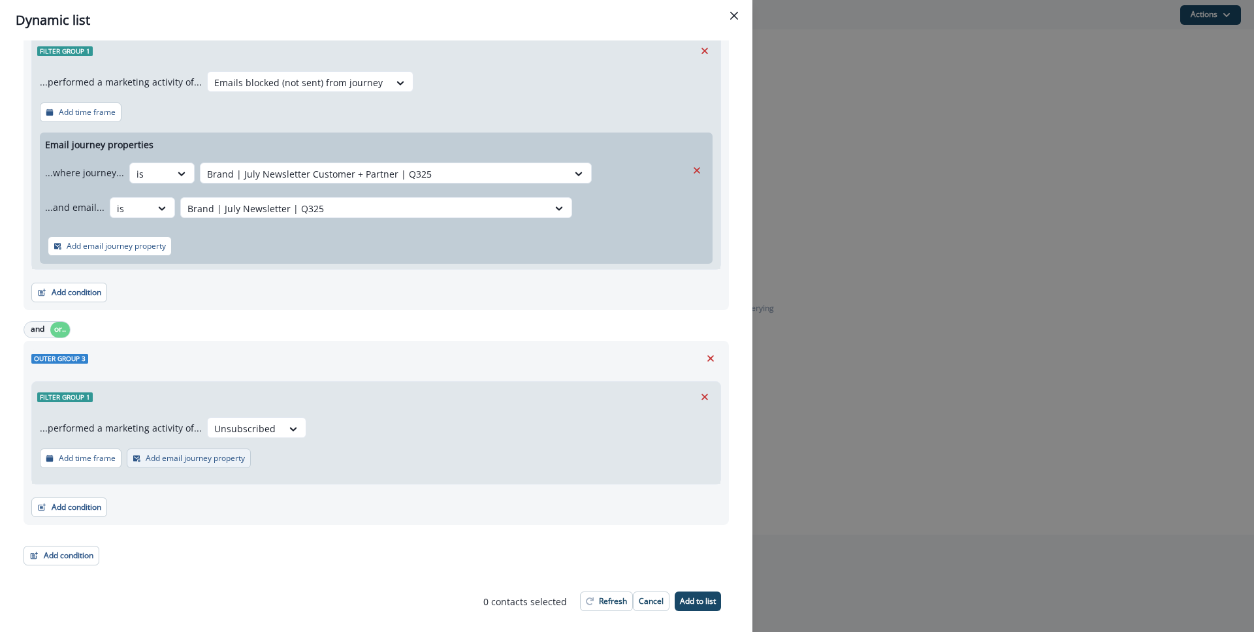
click at [199, 458] on p "Add email journey property" at bounding box center [195, 458] width 99 height 9
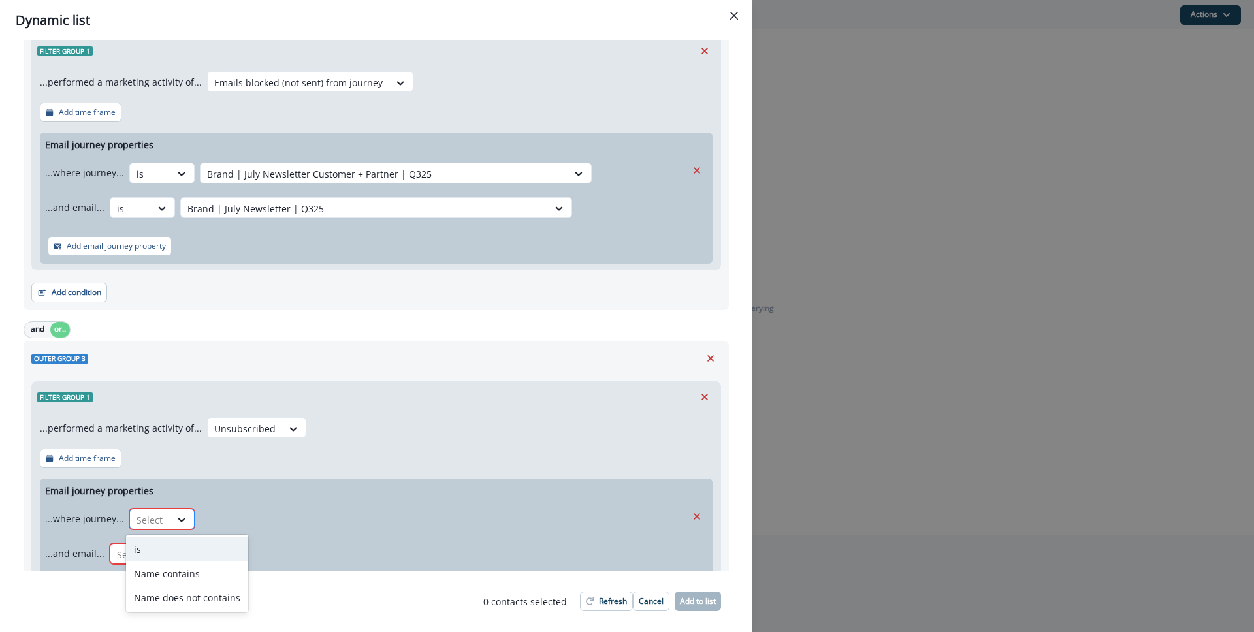
click at [163, 522] on div "Select" at bounding box center [150, 520] width 40 height 22
click at [168, 542] on div "is" at bounding box center [187, 549] width 122 height 24
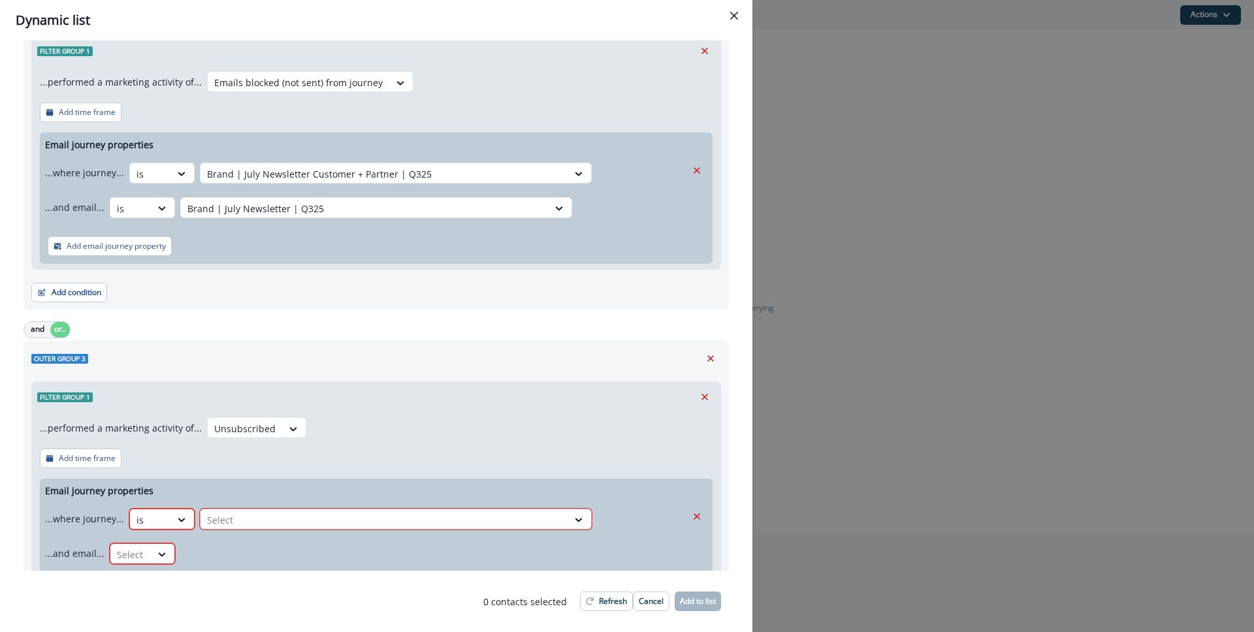
click at [249, 519] on div at bounding box center [384, 520] width 354 height 16
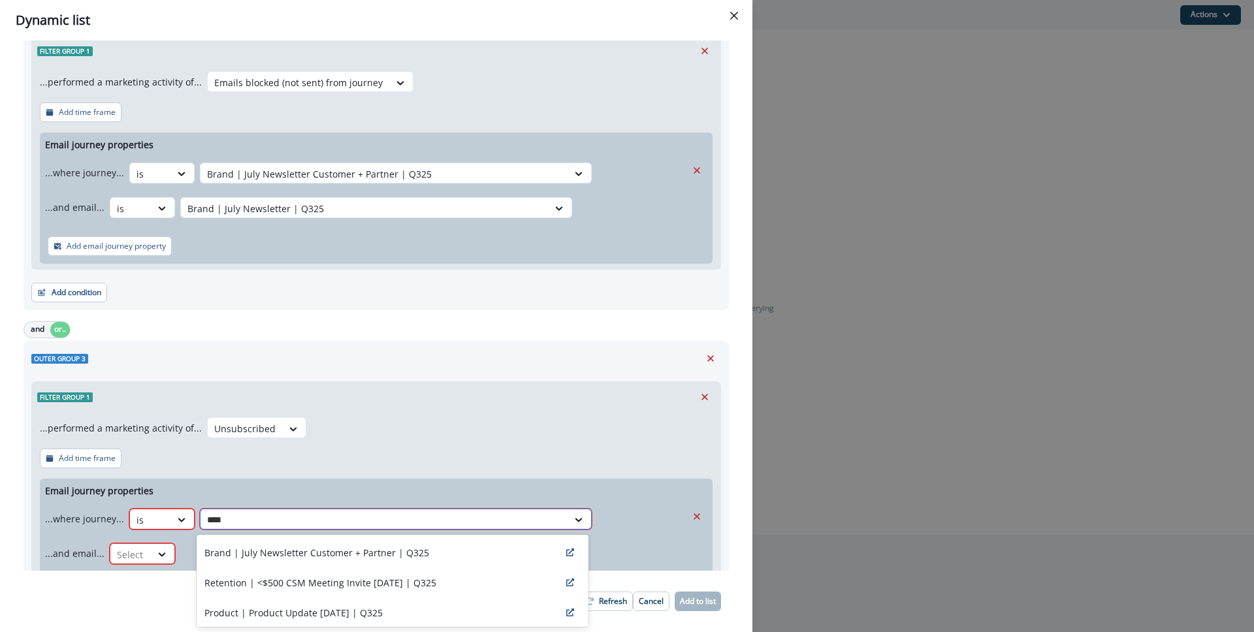
type input "****"
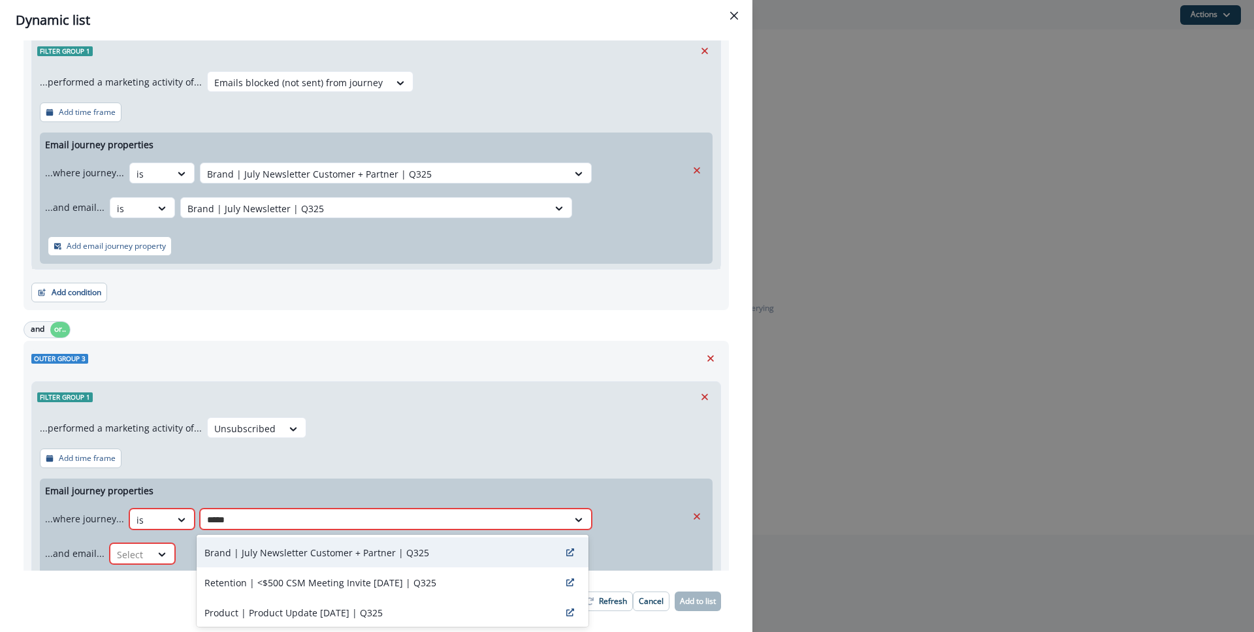
click at [249, 545] on div "Brand | July Newsletter Customer + Partner | Q325" at bounding box center [393, 552] width 392 height 30
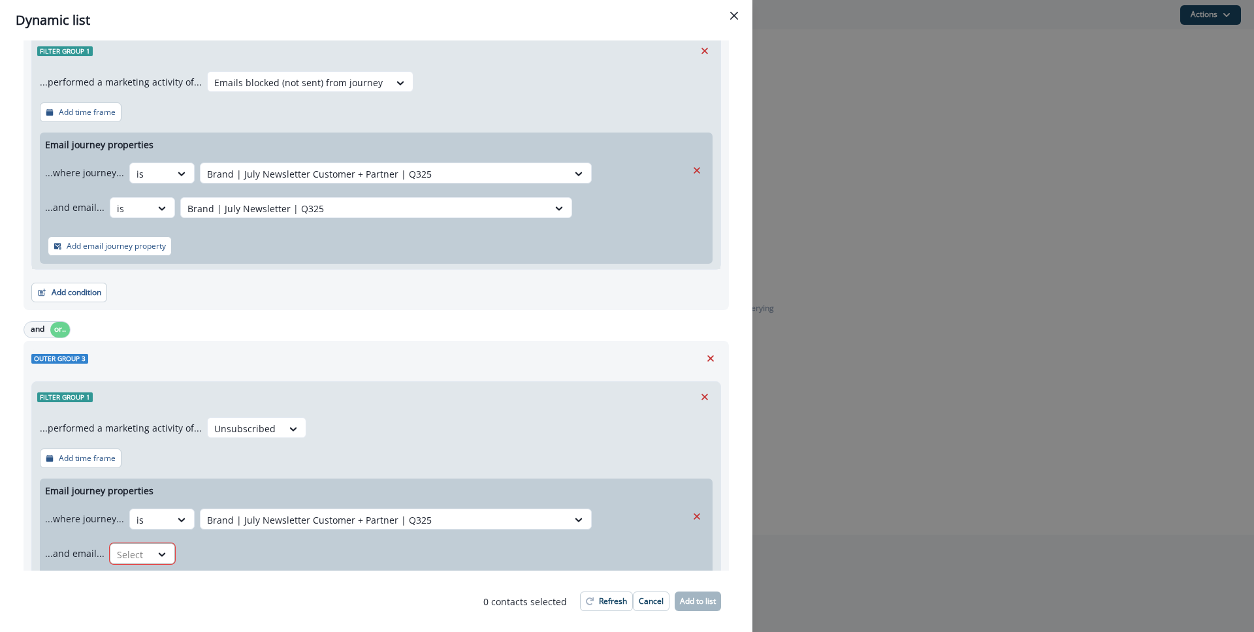
click at [142, 552] on div "Select" at bounding box center [130, 555] width 40 height 22
click at [161, 476] on div "is" at bounding box center [167, 475] width 122 height 24
click at [261, 544] on div "Select" at bounding box center [364, 555] width 367 height 22
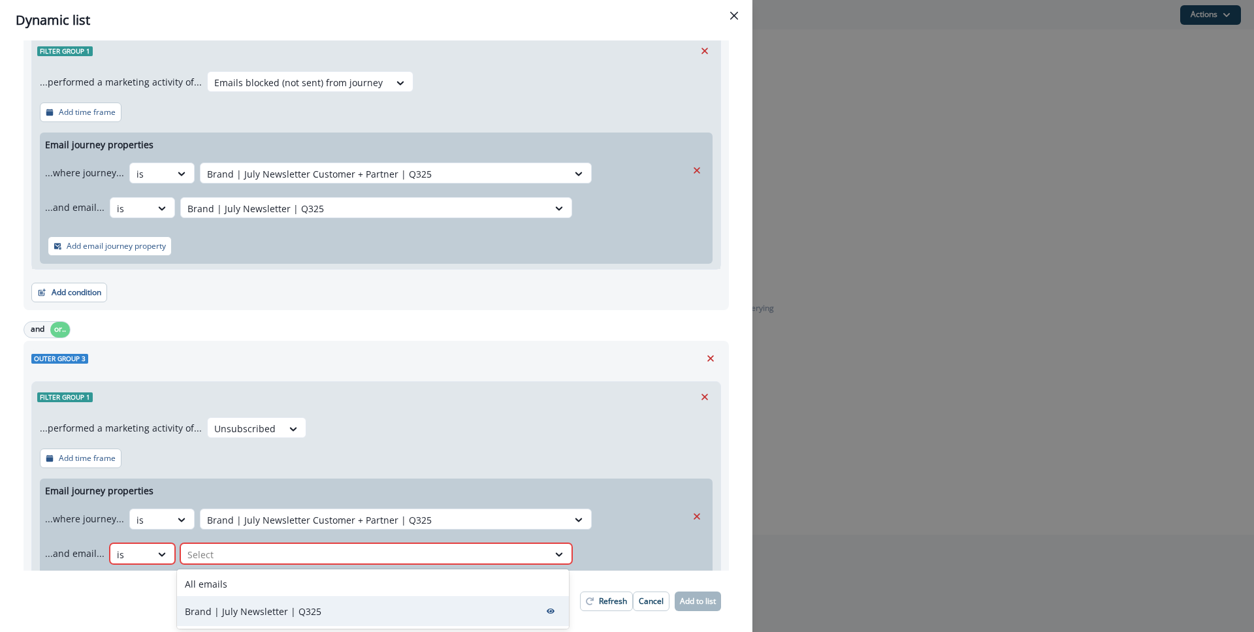
click at [255, 607] on p "Brand | July Newsletter | Q325" at bounding box center [253, 612] width 136 height 14
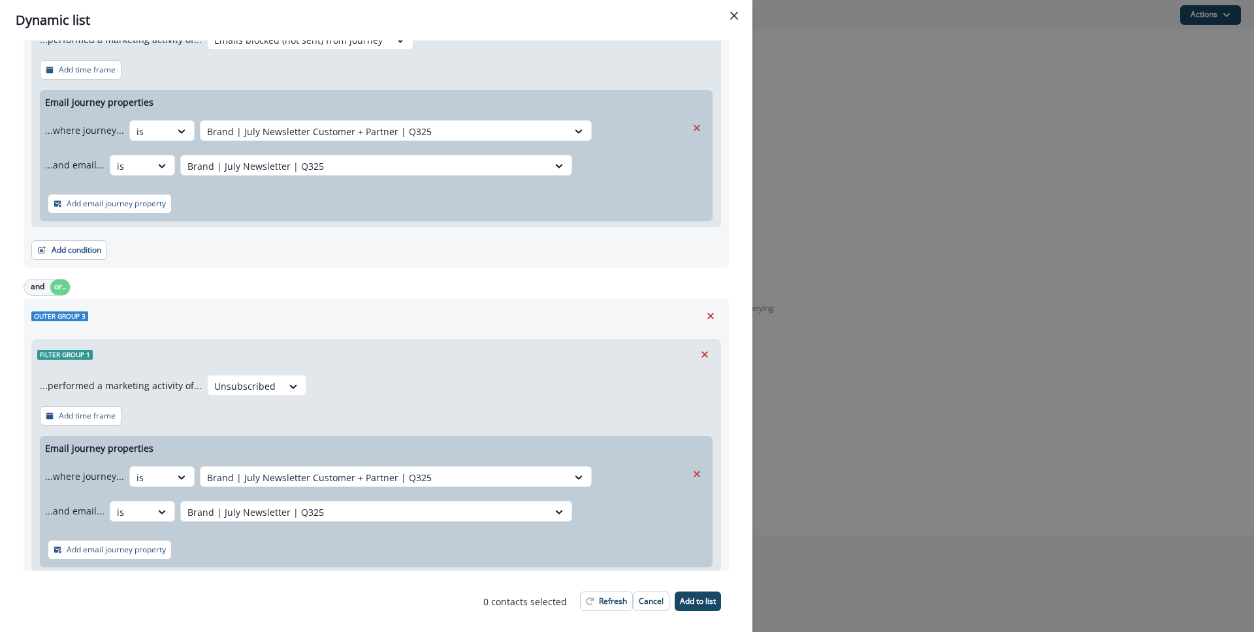
scroll to position [543, 0]
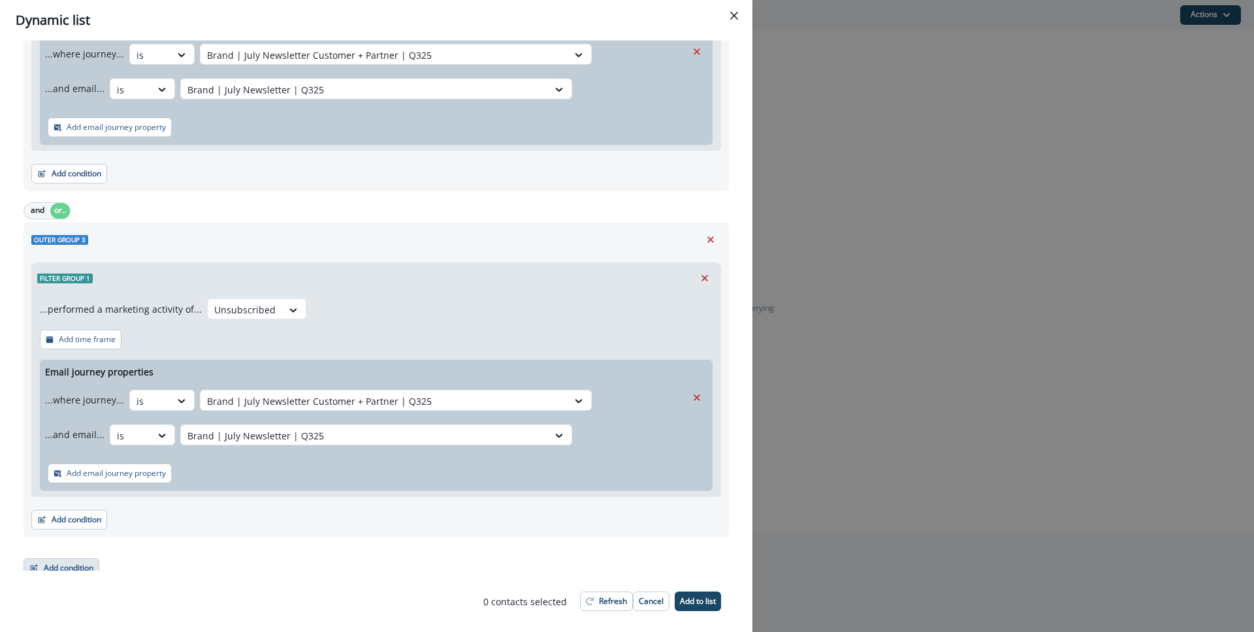
click at [67, 562] on button "Add condition" at bounding box center [62, 568] width 76 height 20
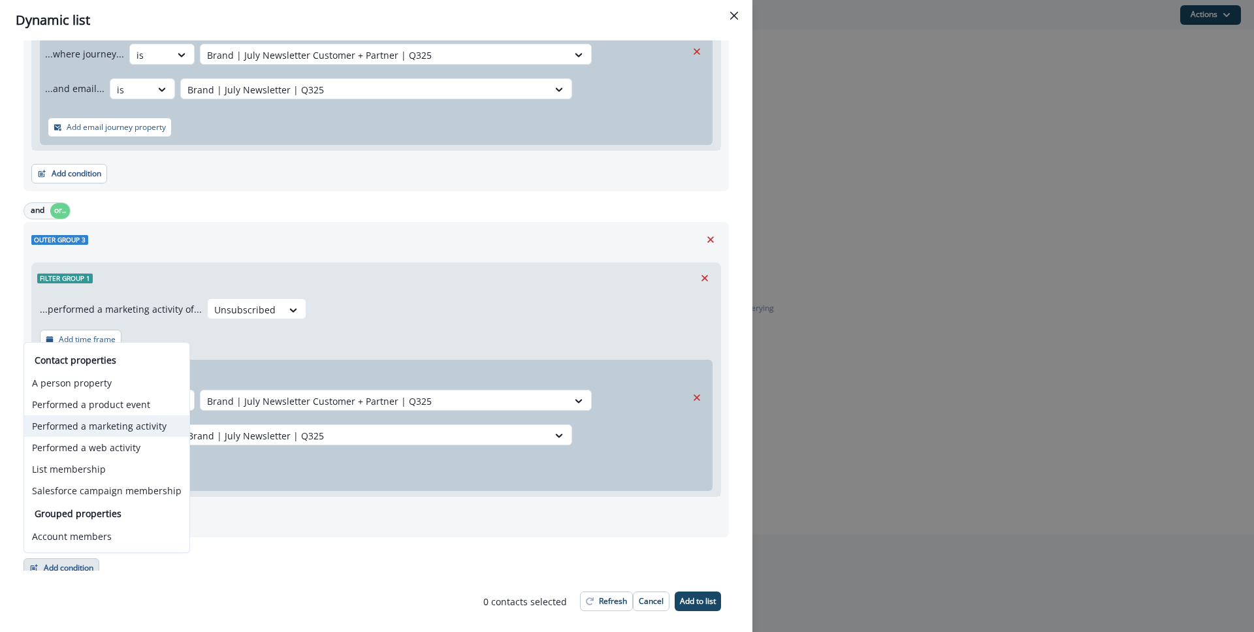
click at [99, 432] on button "Performed a marketing activity" at bounding box center [106, 426] width 165 height 22
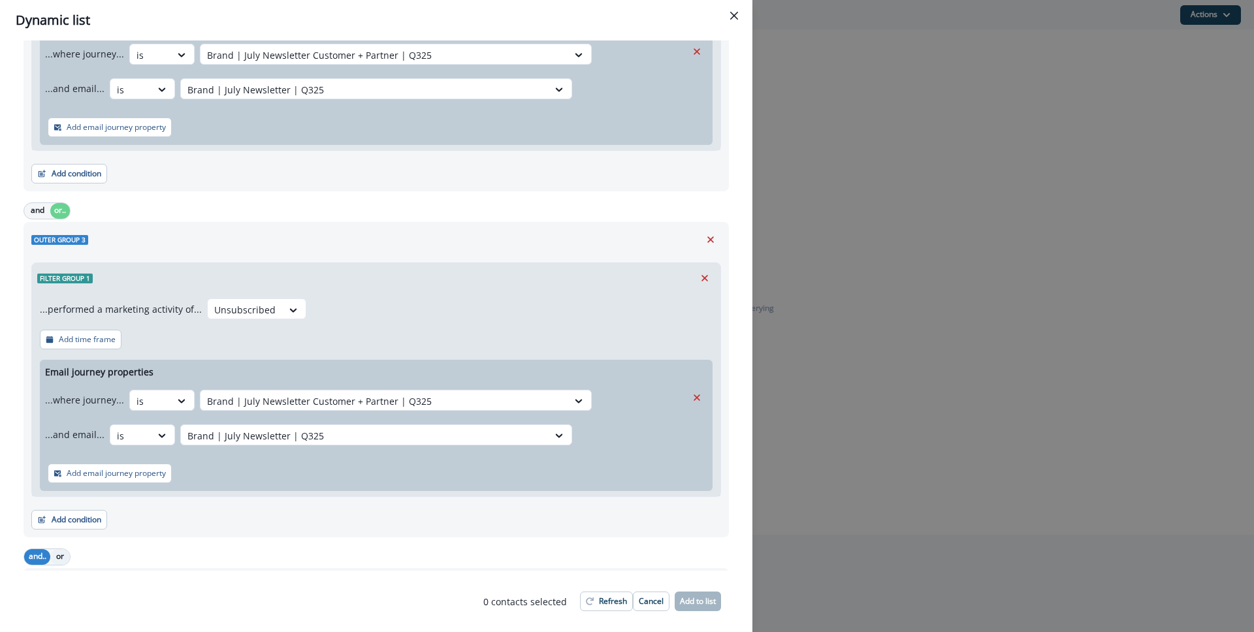
click at [57, 551] on button "or" at bounding box center [60, 557] width 20 height 16
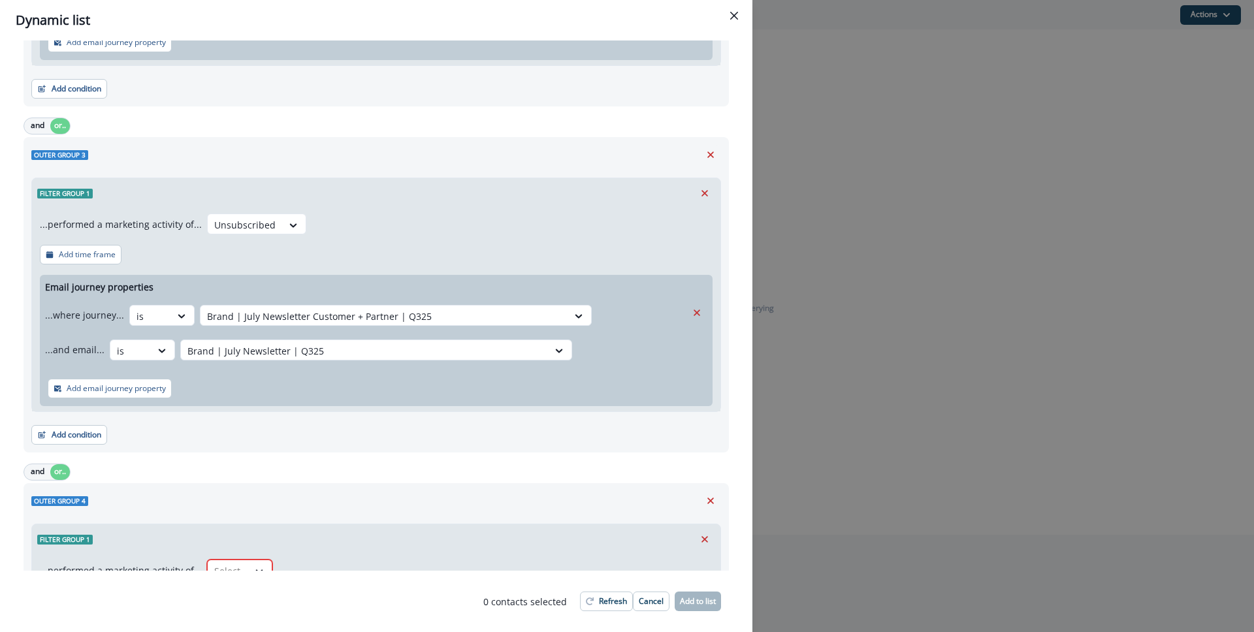
scroll to position [658, 0]
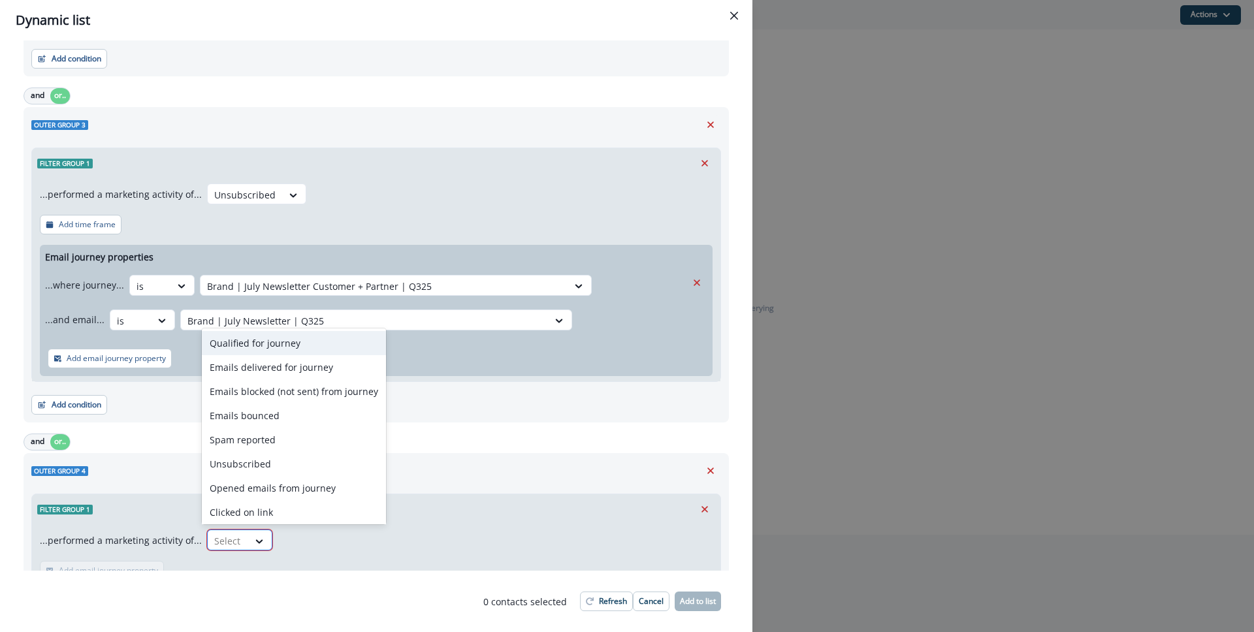
drag, startPoint x: 221, startPoint y: 534, endPoint x: 226, endPoint y: 524, distance: 11.7
click at [221, 534] on div at bounding box center [227, 541] width 27 height 16
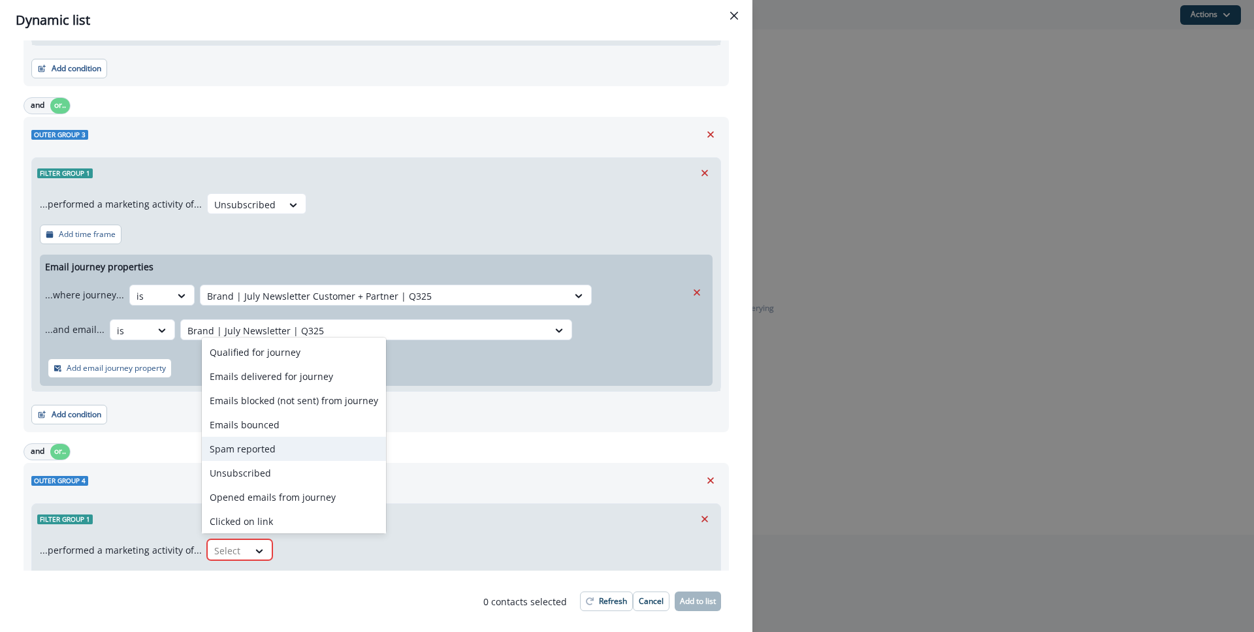
scroll to position [648, 0]
click at [263, 422] on div "Emails bounced" at bounding box center [294, 425] width 184 height 24
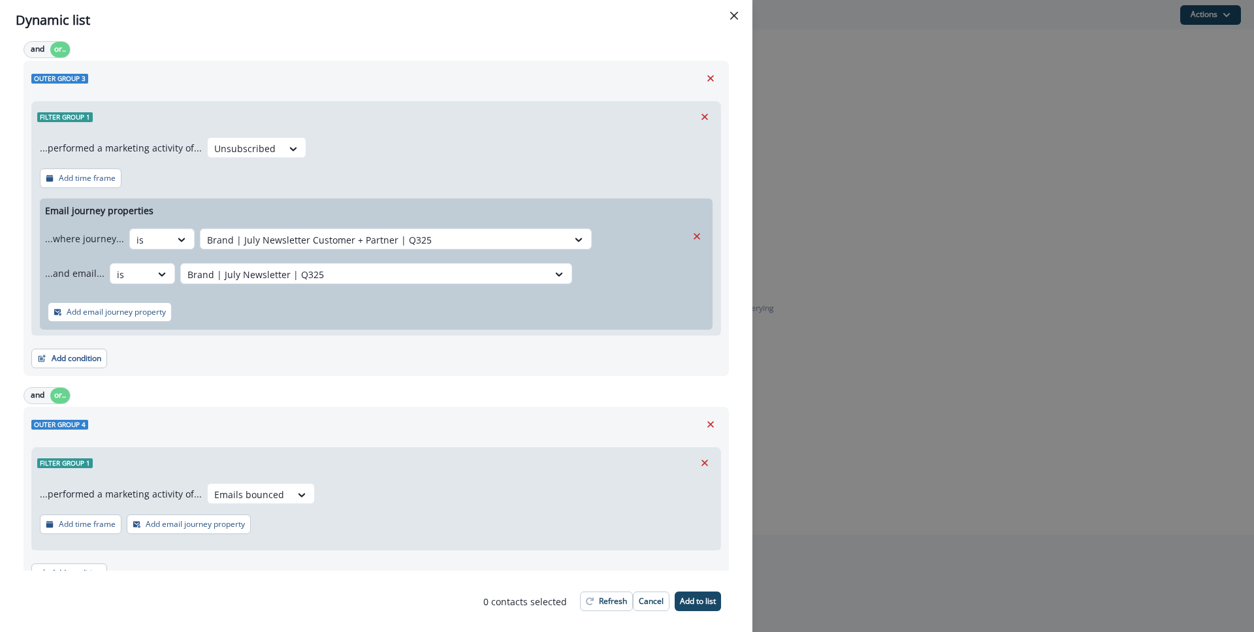
scroll to position [760, 0]
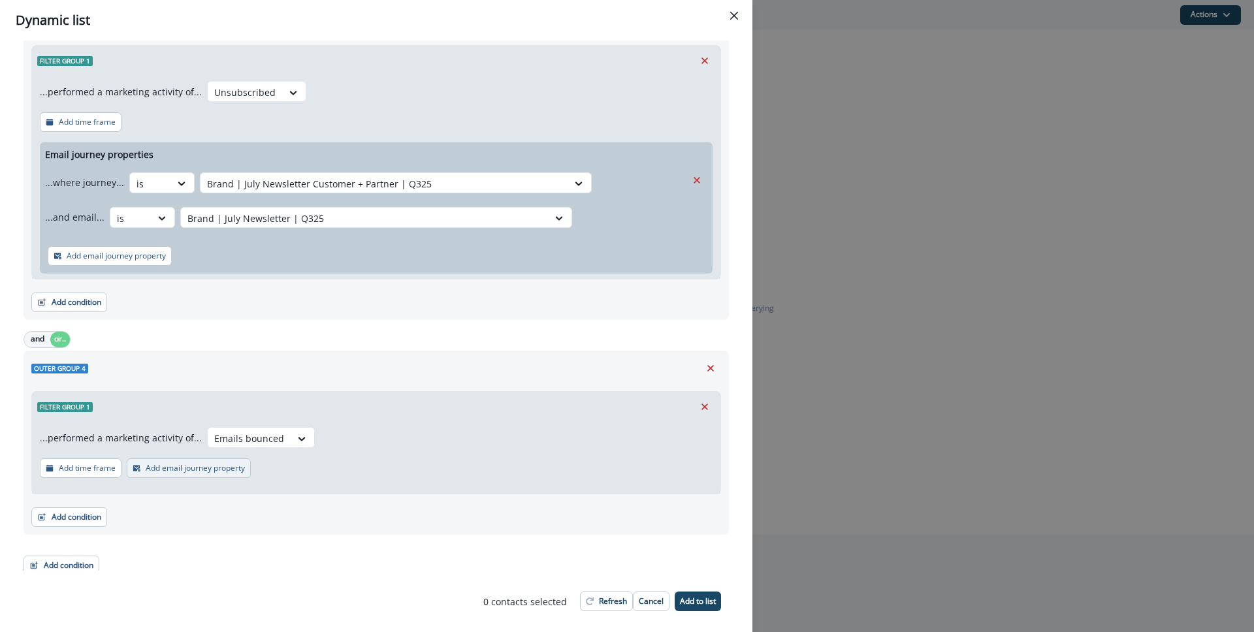
click at [172, 466] on p "Add email journey property" at bounding box center [195, 468] width 99 height 9
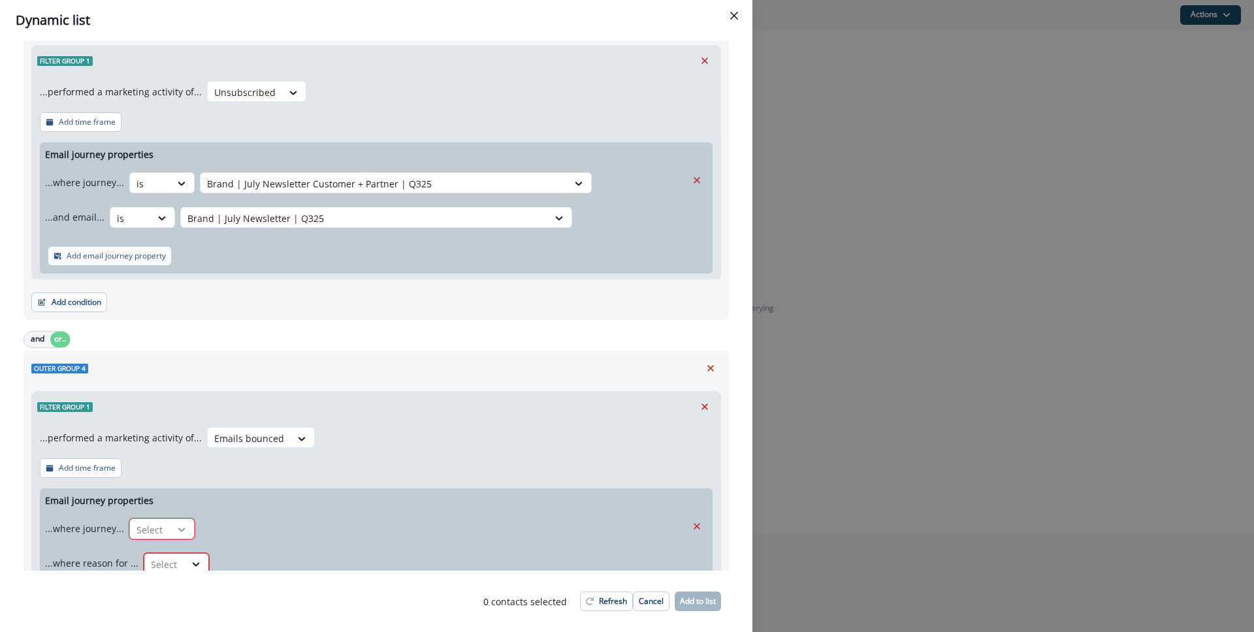
click at [184, 528] on icon at bounding box center [182, 529] width 12 height 13
click at [185, 562] on div "is" at bounding box center [187, 559] width 122 height 24
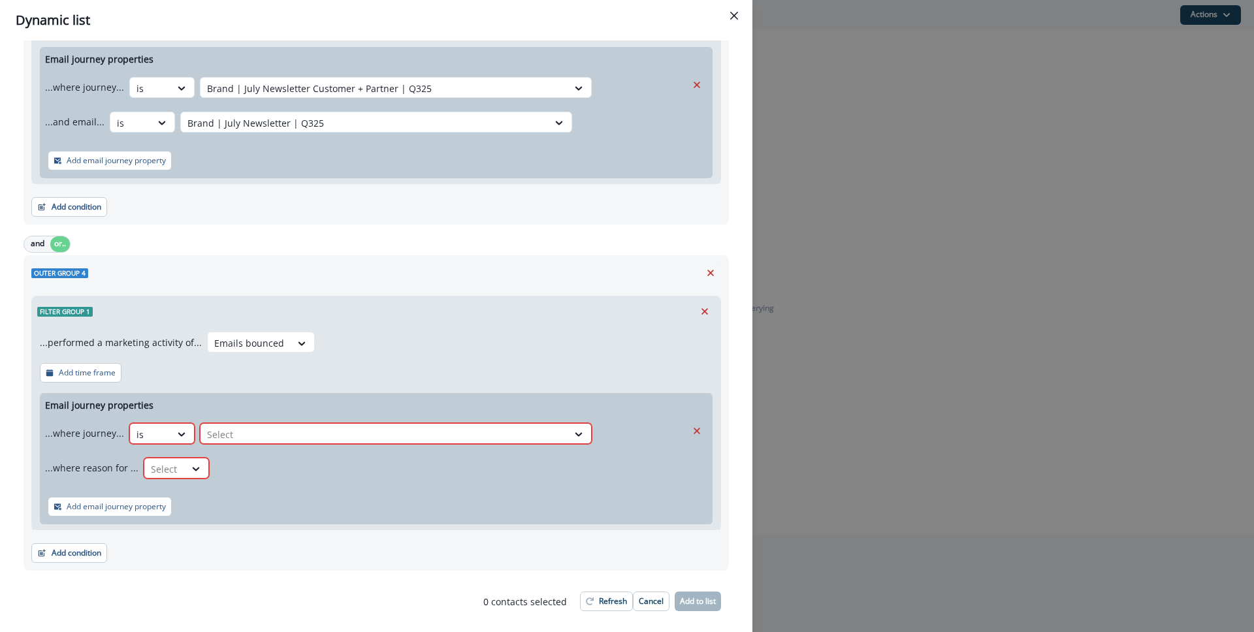
scroll to position [877, 0]
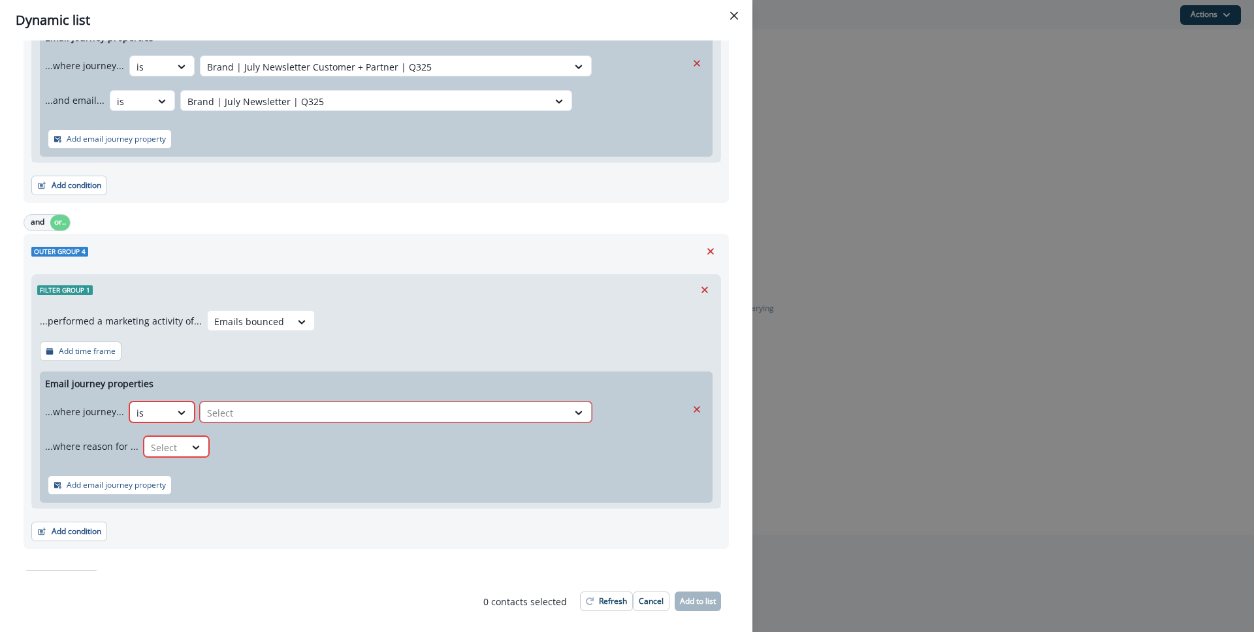
click at [290, 417] on div at bounding box center [384, 413] width 354 height 16
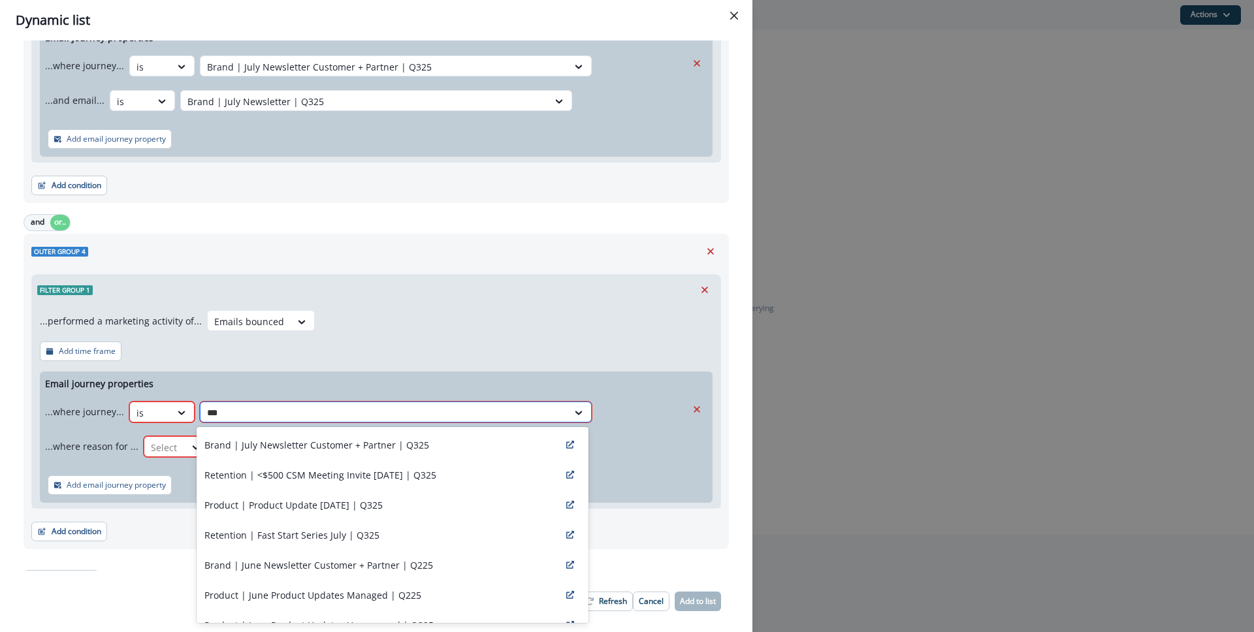
type input "****"
drag, startPoint x: 285, startPoint y: 436, endPoint x: 244, endPoint y: 439, distance: 41.9
click at [285, 436] on div "Brand | July Newsletter Customer + Partner | Q325" at bounding box center [393, 445] width 392 height 30
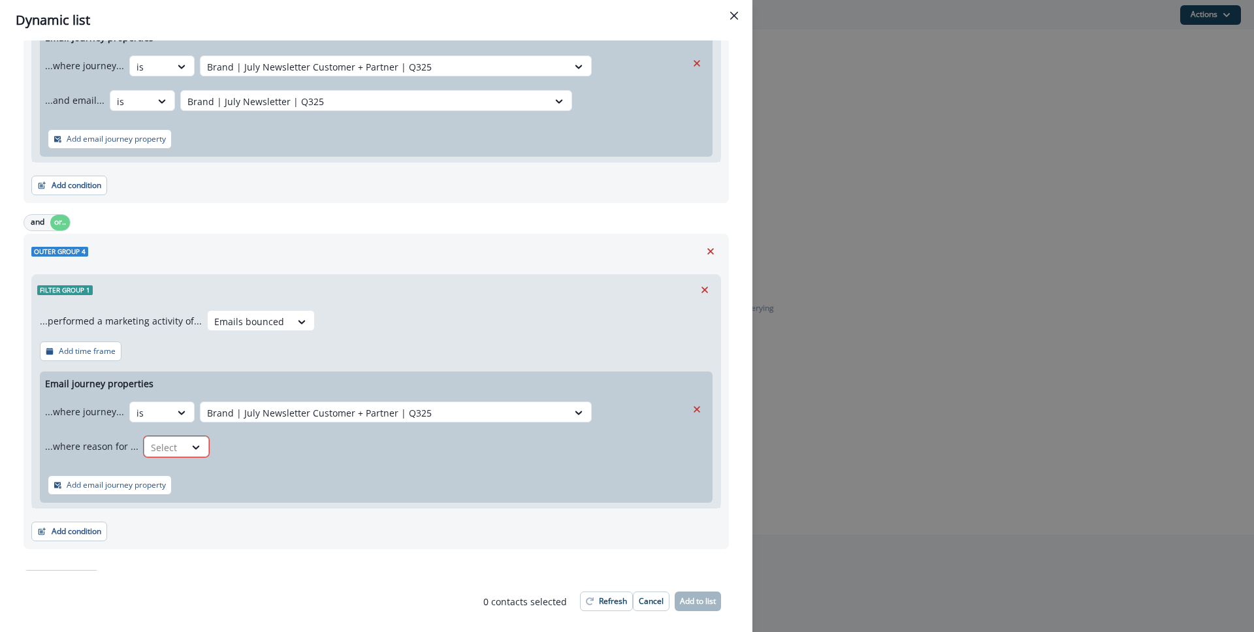
click at [165, 445] on div at bounding box center [164, 447] width 27 height 16
click at [197, 541] on div "not blank" at bounding box center [191, 549] width 103 height 24
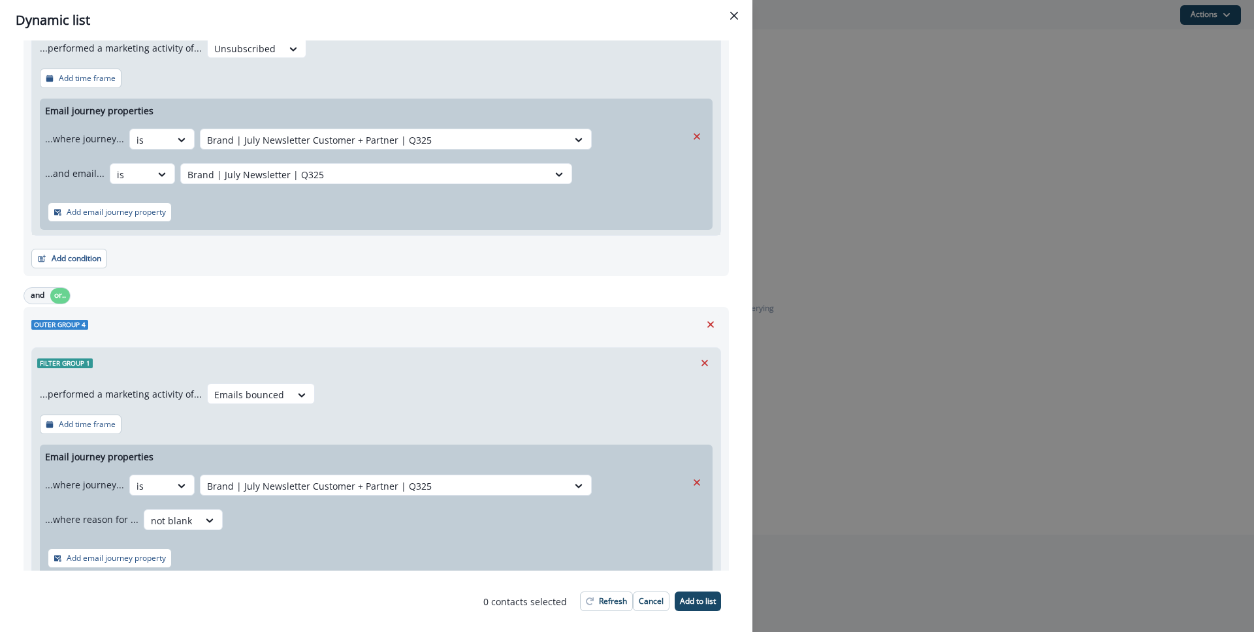
scroll to position [882, 0]
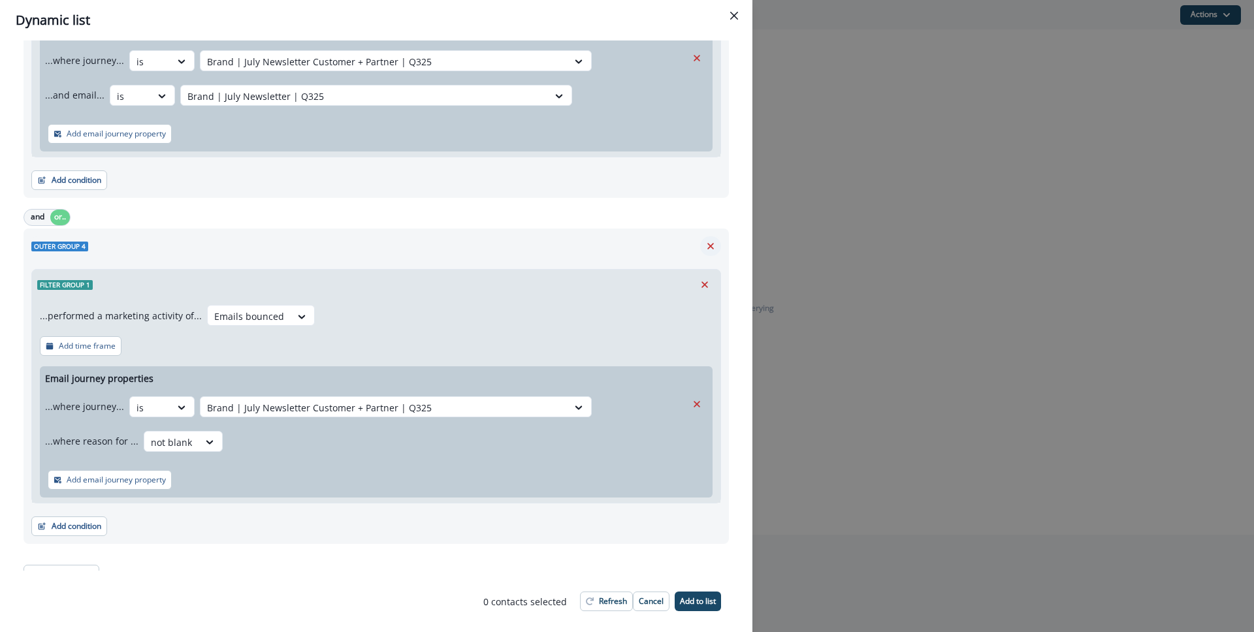
click at [705, 249] on icon "Remove" at bounding box center [711, 246] width 12 height 12
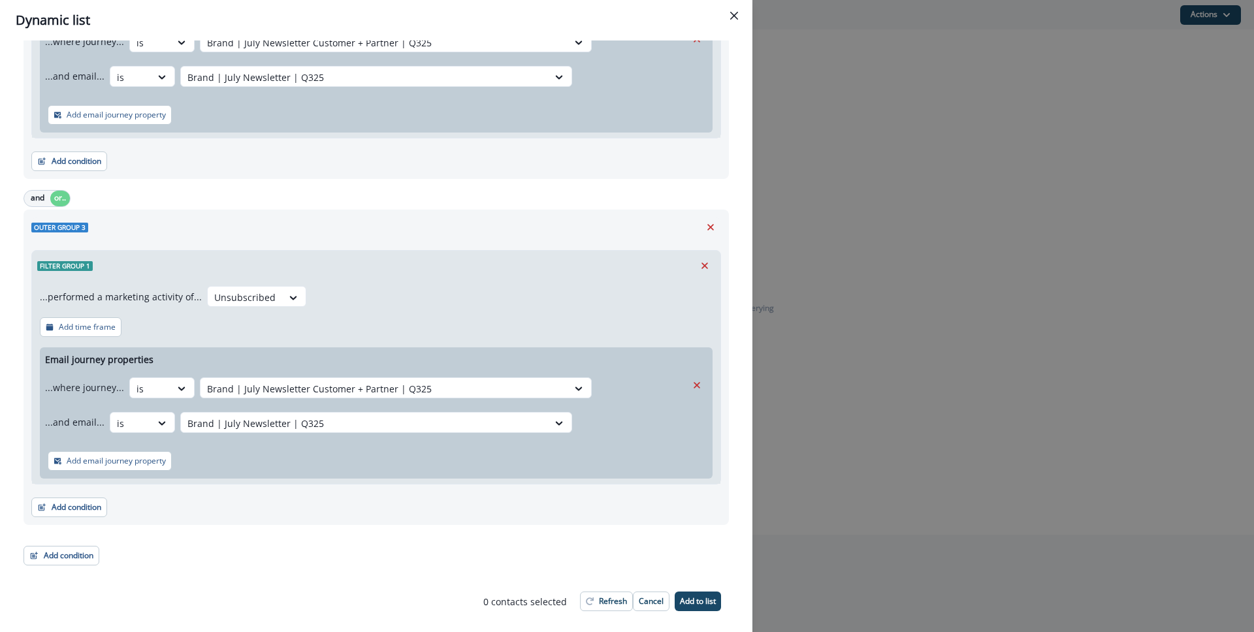
scroll to position [555, 0]
click at [72, 555] on button "Add condition" at bounding box center [62, 556] width 76 height 20
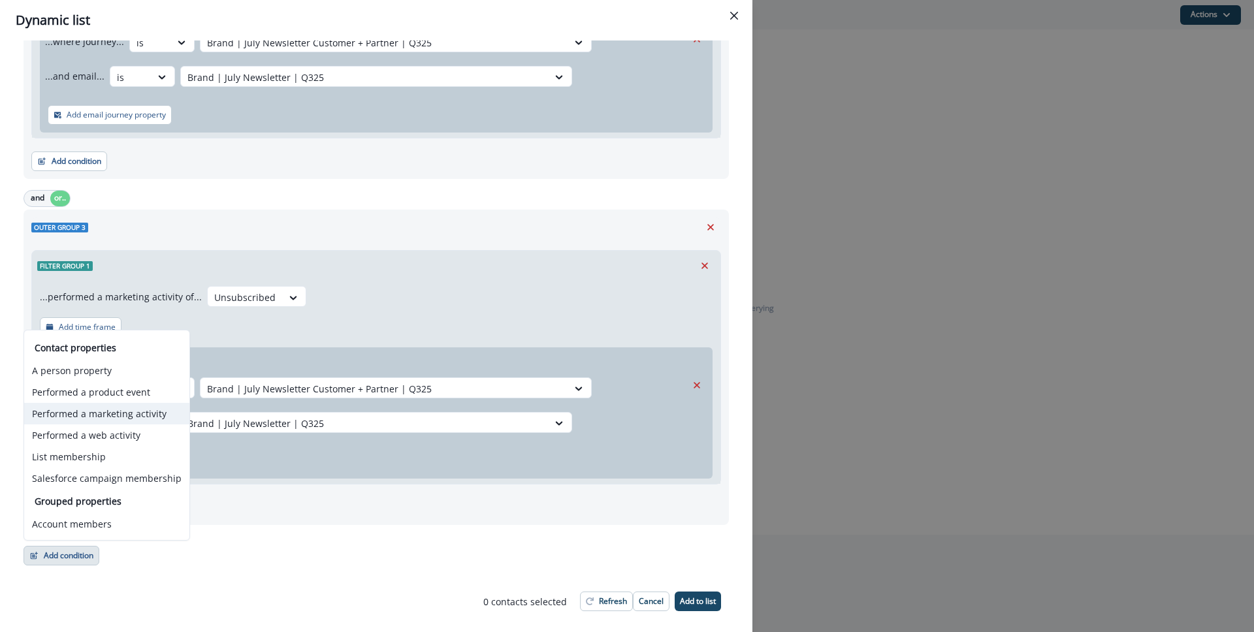
click at [79, 407] on button "Performed a marketing activity" at bounding box center [106, 414] width 165 height 22
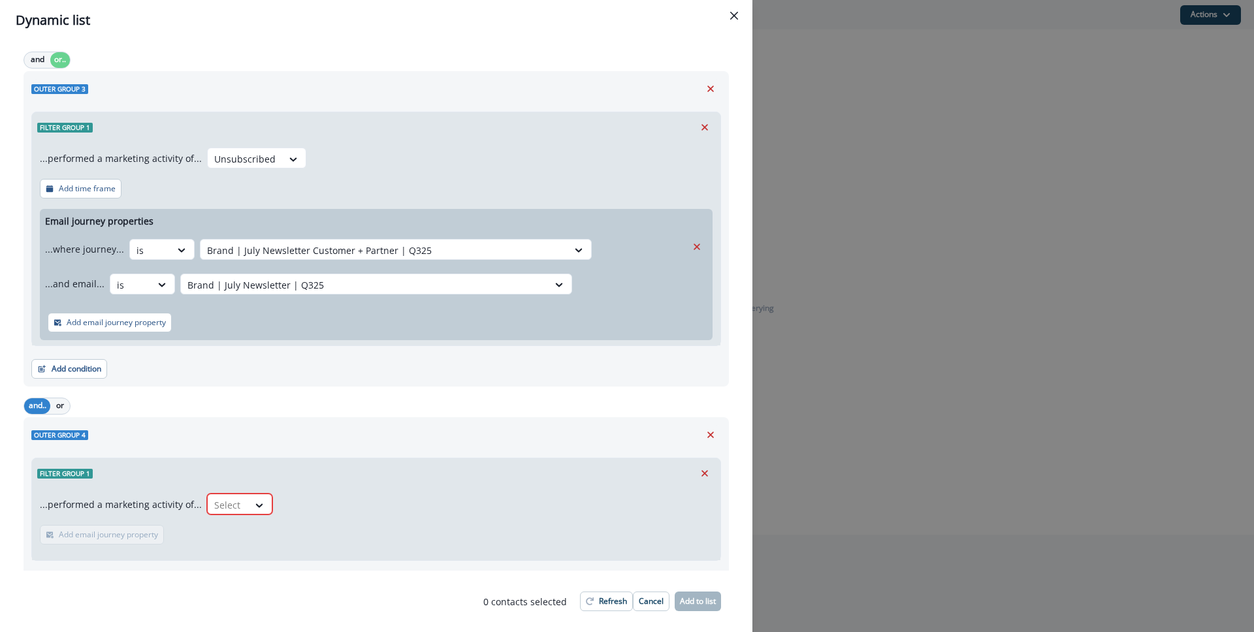
scroll to position [695, 0]
click at [65, 404] on button "or" at bounding box center [60, 405] width 20 height 16
click at [248, 511] on div at bounding box center [260, 504] width 24 height 22
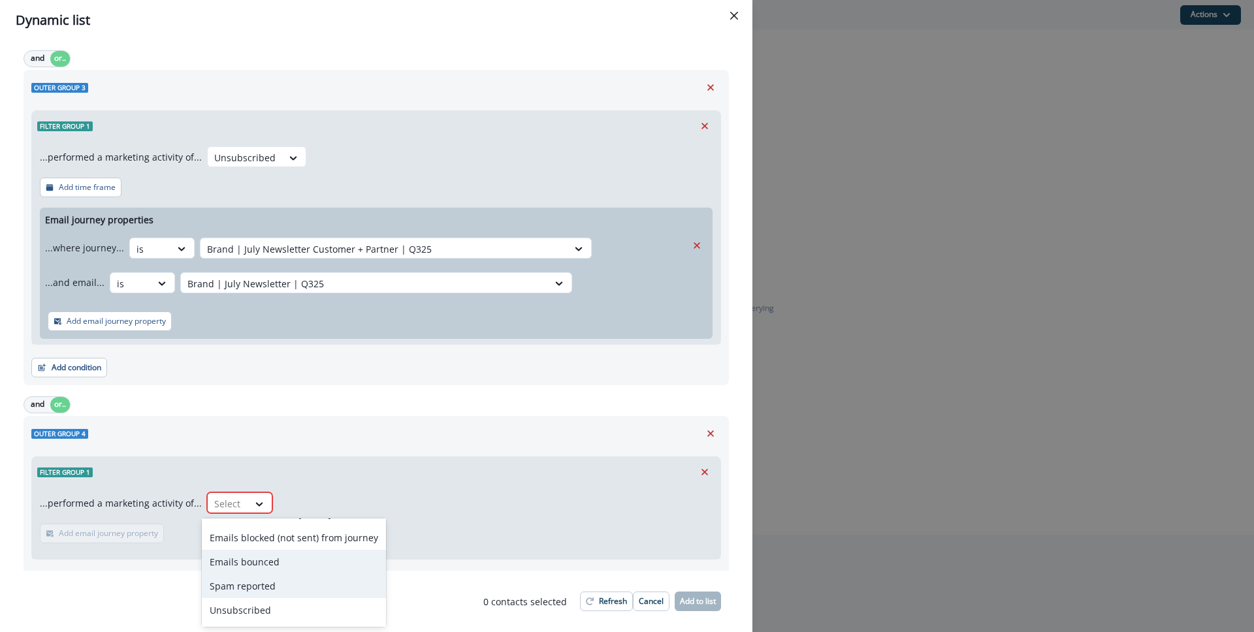
scroll to position [43, 0]
drag, startPoint x: 274, startPoint y: 582, endPoint x: 272, endPoint y: 574, distance: 7.9
click at [274, 582] on div "Spam reported" at bounding box center [294, 587] width 184 height 24
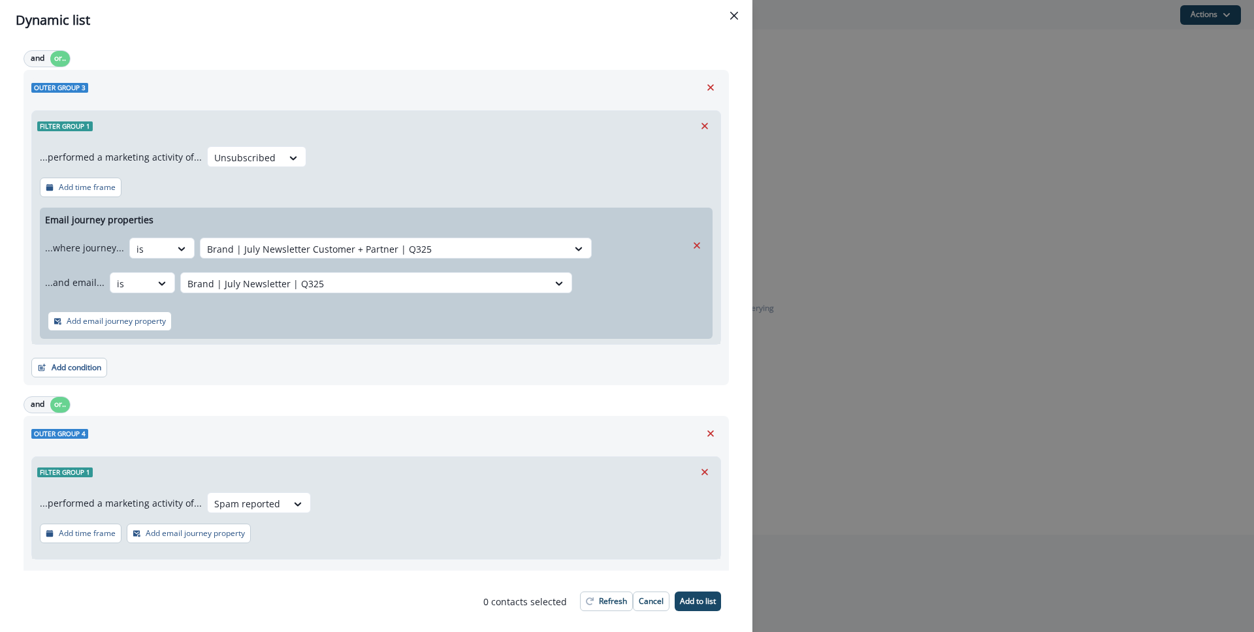
click at [158, 532] on p "Add email journey property" at bounding box center [195, 533] width 99 height 9
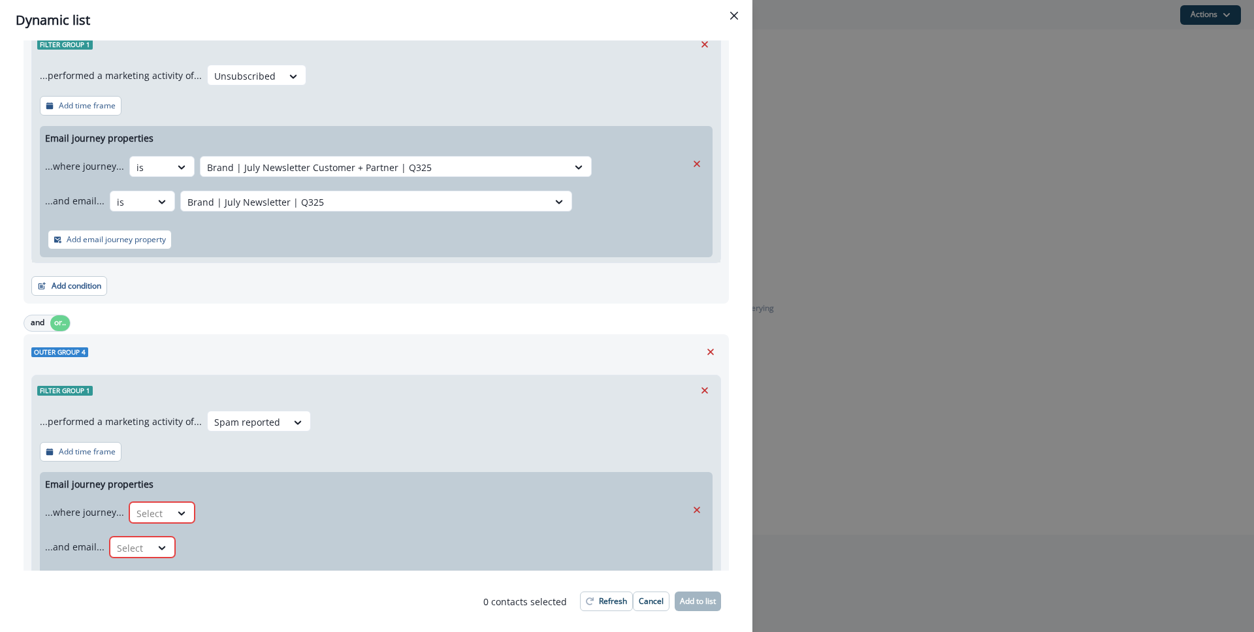
scroll to position [816, 0]
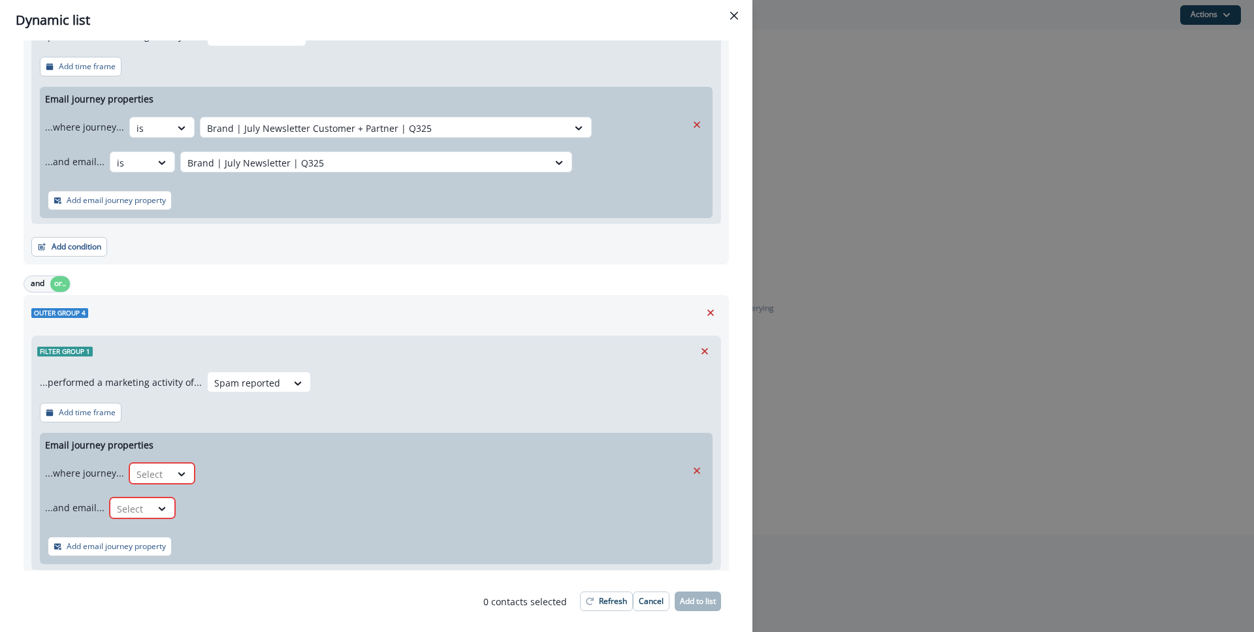
click at [157, 487] on div "...where journey... Select" at bounding box center [365, 473] width 641 height 32
click at [165, 479] on div "Select" at bounding box center [150, 475] width 40 height 22
click at [182, 507] on div "is" at bounding box center [187, 503] width 122 height 24
click at [274, 485] on div "...where journey... option is, selected. is Select" at bounding box center [365, 473] width 641 height 32
click at [276, 480] on div at bounding box center [384, 474] width 354 height 16
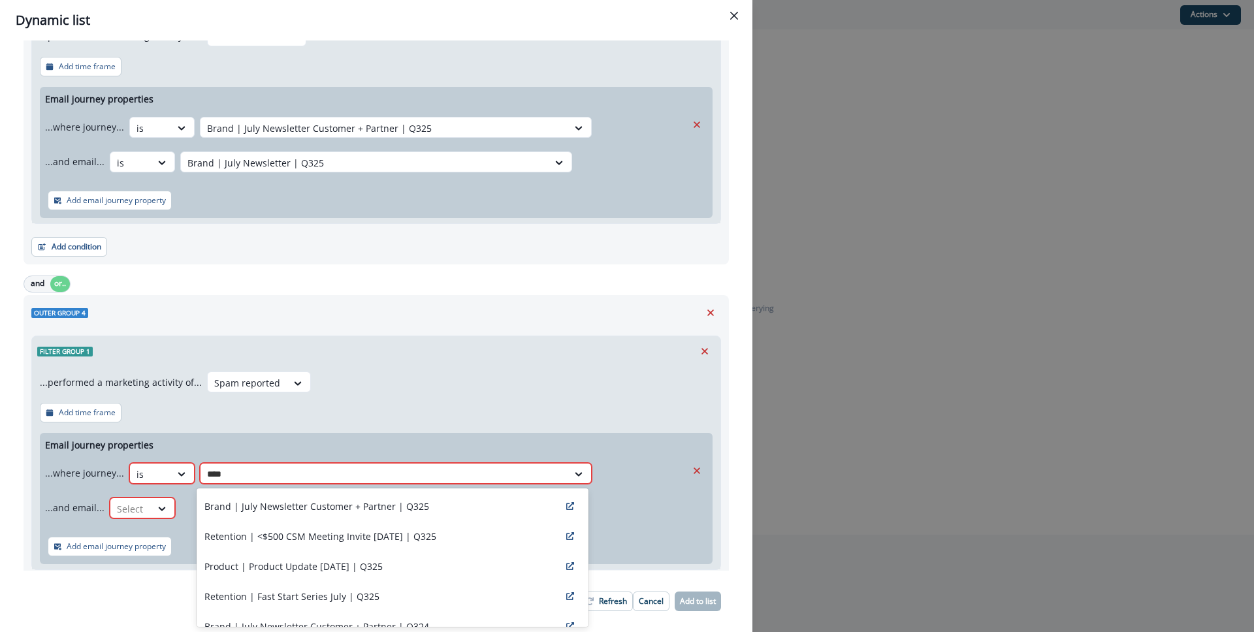
type input "****"
click at [289, 488] on div "...where journey... is Brand | July Newsletter Customer + Partner | Q325, 1 of …" at bounding box center [365, 490] width 641 height 67
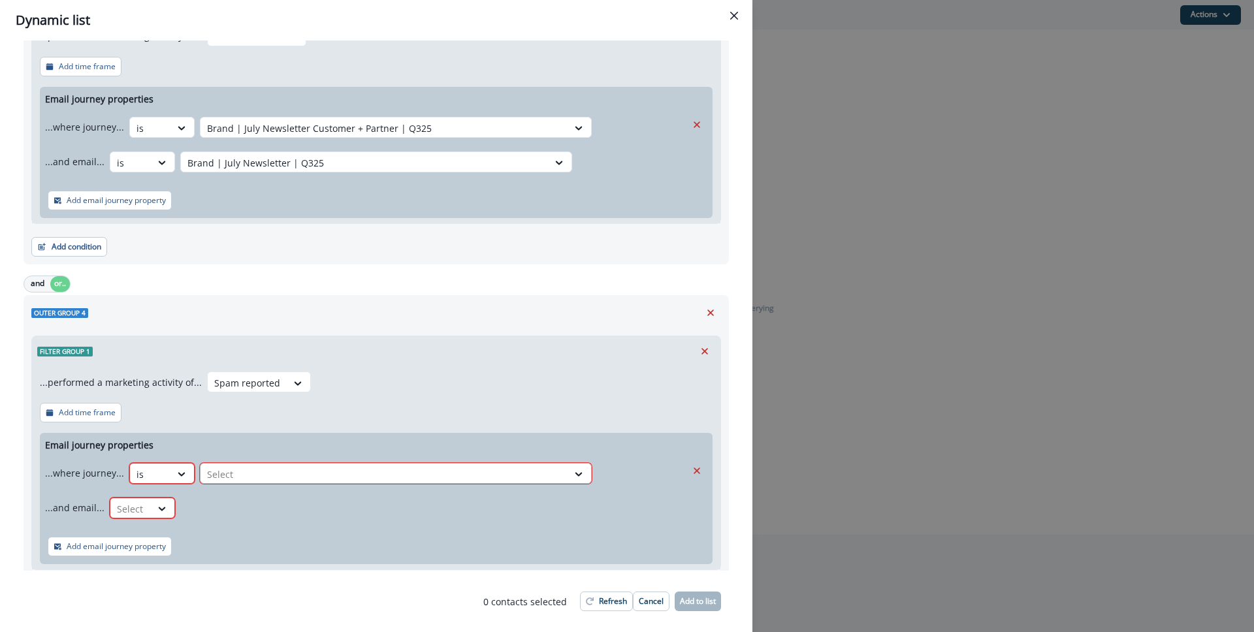
click at [257, 473] on div at bounding box center [384, 474] width 354 height 16
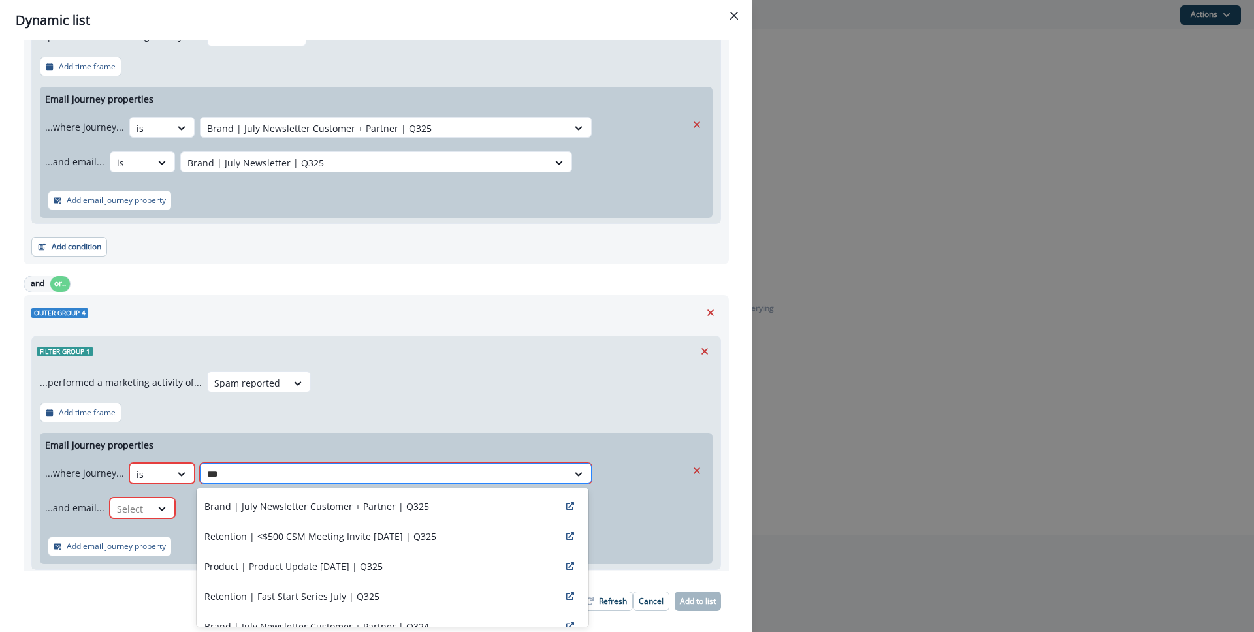
type input "****"
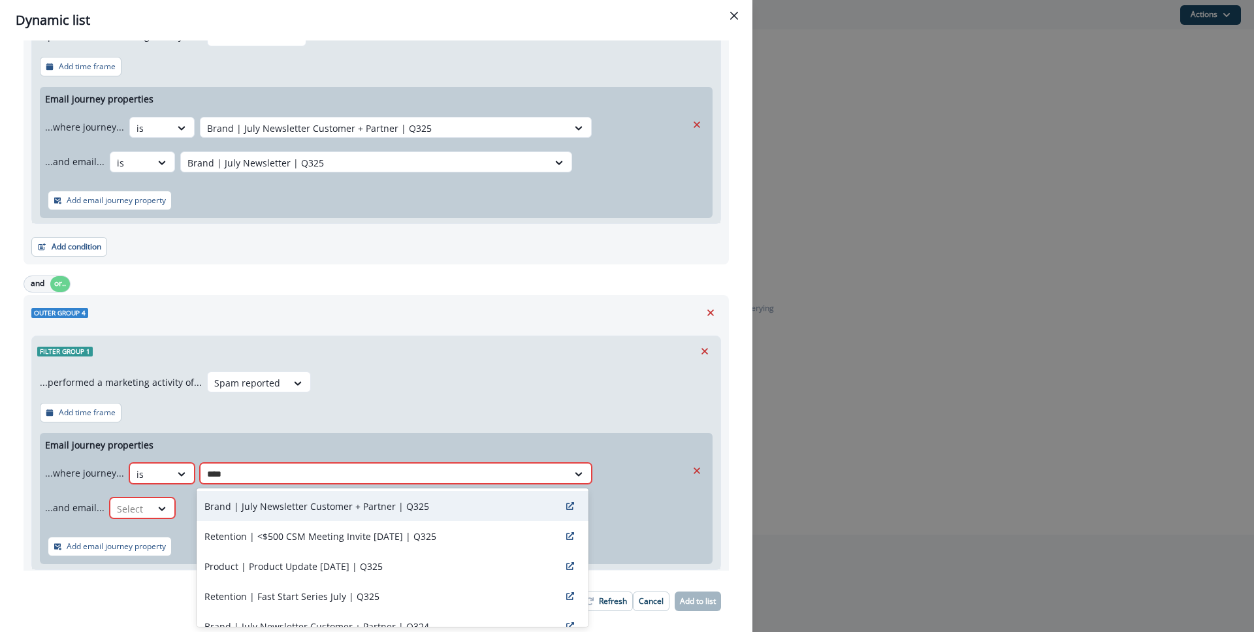
click at [263, 494] on div "Brand | July Newsletter Customer + Partner | Q325" at bounding box center [393, 506] width 392 height 30
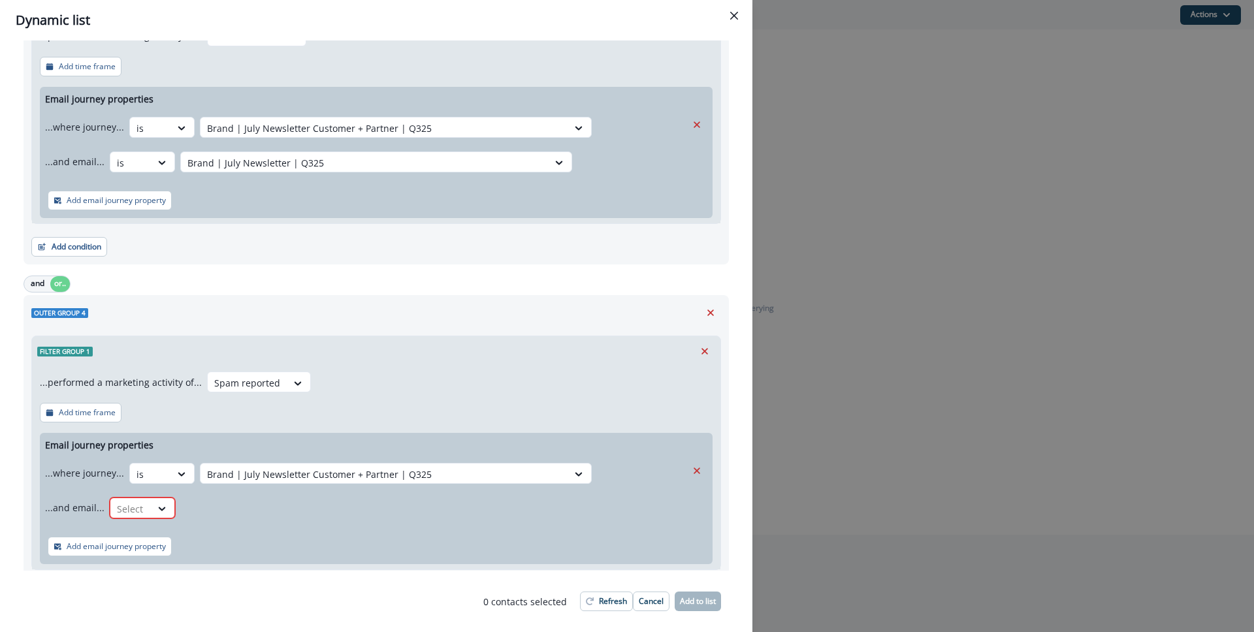
click at [104, 510] on div "...and email... Select" at bounding box center [365, 508] width 641 height 32
click at [125, 510] on div at bounding box center [130, 509] width 27 height 16
drag, startPoint x: 146, startPoint y: 533, endPoint x: 167, endPoint y: 527, distance: 21.7
click at [145, 533] on div "is" at bounding box center [167, 538] width 122 height 24
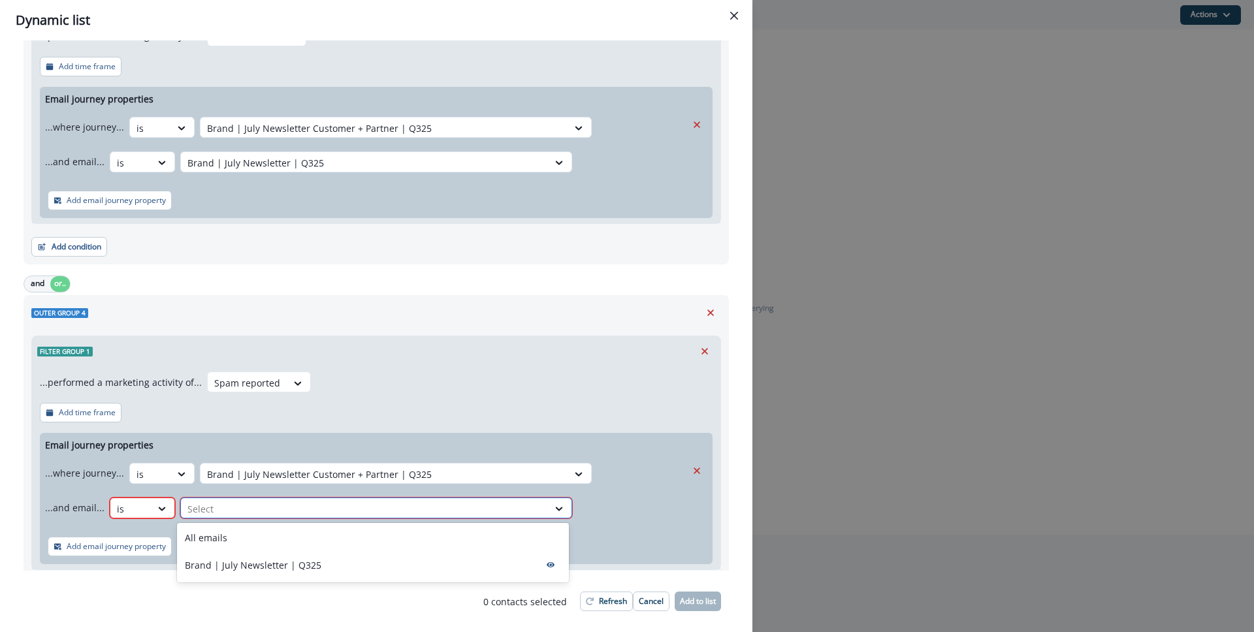
click at [219, 516] on div "Select" at bounding box center [364, 509] width 367 height 22
click at [244, 569] on p "Brand | July Newsletter | Q325" at bounding box center [253, 565] width 136 height 14
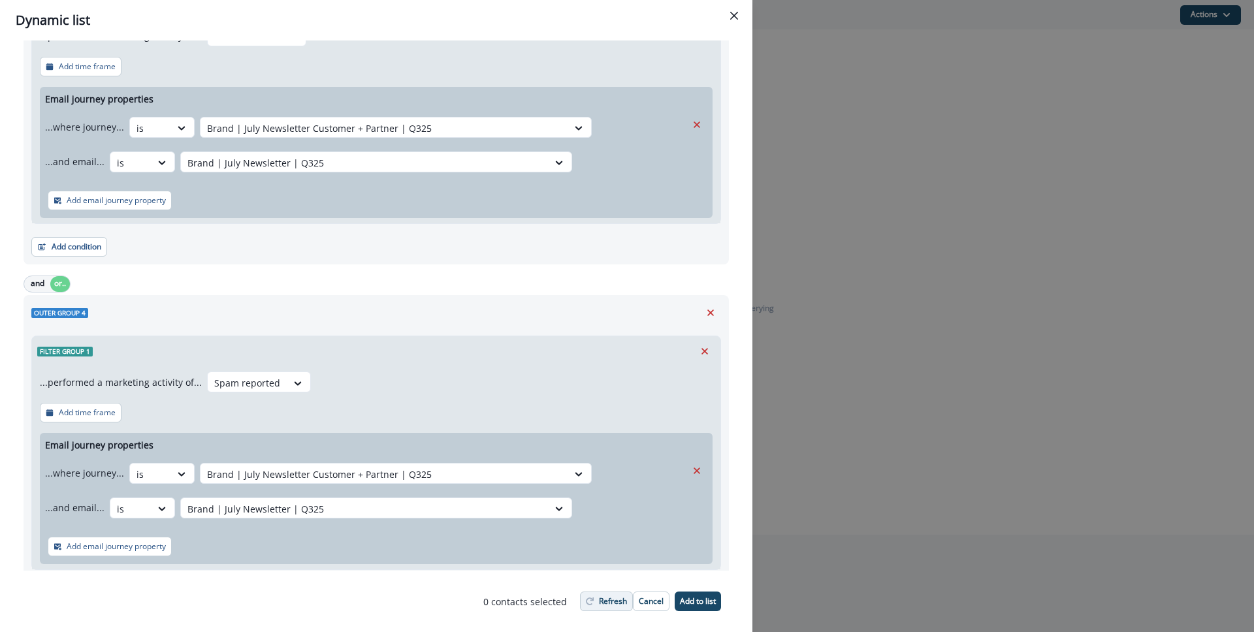
click at [584, 600] on button "Refresh" at bounding box center [606, 602] width 53 height 20
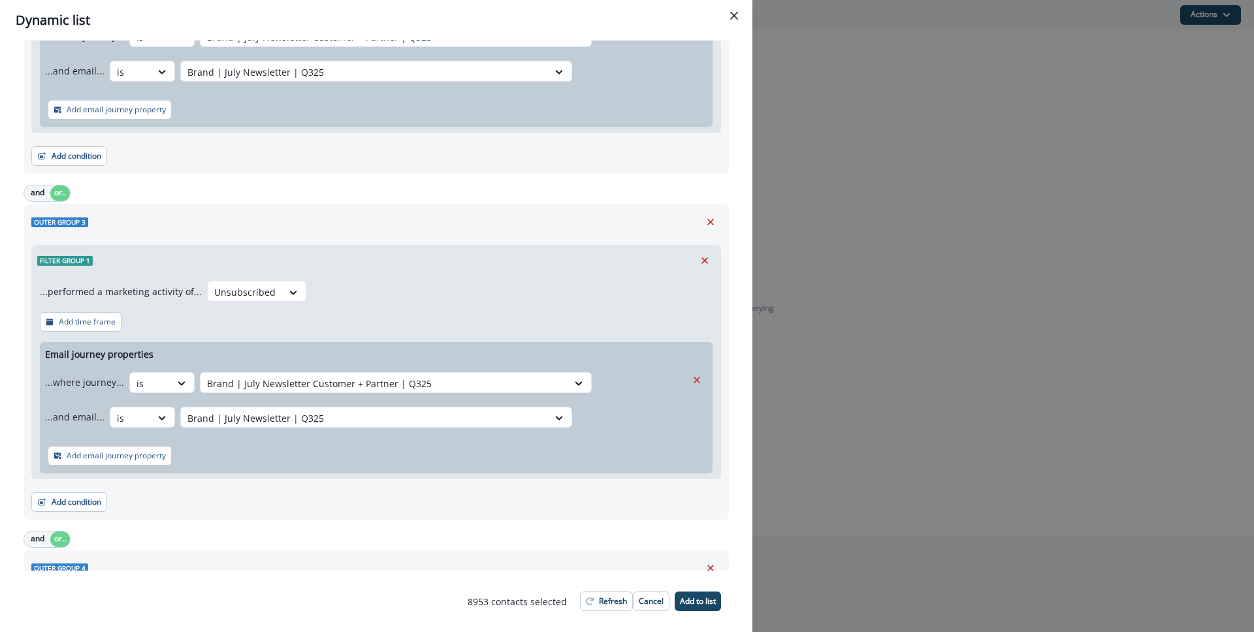
scroll to position [582, 0]
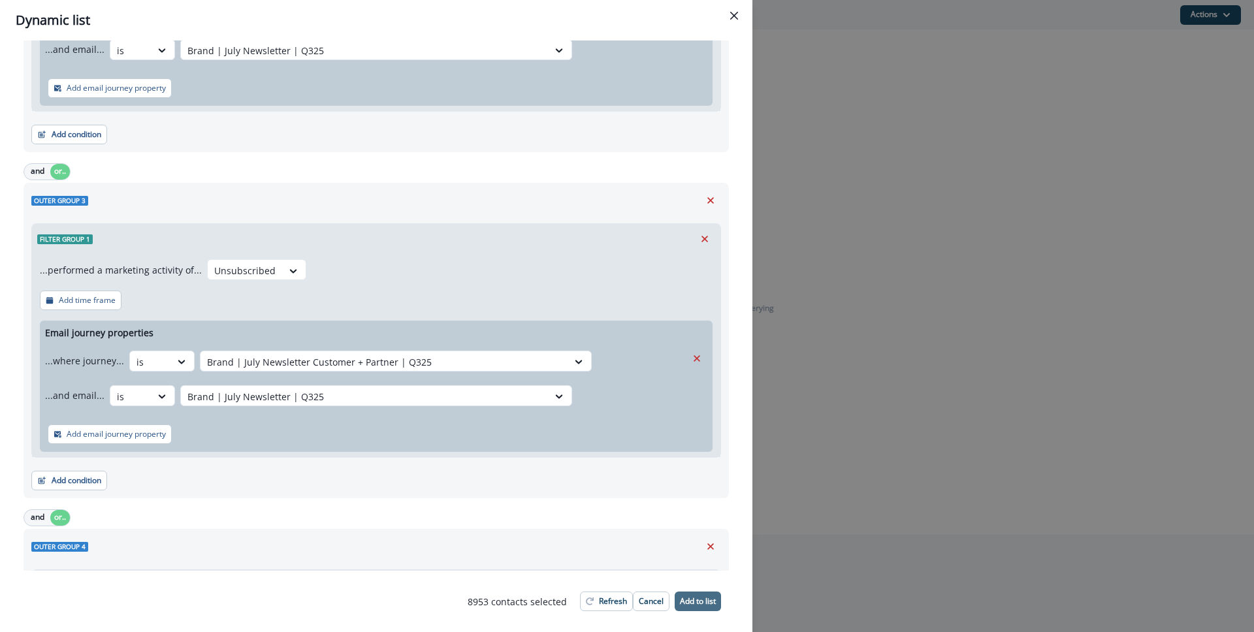
click at [701, 601] on p "Add to list" at bounding box center [698, 601] width 36 height 9
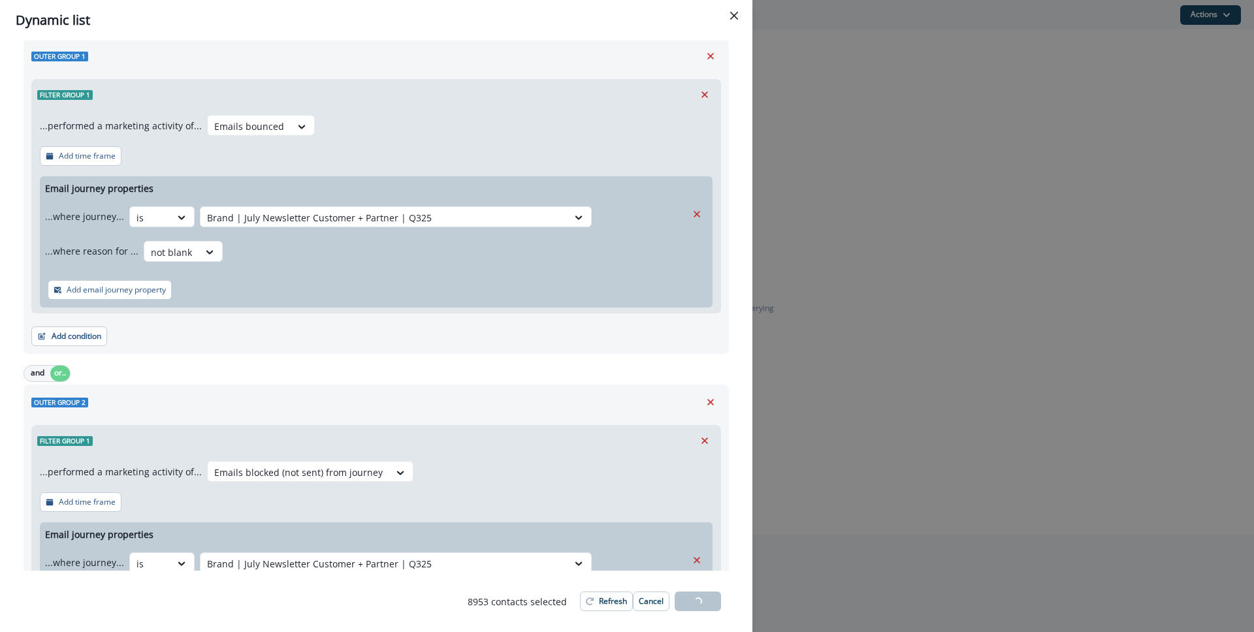
scroll to position [0, 0]
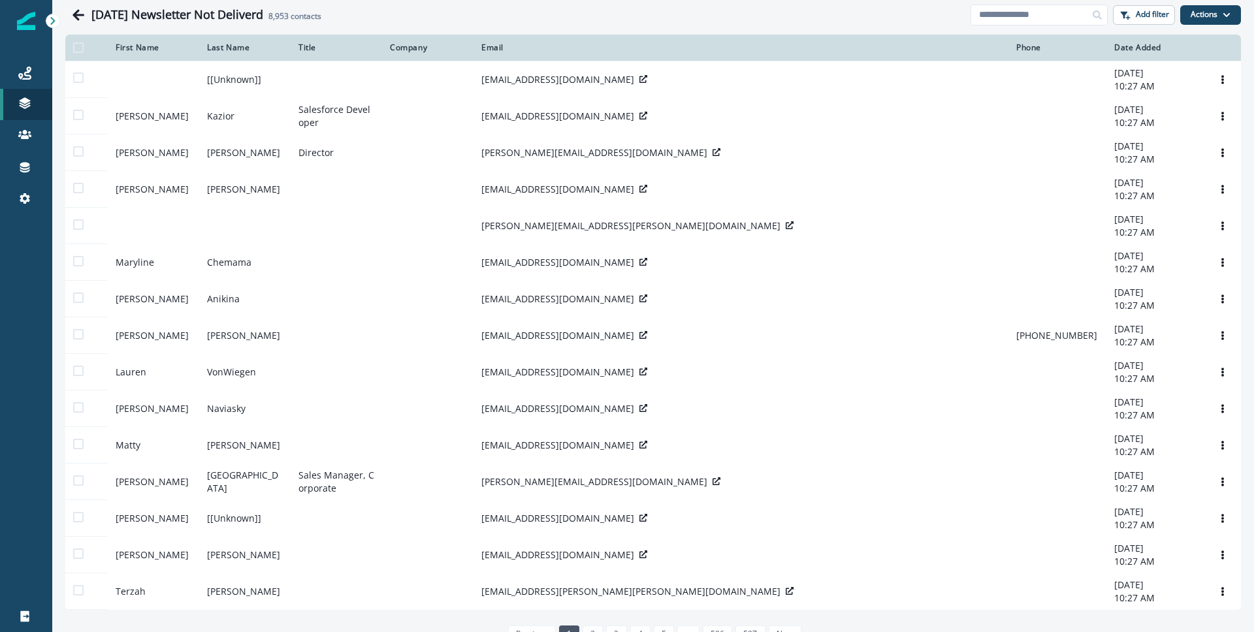
click at [108, 159] on p "Static lists" at bounding box center [93, 154] width 44 height 14
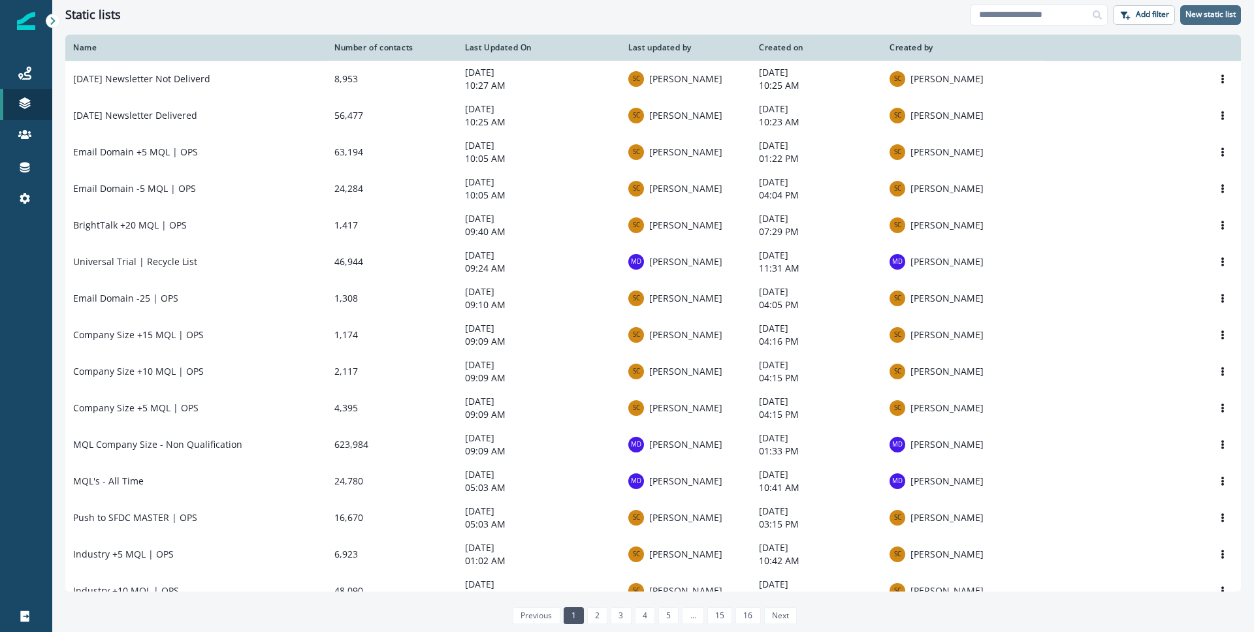
click at [1208, 17] on p "New static list" at bounding box center [1210, 14] width 50 height 9
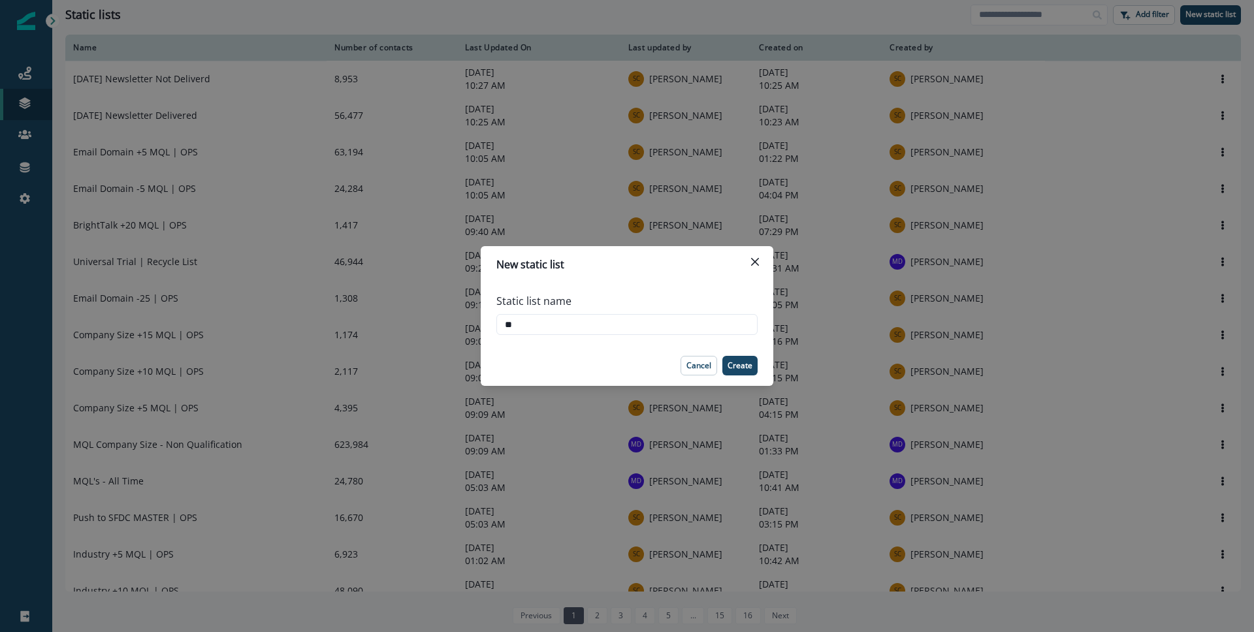
type input "*"
type input "**********"
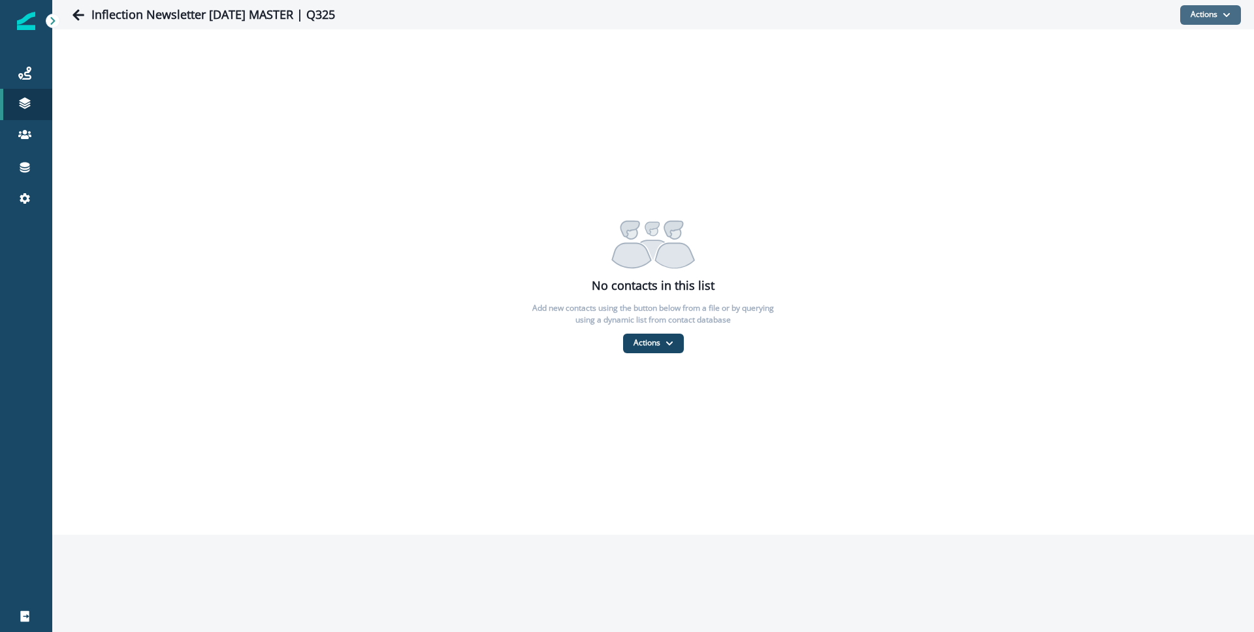
click at [1226, 20] on button "Actions" at bounding box center [1210, 15] width 61 height 20
click at [1177, 88] on button "From a dynamic list" at bounding box center [1182, 93] width 116 height 22
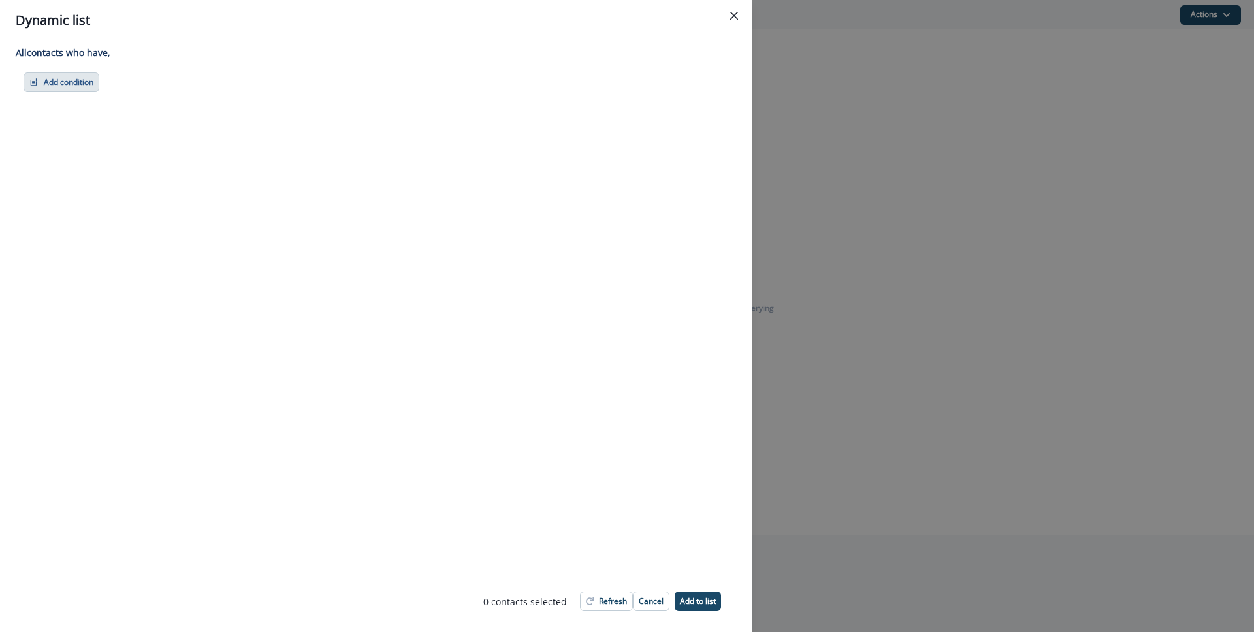
click at [94, 83] on button "Add condition" at bounding box center [62, 82] width 76 height 20
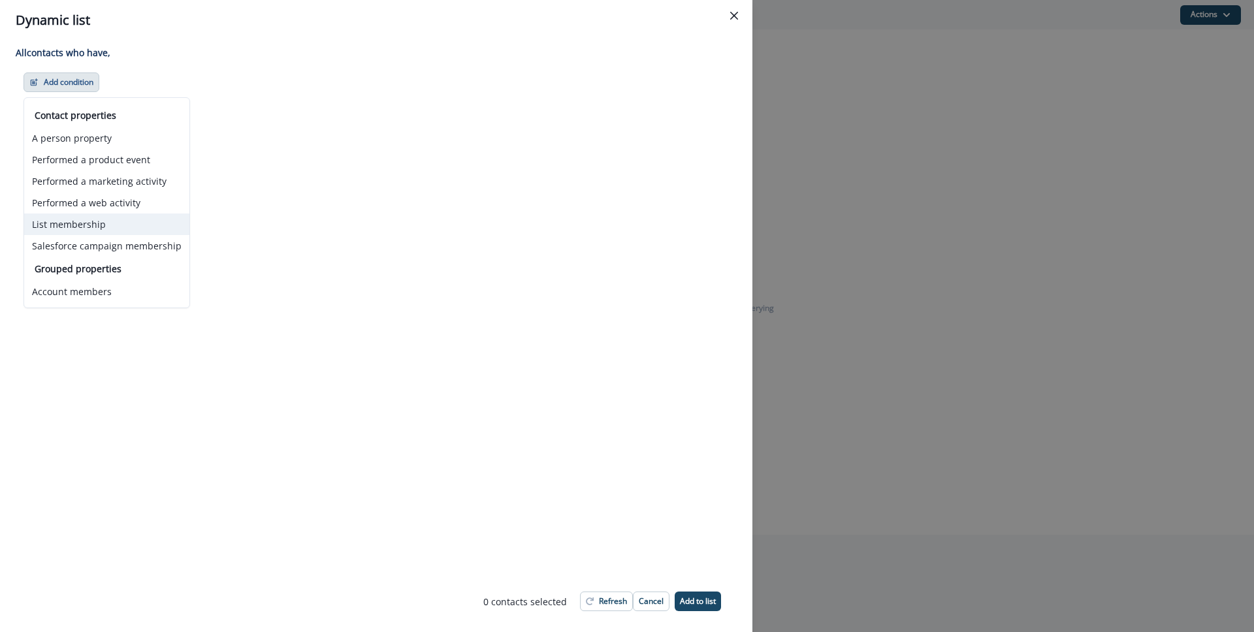
click at [82, 223] on button "List membership" at bounding box center [106, 225] width 165 height 22
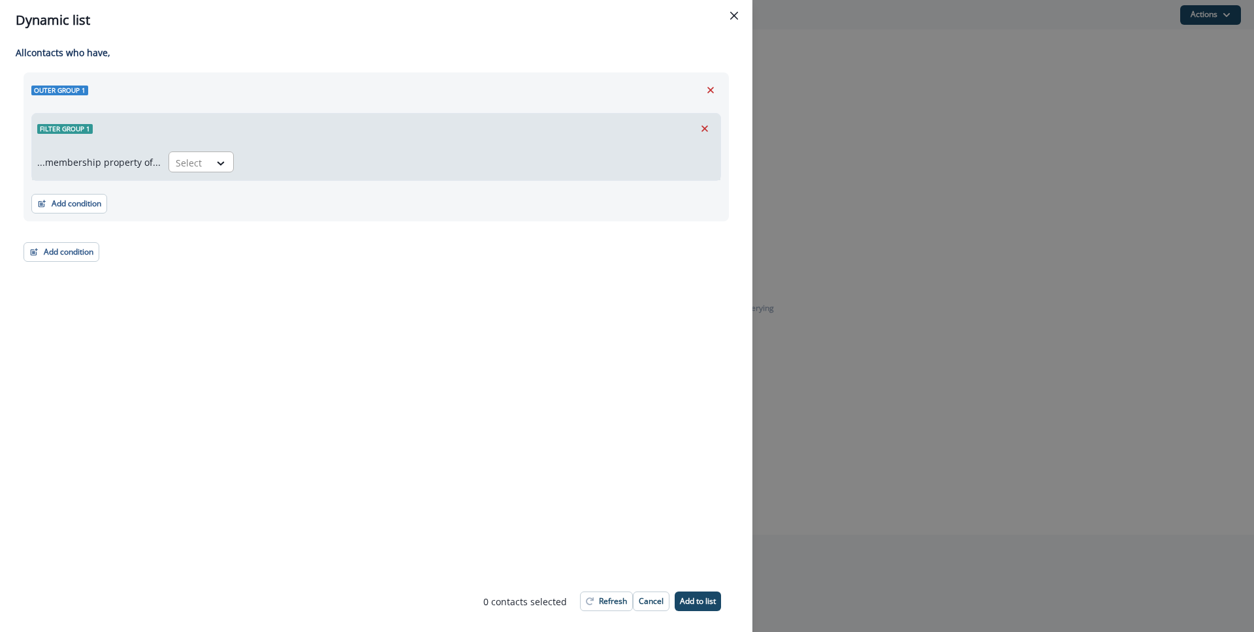
click at [198, 157] on div at bounding box center [189, 163] width 27 height 16
click at [207, 185] on div "in" at bounding box center [197, 192] width 65 height 24
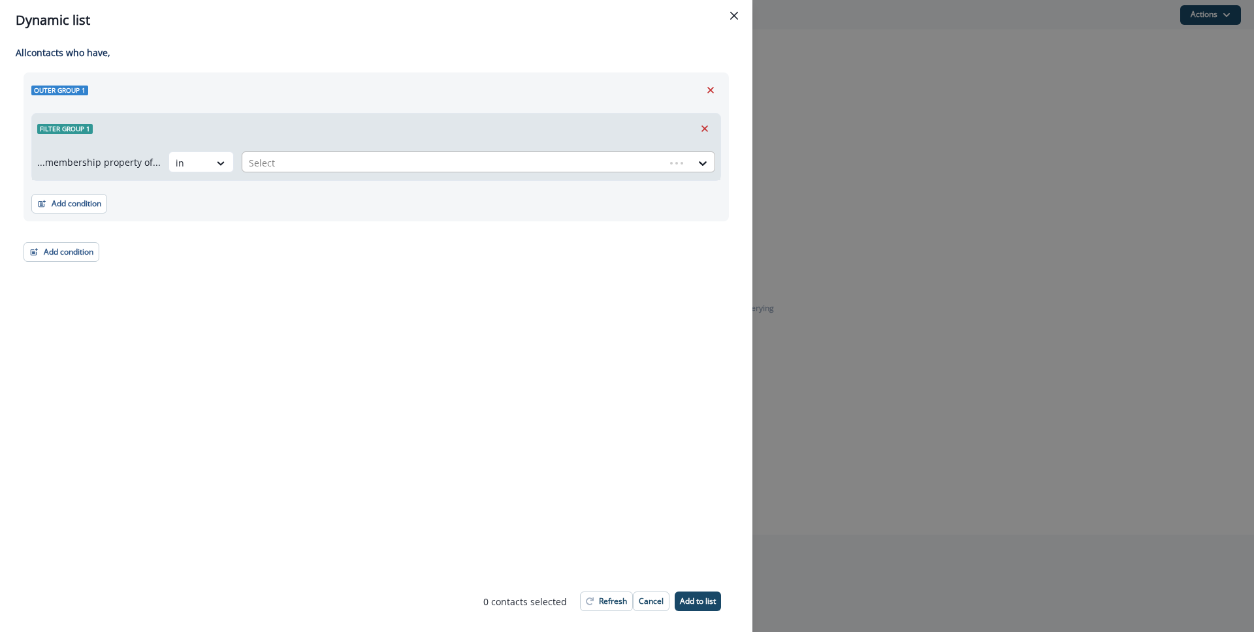
click at [289, 167] on div at bounding box center [453, 163] width 409 height 16
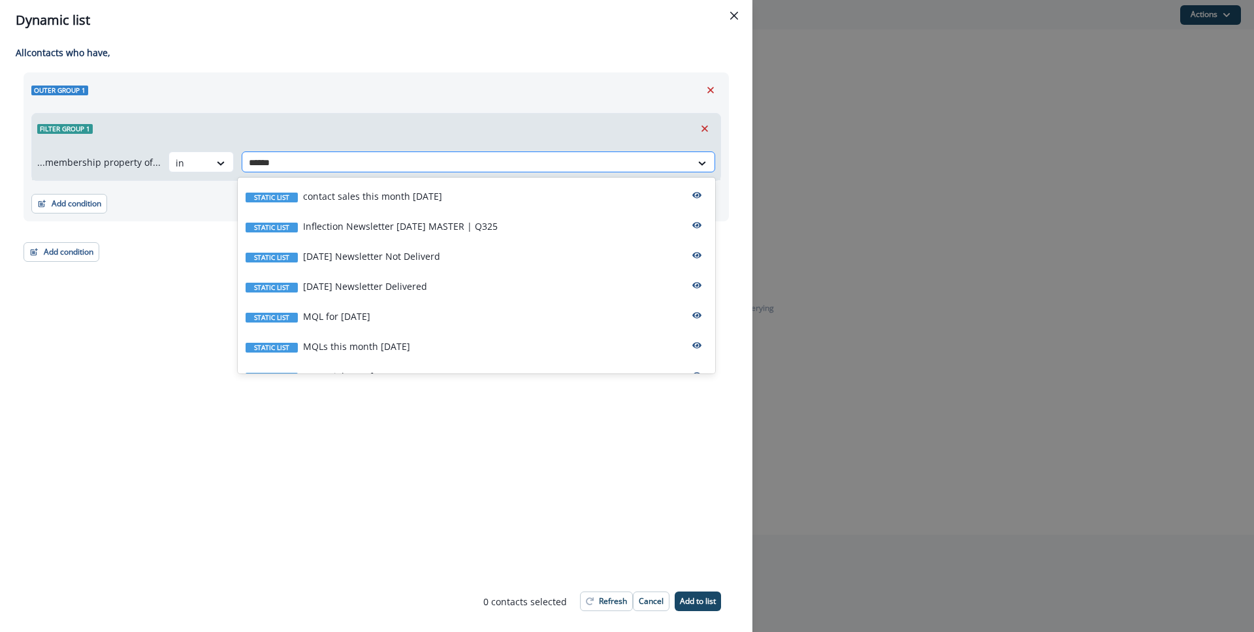
type input "*******"
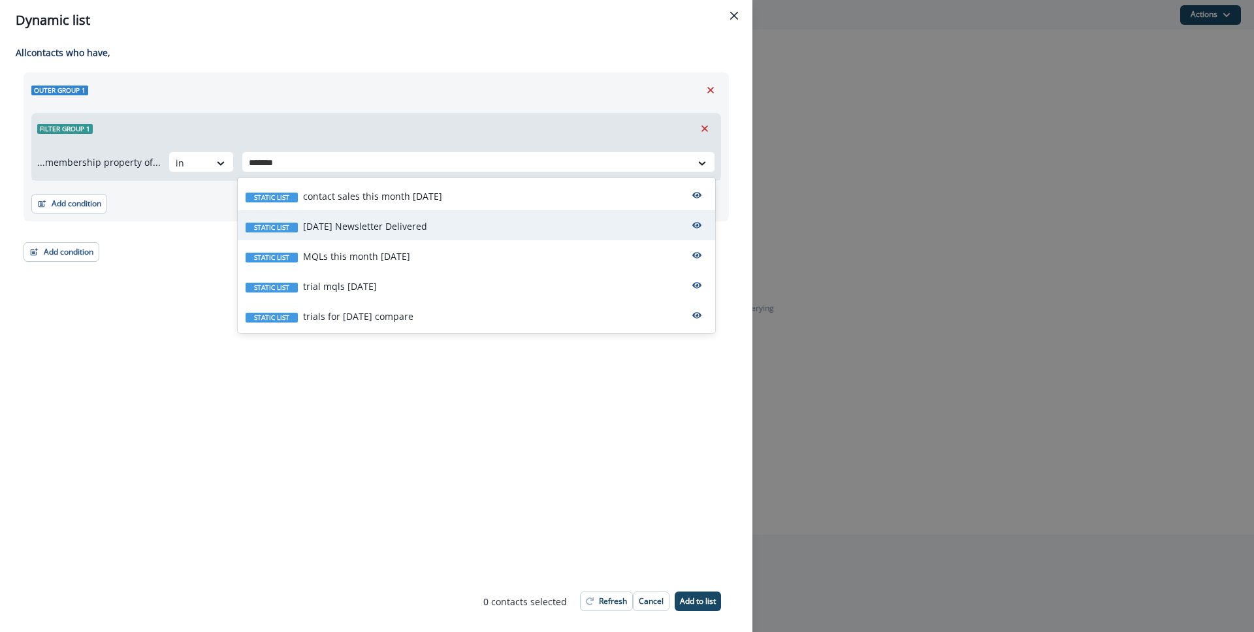
click at [325, 217] on div "Static list [DATE] Newsletter Delivered" at bounding box center [476, 225] width 477 height 30
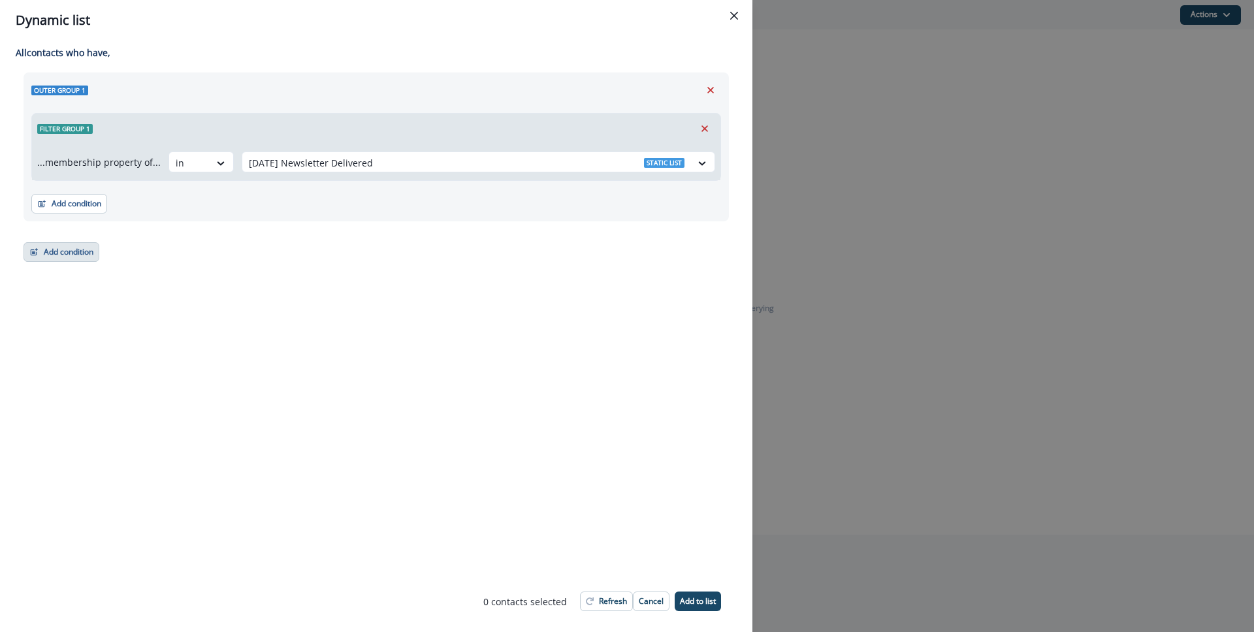
click at [67, 242] on button "Add condition" at bounding box center [62, 252] width 76 height 20
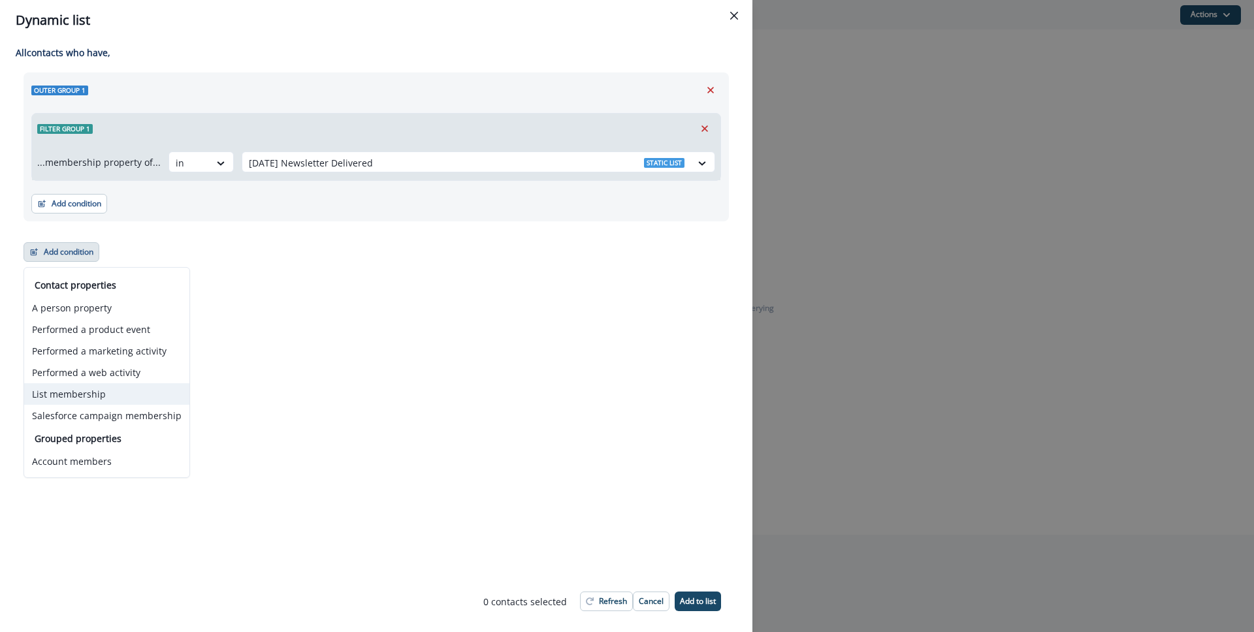
drag, startPoint x: 83, startPoint y: 391, endPoint x: 97, endPoint y: 302, distance: 89.9
click at [83, 391] on button "List membership" at bounding box center [106, 394] width 165 height 22
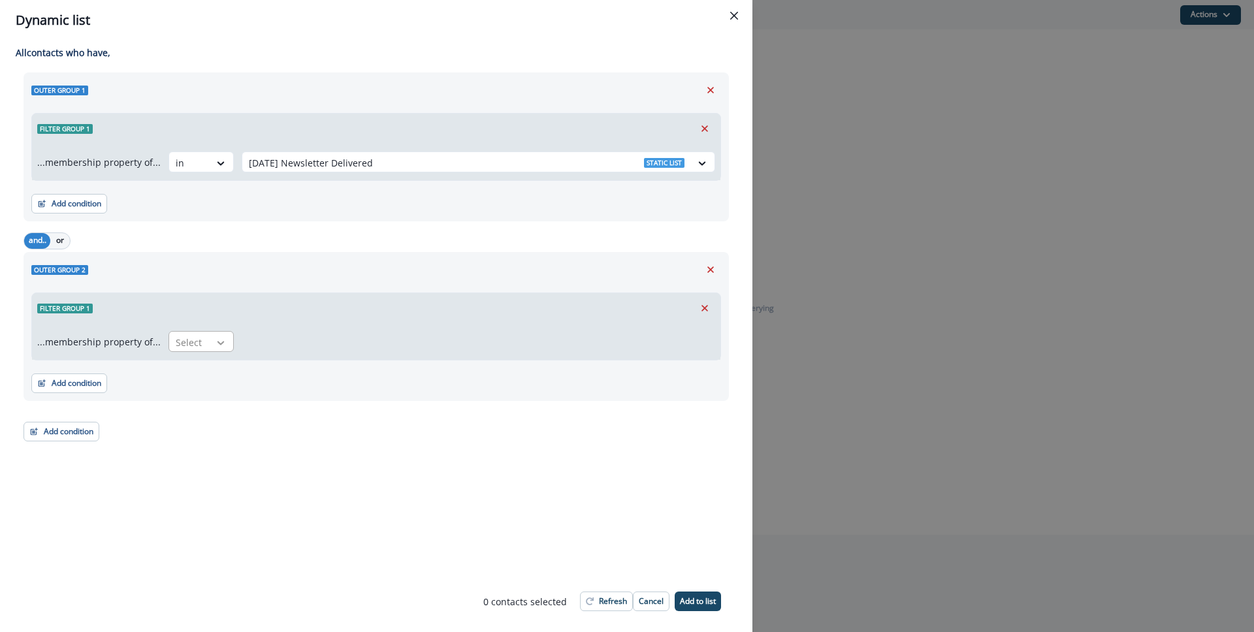
click at [210, 347] on div at bounding box center [221, 342] width 22 height 13
drag, startPoint x: 208, startPoint y: 389, endPoint x: 228, endPoint y: 361, distance: 33.7
click at [208, 389] on div "not in" at bounding box center [197, 396] width 65 height 24
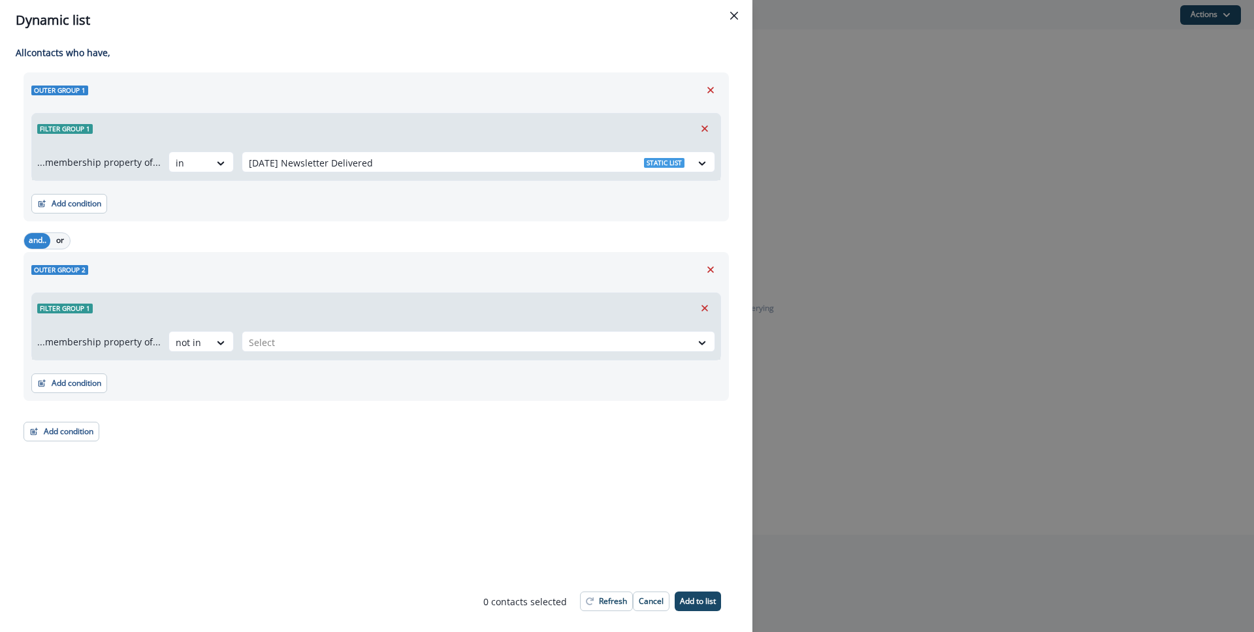
drag, startPoint x: 228, startPoint y: 361, endPoint x: 249, endPoint y: 346, distance: 25.7
click at [249, 346] on div at bounding box center [467, 342] width 436 height 16
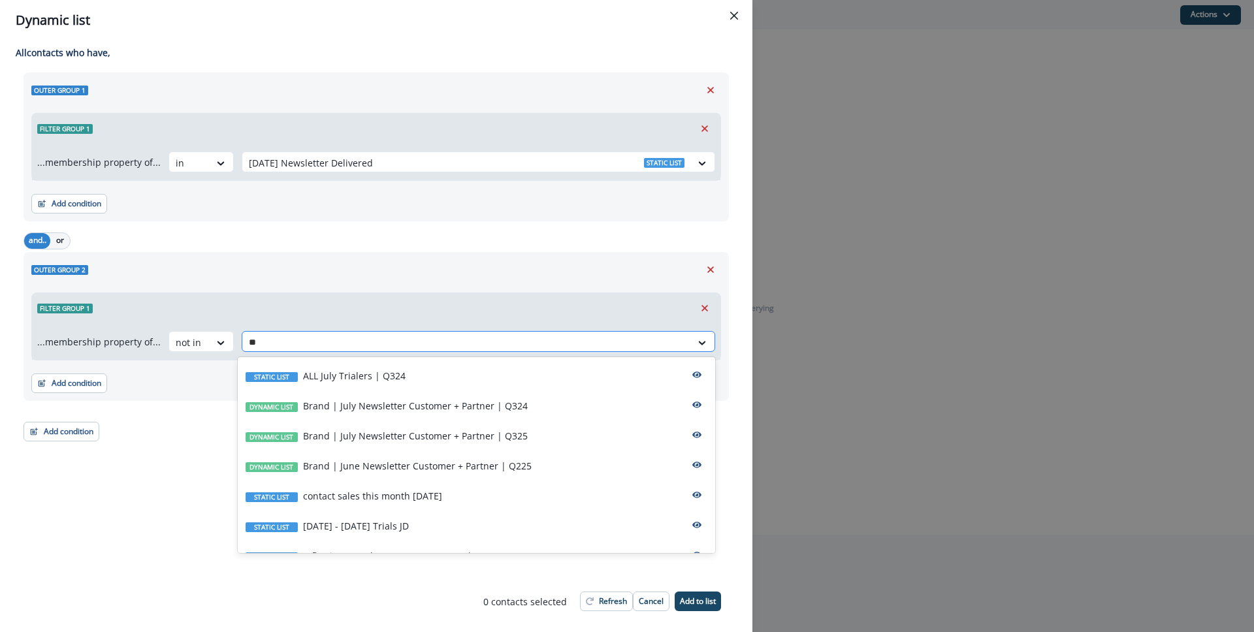
type input "*"
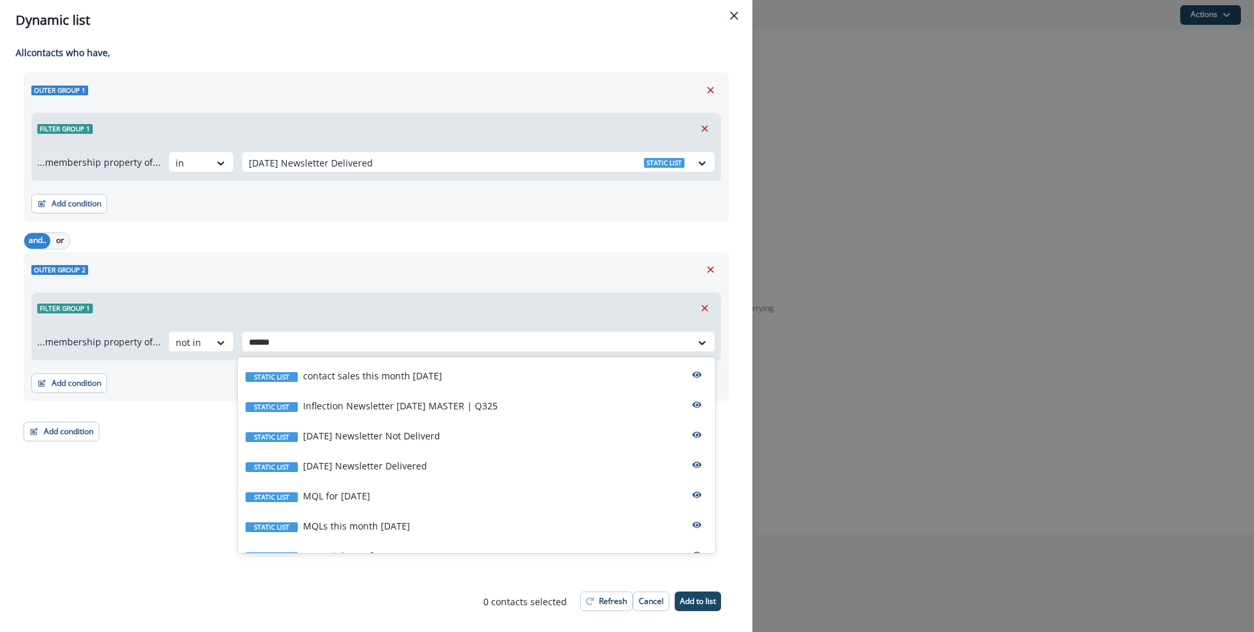
type input "******"
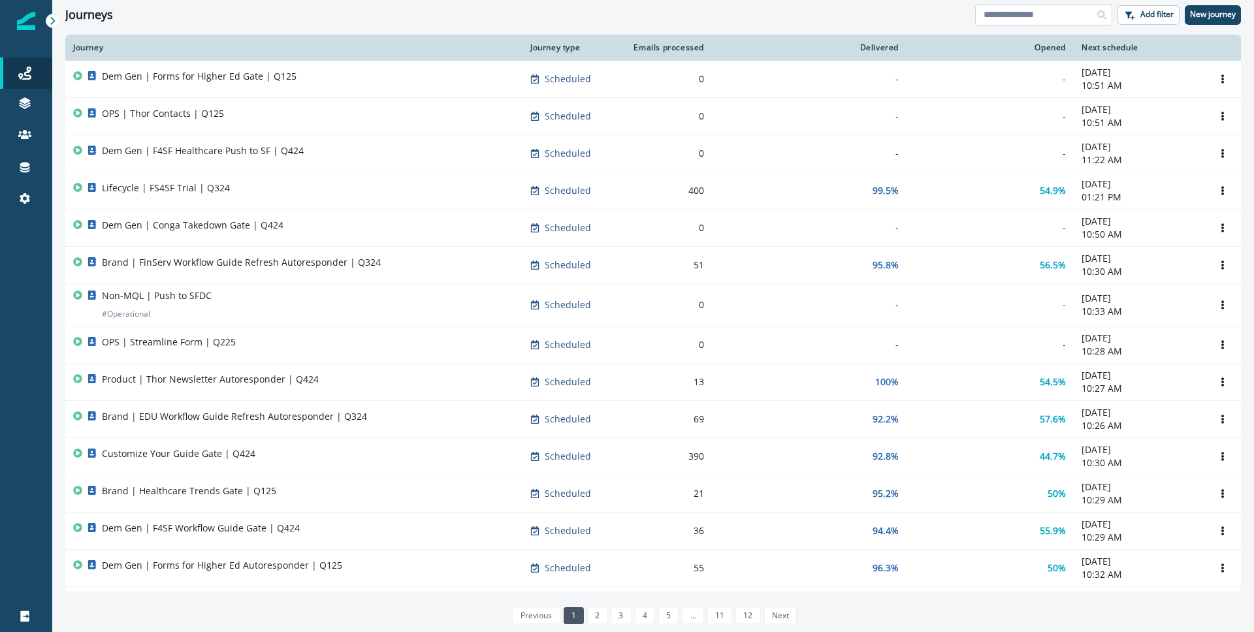
click at [1044, 10] on input at bounding box center [1043, 15] width 137 height 21
type input "****"
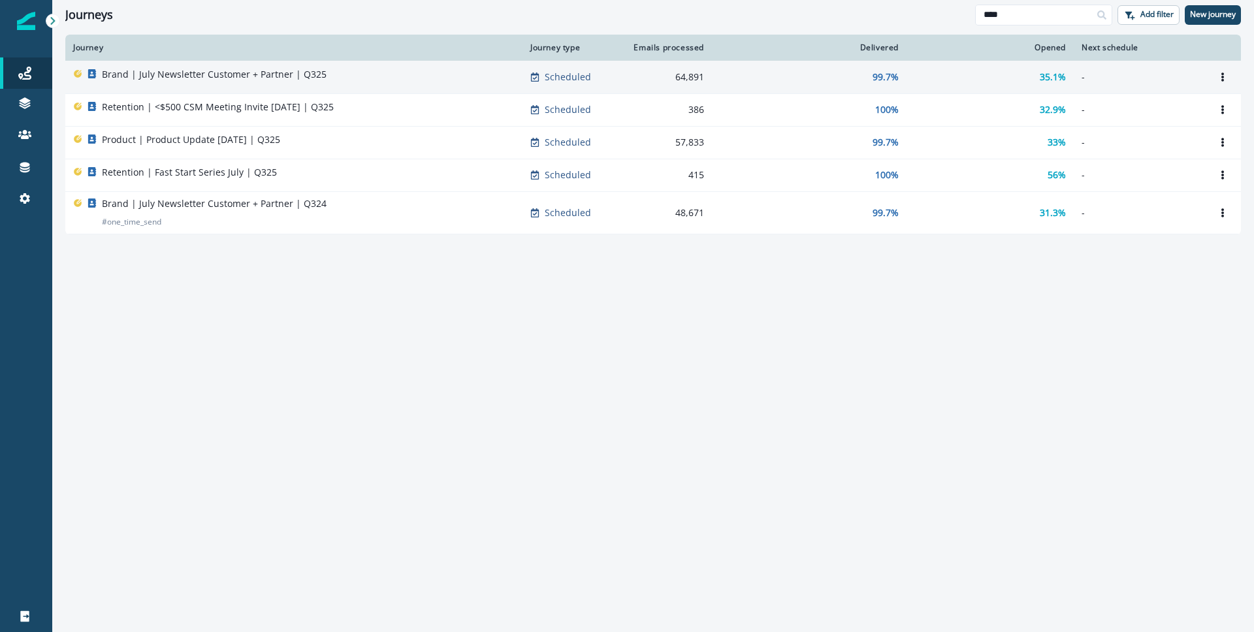
click at [248, 81] on div "Brand | July Newsletter Customer + Partner | Q325" at bounding box center [214, 77] width 225 height 18
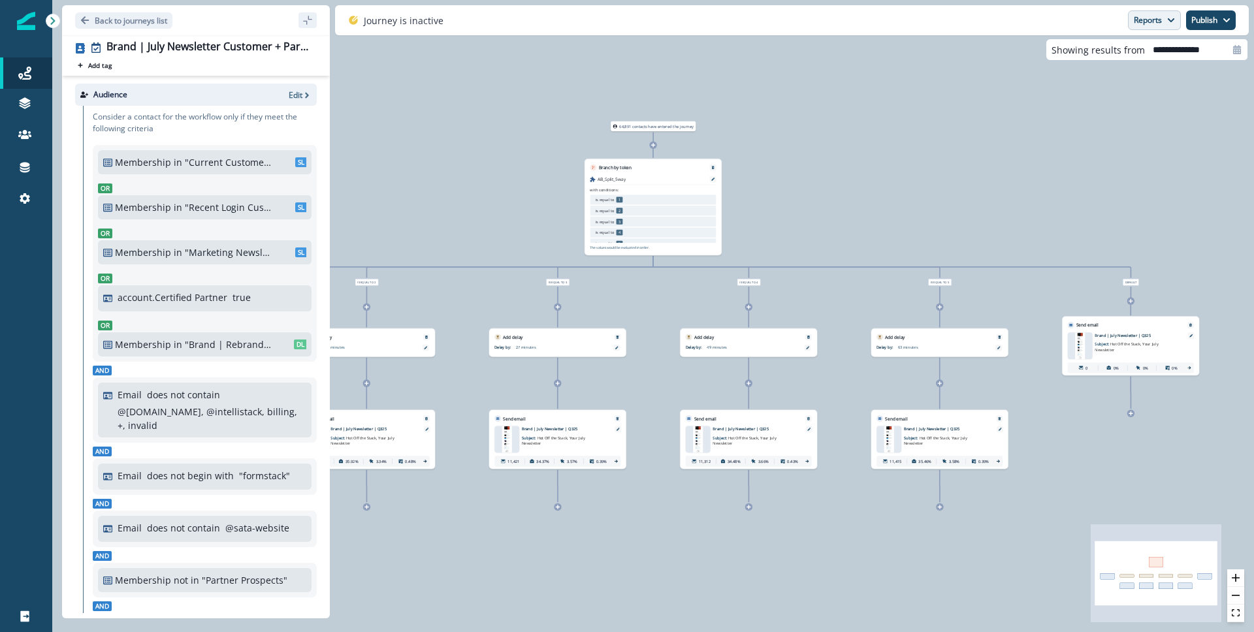
click at [1167, 10] on button "Reports" at bounding box center [1154, 20] width 53 height 20
click at [1103, 56] on p "Email Report" at bounding box center [1084, 53] width 63 height 16
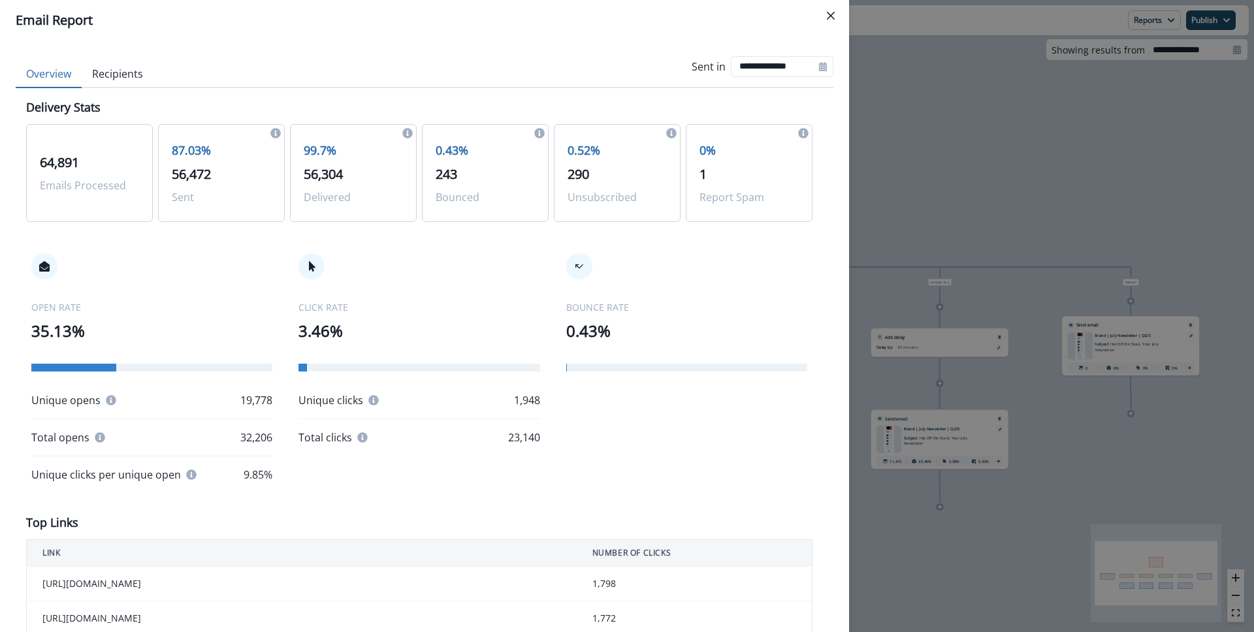
click at [937, 135] on div "**********" at bounding box center [627, 316] width 1254 height 632
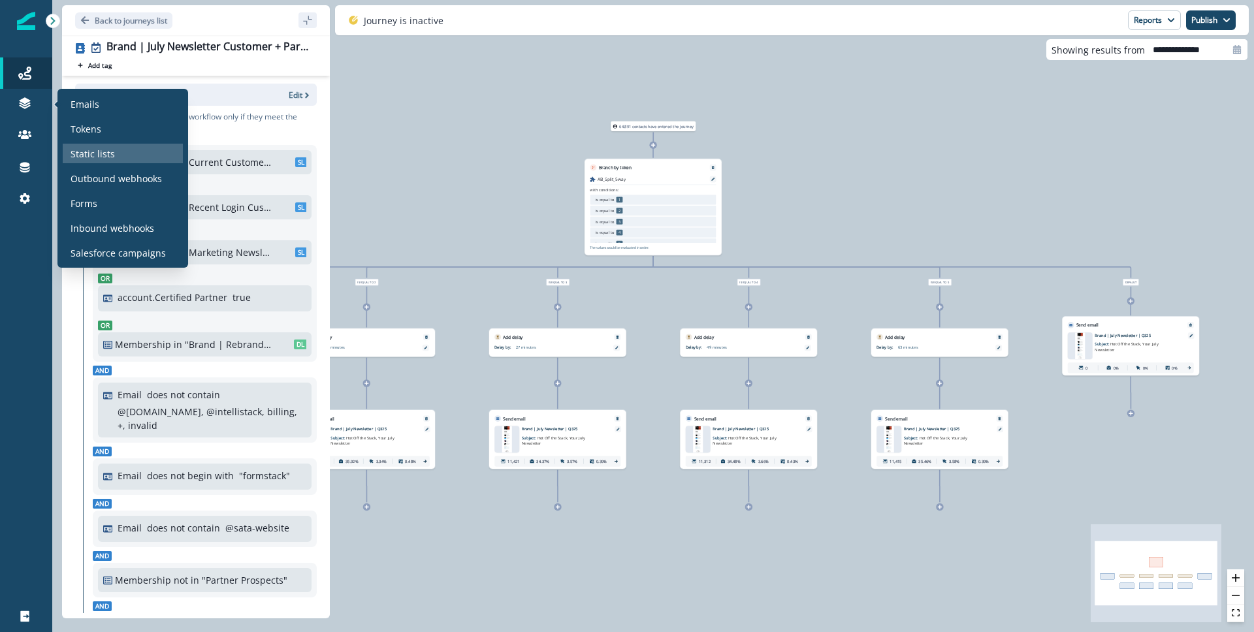
click at [103, 150] on p "Static lists" at bounding box center [93, 154] width 44 height 14
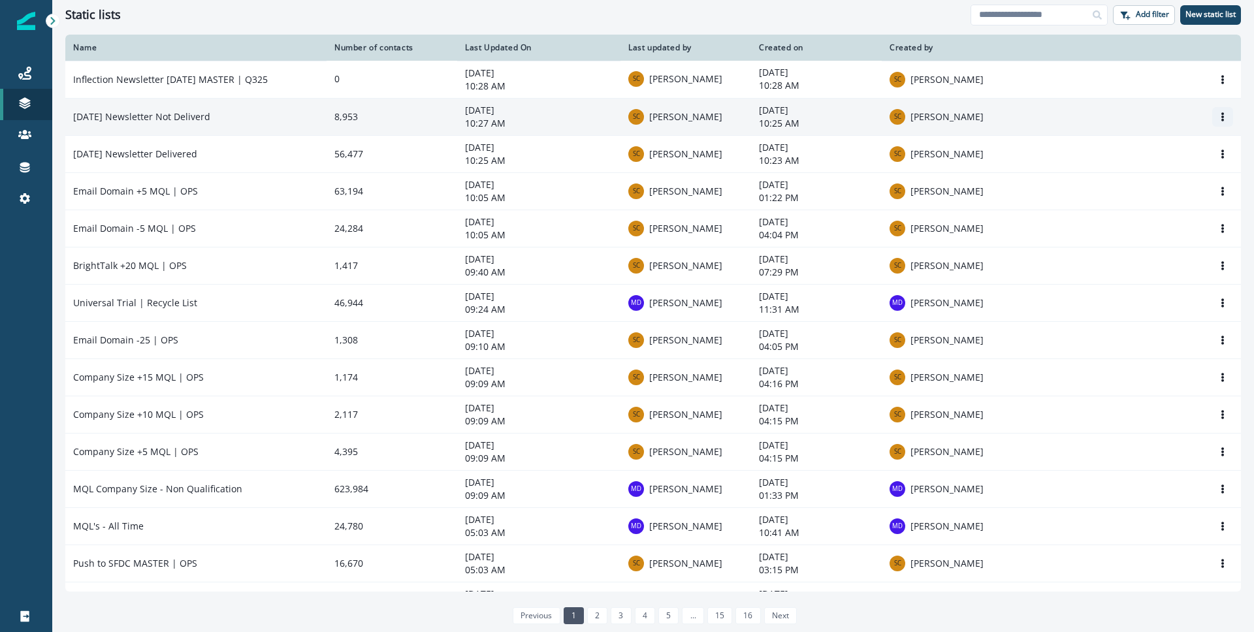
click at [1212, 114] on button "Options" at bounding box center [1222, 117] width 21 height 20
click at [1149, 144] on button "Rename" at bounding box center [1149, 148] width 145 height 21
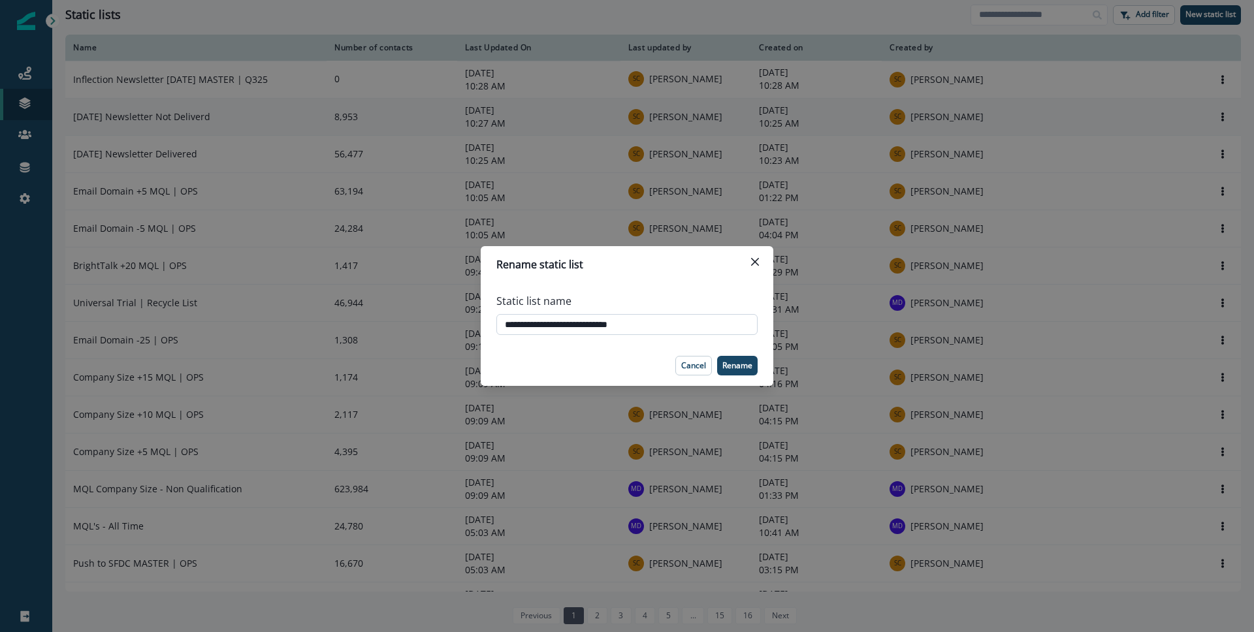
click at [532, 321] on input "**********" at bounding box center [626, 324] width 261 height 21
type input "**********"
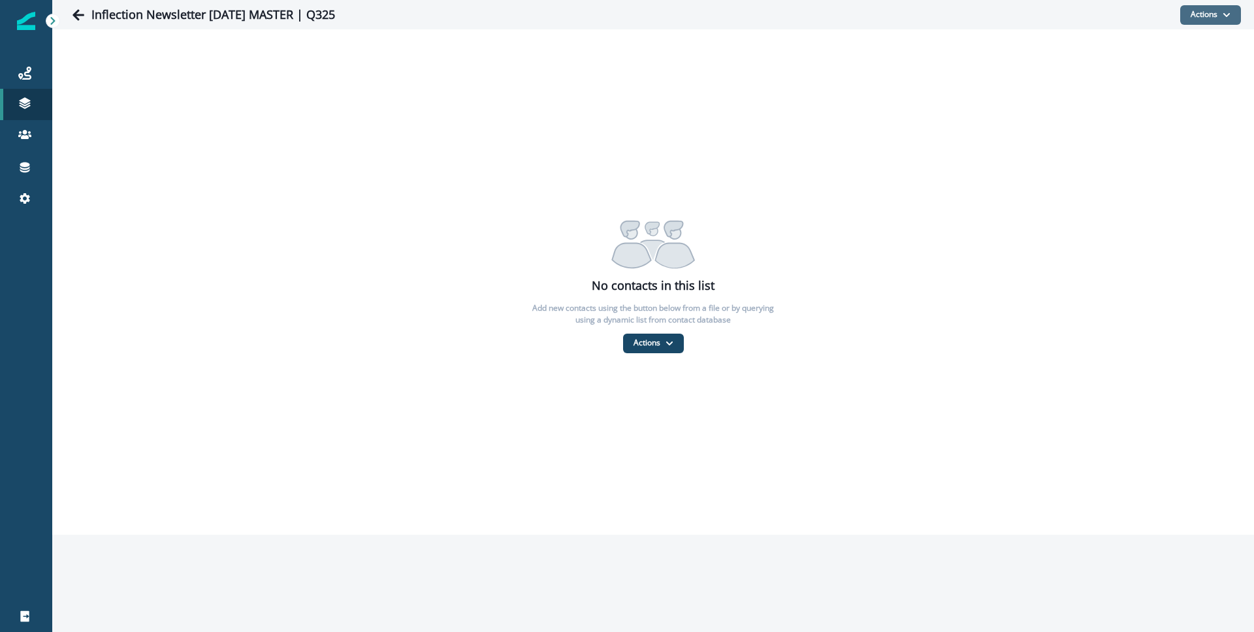
click at [1213, 12] on button "Actions" at bounding box center [1210, 15] width 61 height 20
click at [1166, 92] on button "From a dynamic list" at bounding box center [1182, 93] width 116 height 22
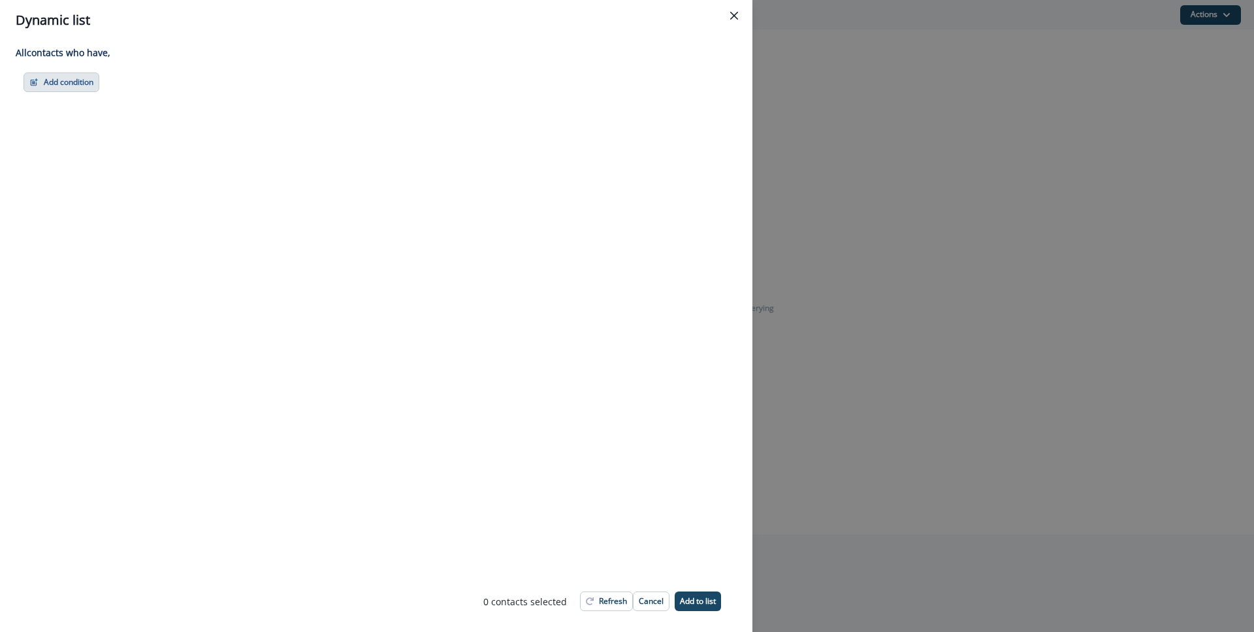
click at [71, 91] on button "Add condition" at bounding box center [62, 82] width 76 height 20
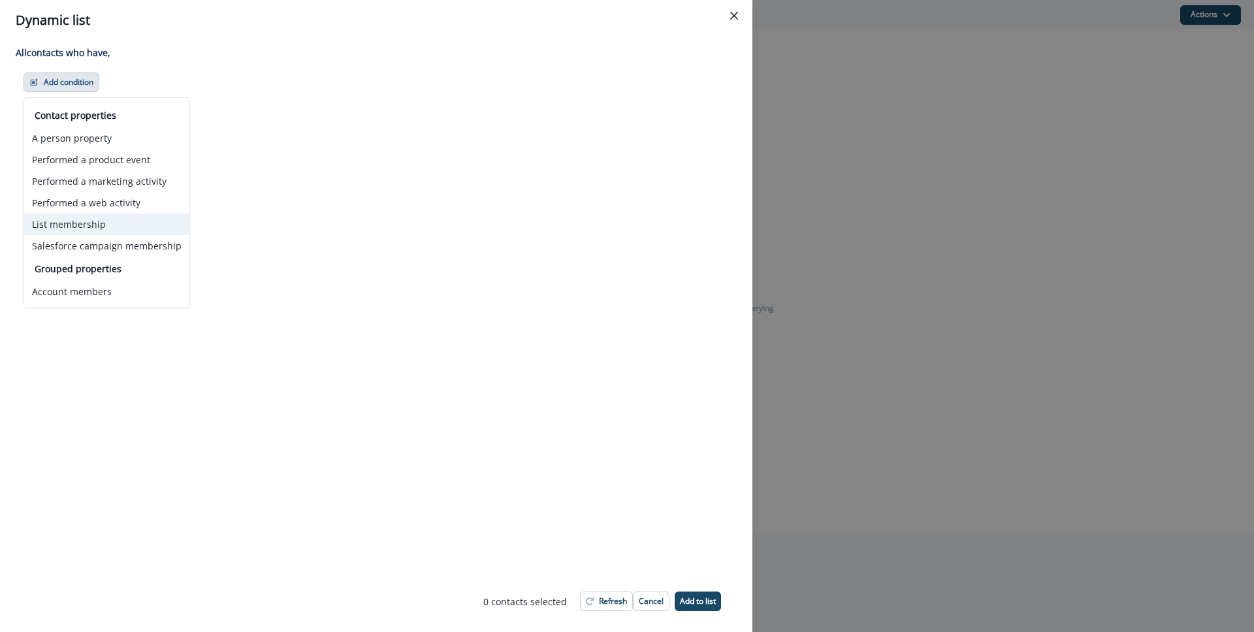
click at [82, 217] on button "List membership" at bounding box center [106, 225] width 165 height 22
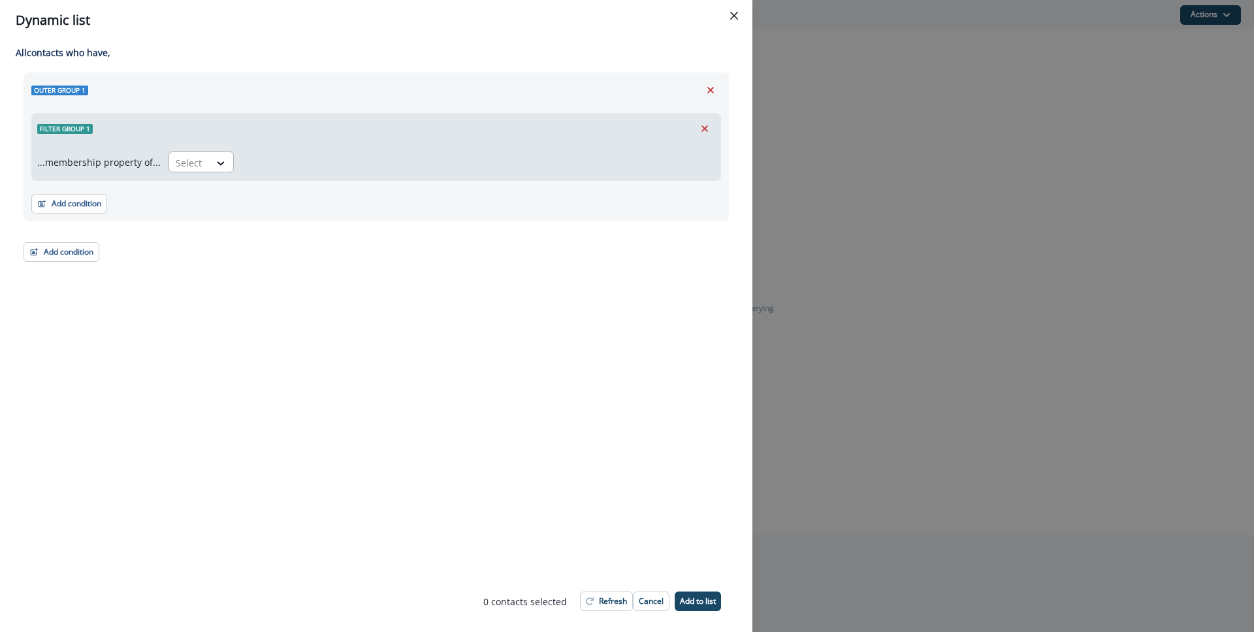
drag, startPoint x: 200, startPoint y: 157, endPoint x: 203, endPoint y: 163, distance: 7.3
click at [200, 157] on div "Select" at bounding box center [189, 163] width 40 height 22
click at [213, 215] on div "in" at bounding box center [197, 216] width 65 height 24
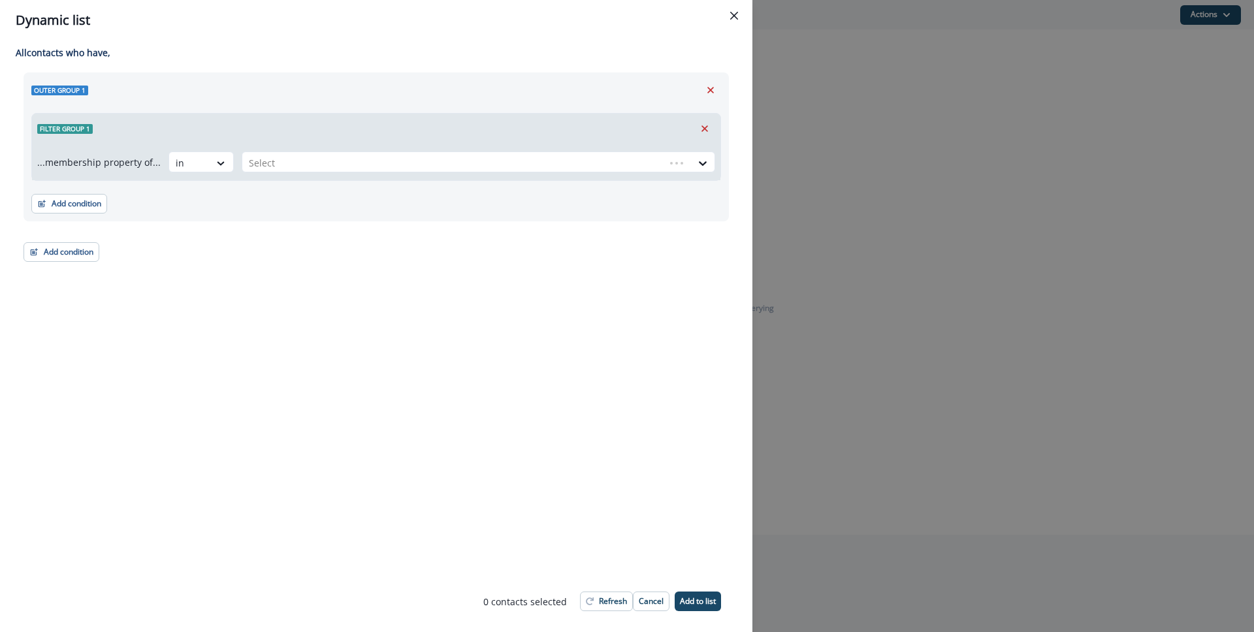
click at [289, 150] on div "...membership property of... in Select" at bounding box center [376, 162] width 688 height 37
click at [290, 161] on div at bounding box center [453, 163] width 409 height 16
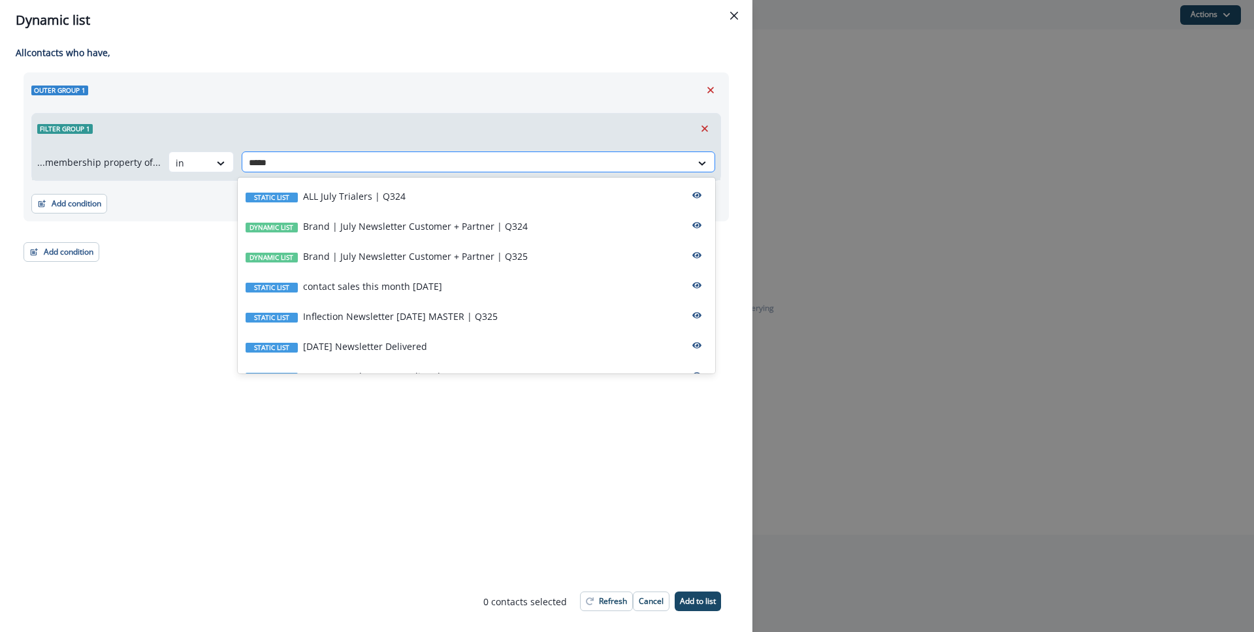
type input "******"
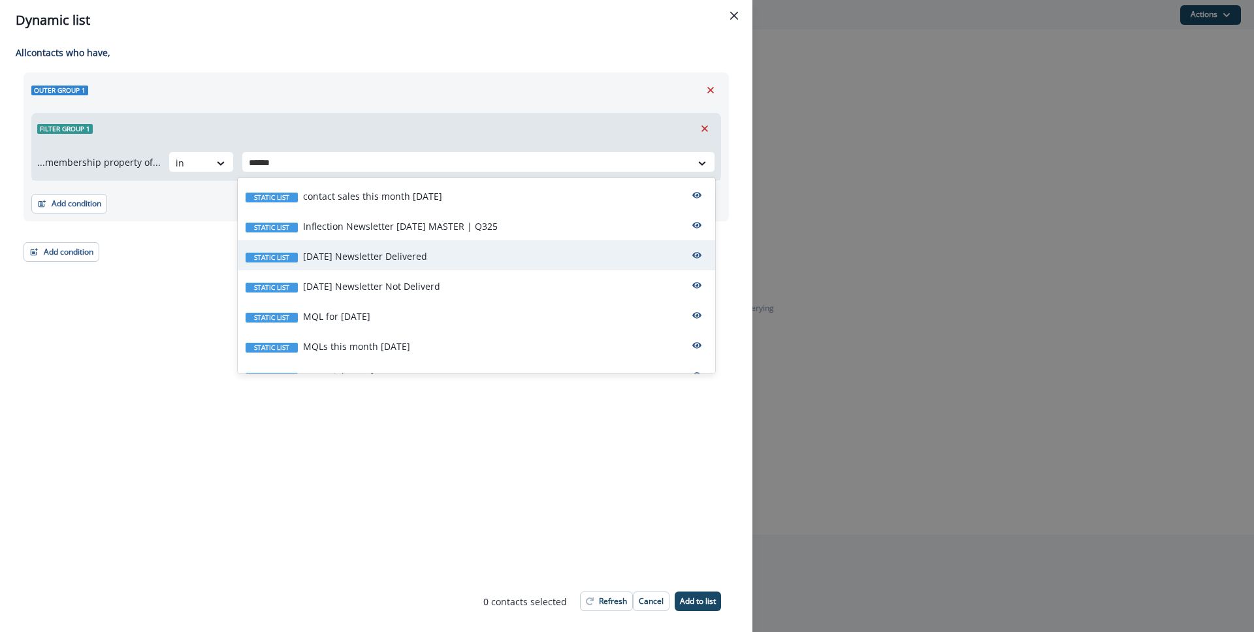
click at [347, 247] on div "Static list [DATE] Newsletter Delivered" at bounding box center [476, 255] width 477 height 30
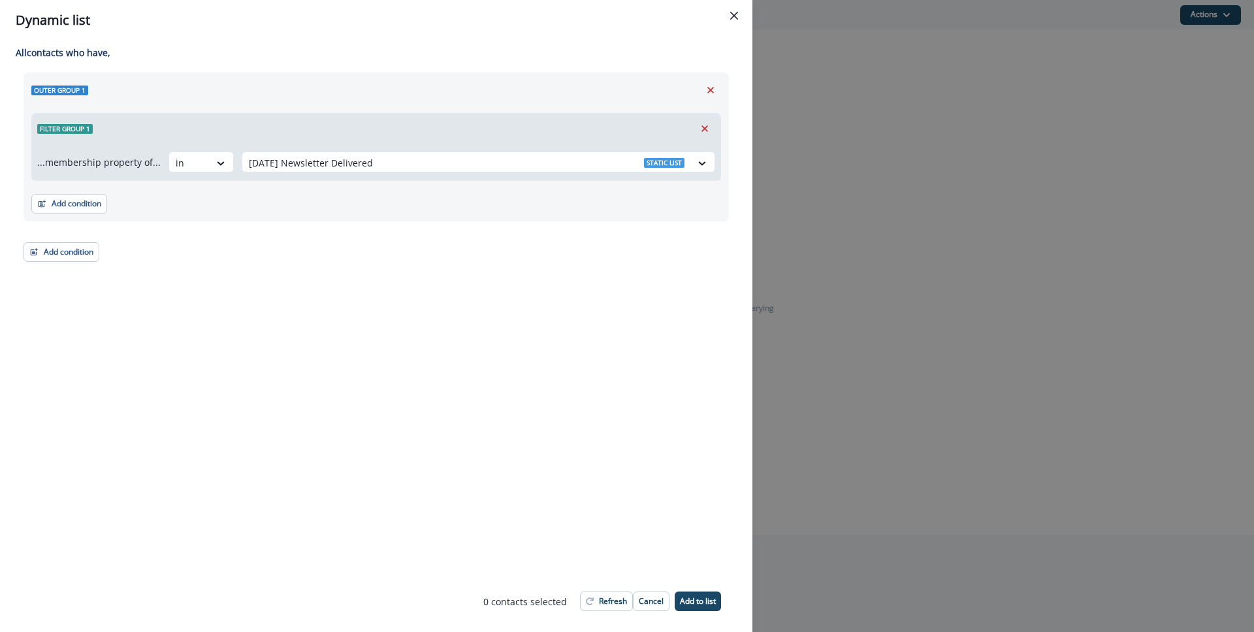
click at [89, 236] on div "Add condition Contact properties A person property Performed a product event Pe…" at bounding box center [62, 245] width 76 height 33
click at [75, 259] on button "Add condition" at bounding box center [62, 252] width 76 height 20
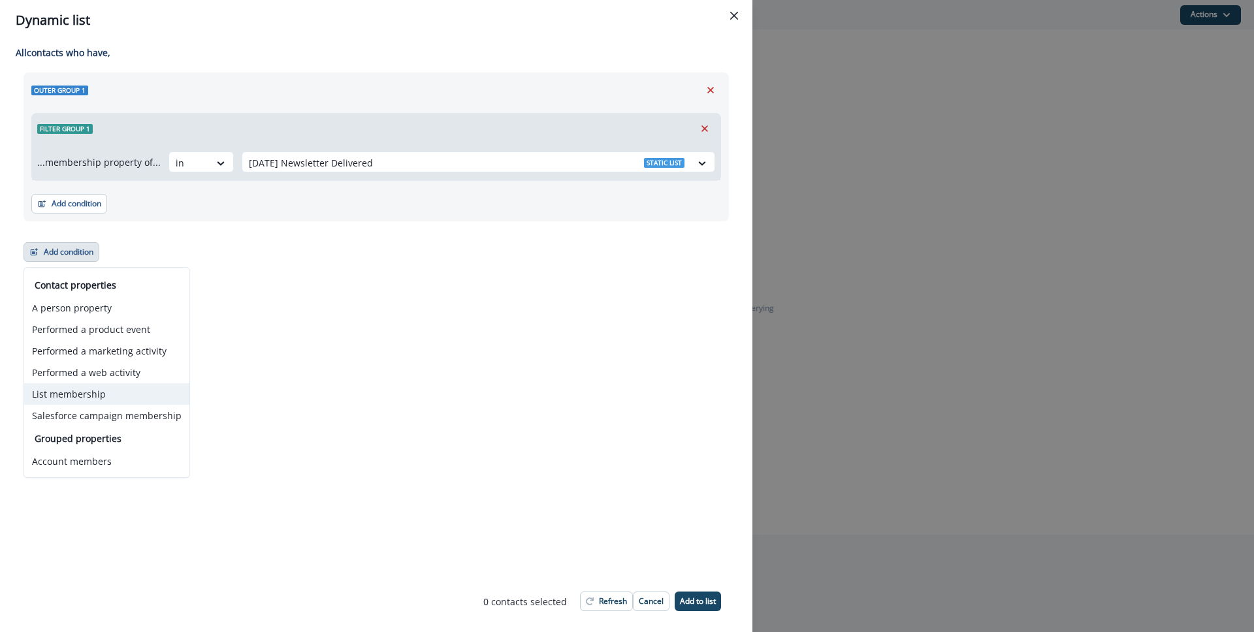
click at [80, 392] on button "List membership" at bounding box center [106, 394] width 165 height 22
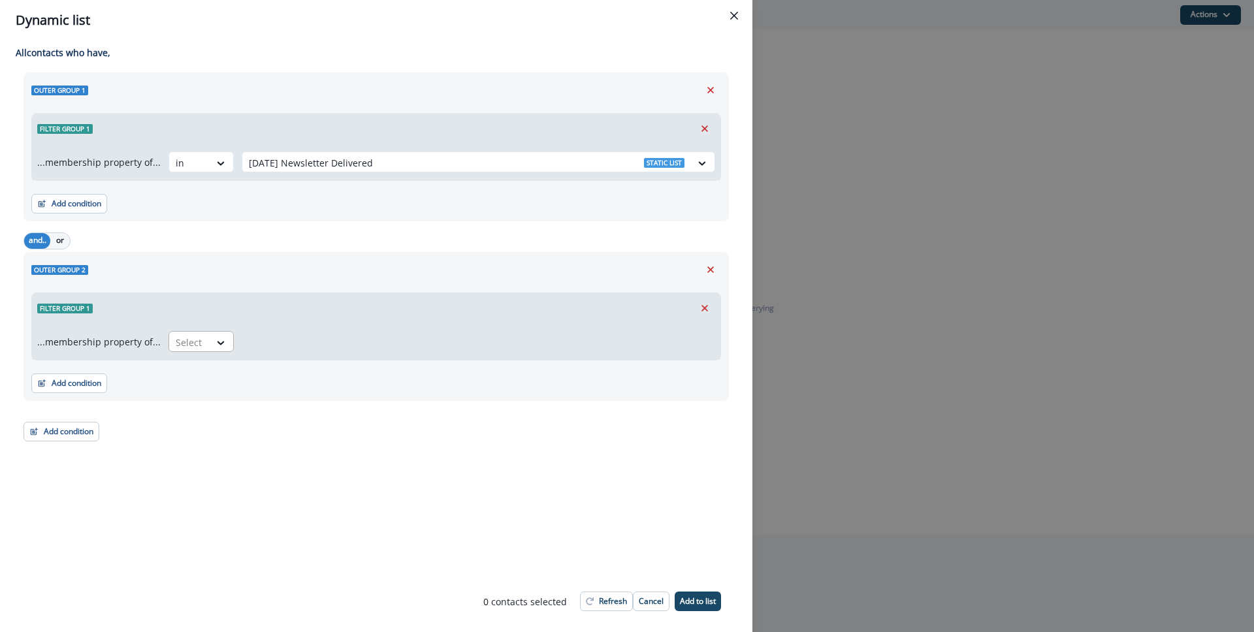
click at [193, 341] on div at bounding box center [189, 342] width 27 height 16
click at [198, 370] on div "not in" at bounding box center [197, 372] width 65 height 24
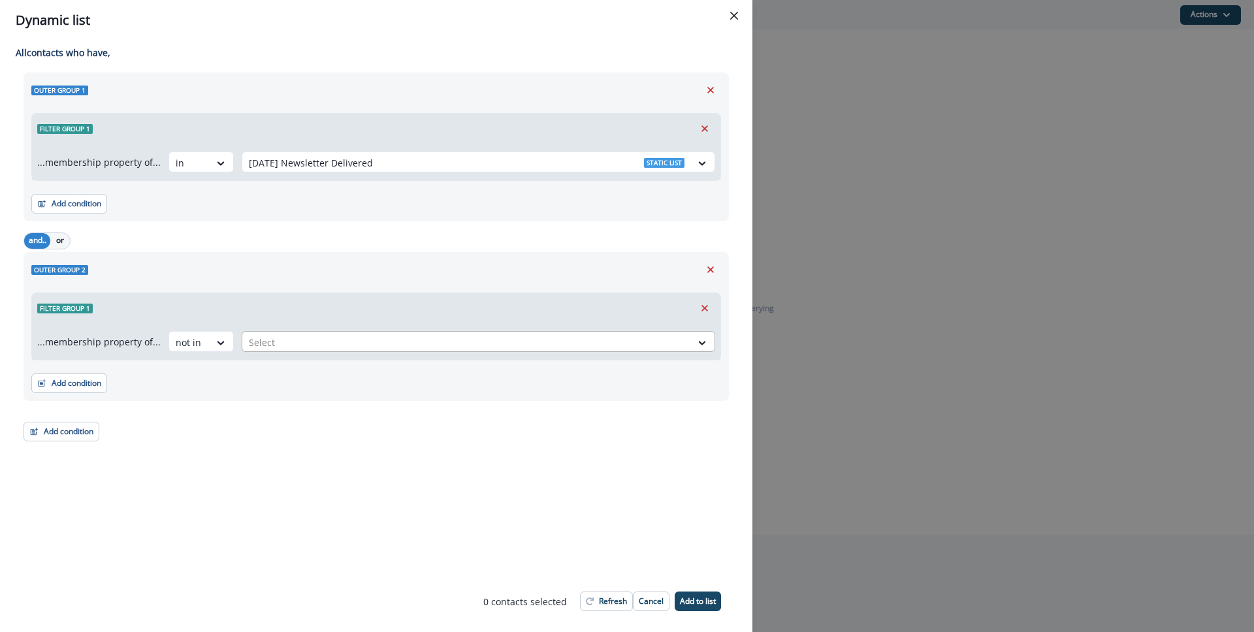
click at [275, 343] on div at bounding box center [467, 342] width 436 height 16
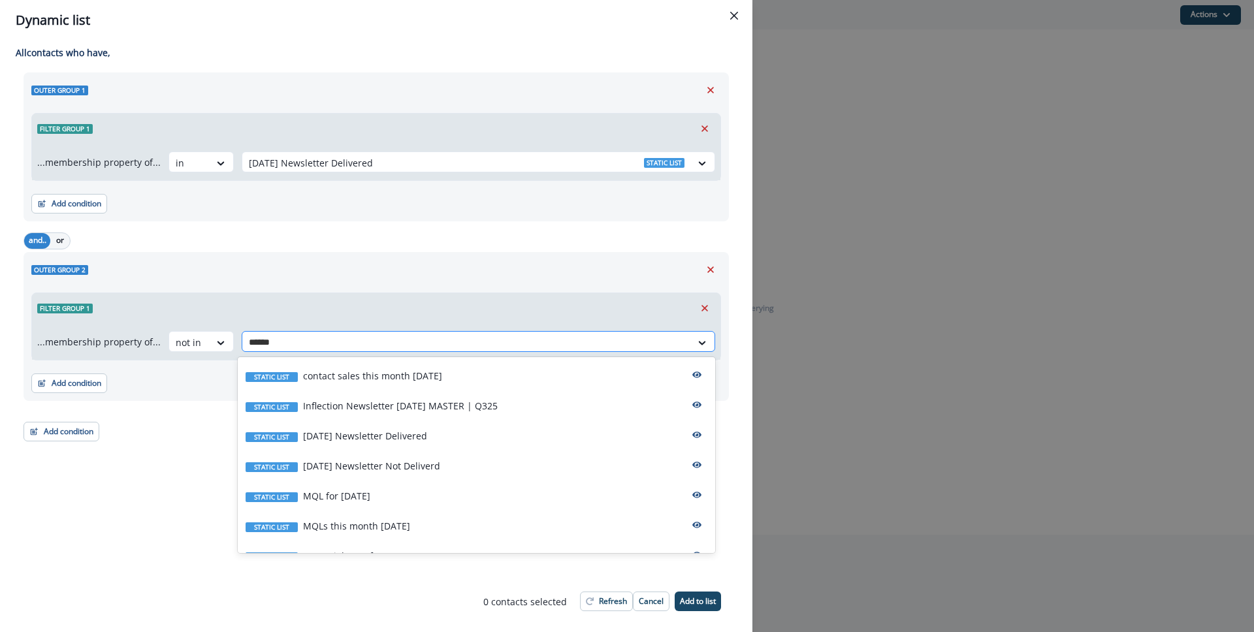
type input "*******"
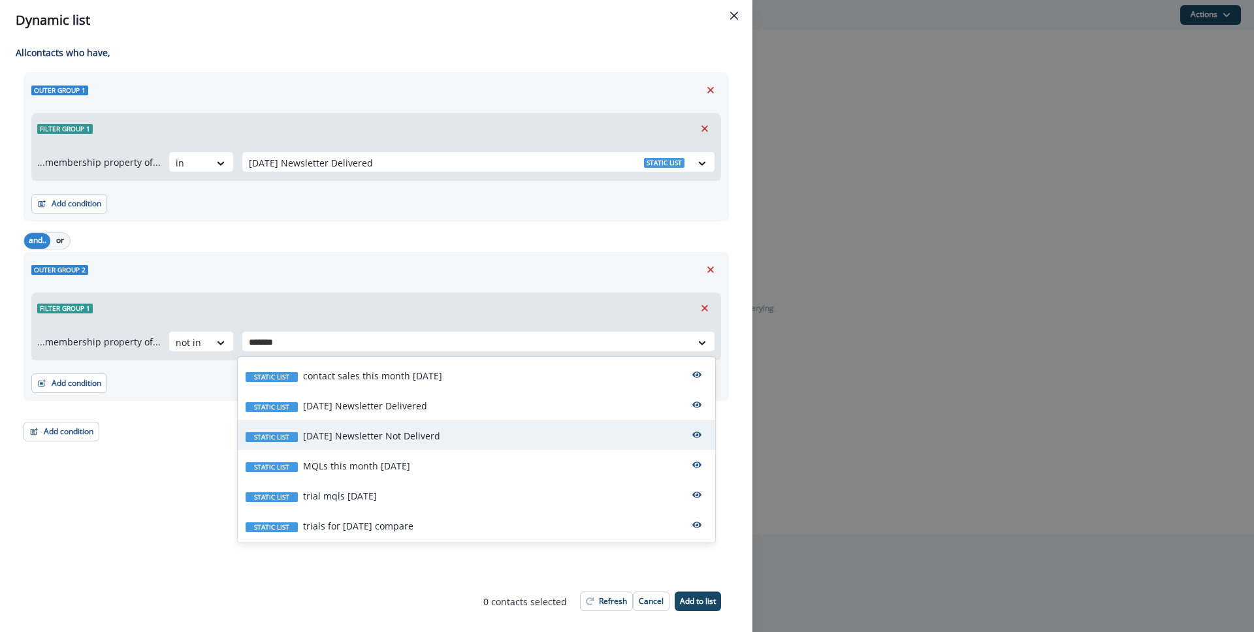
click at [358, 442] on p "July 25 Newsletter Not Deliverd" at bounding box center [371, 436] width 137 height 14
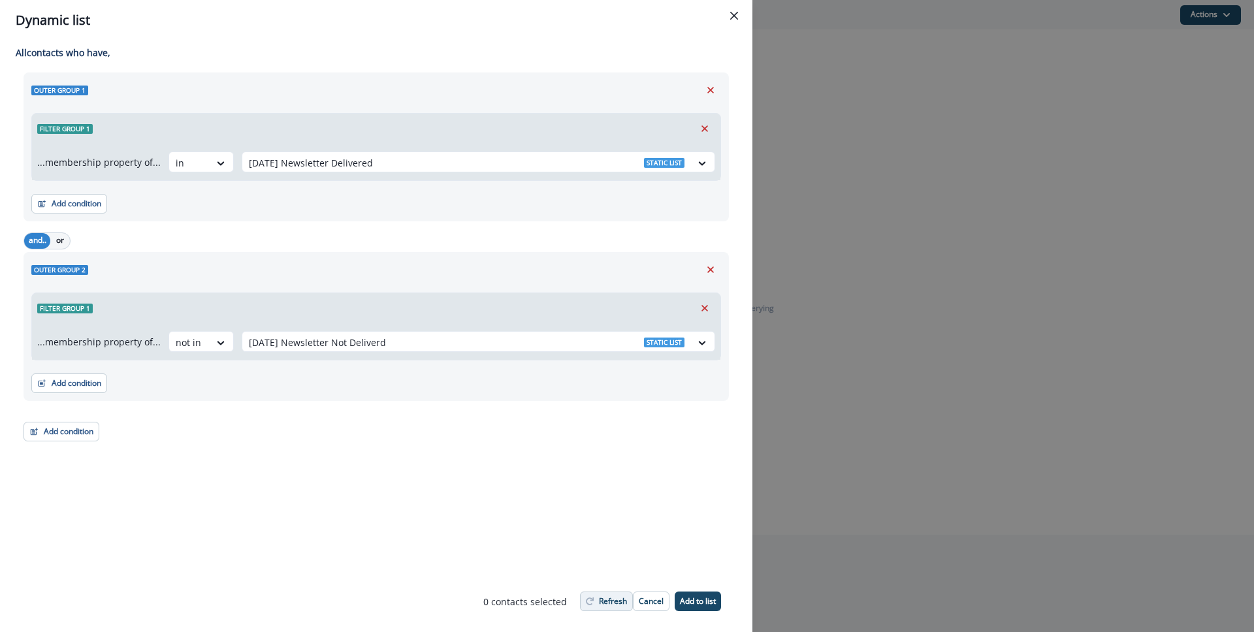
click at [611, 598] on p "Refresh" at bounding box center [613, 601] width 28 height 9
click at [714, 593] on button "Add to list" at bounding box center [698, 602] width 46 height 20
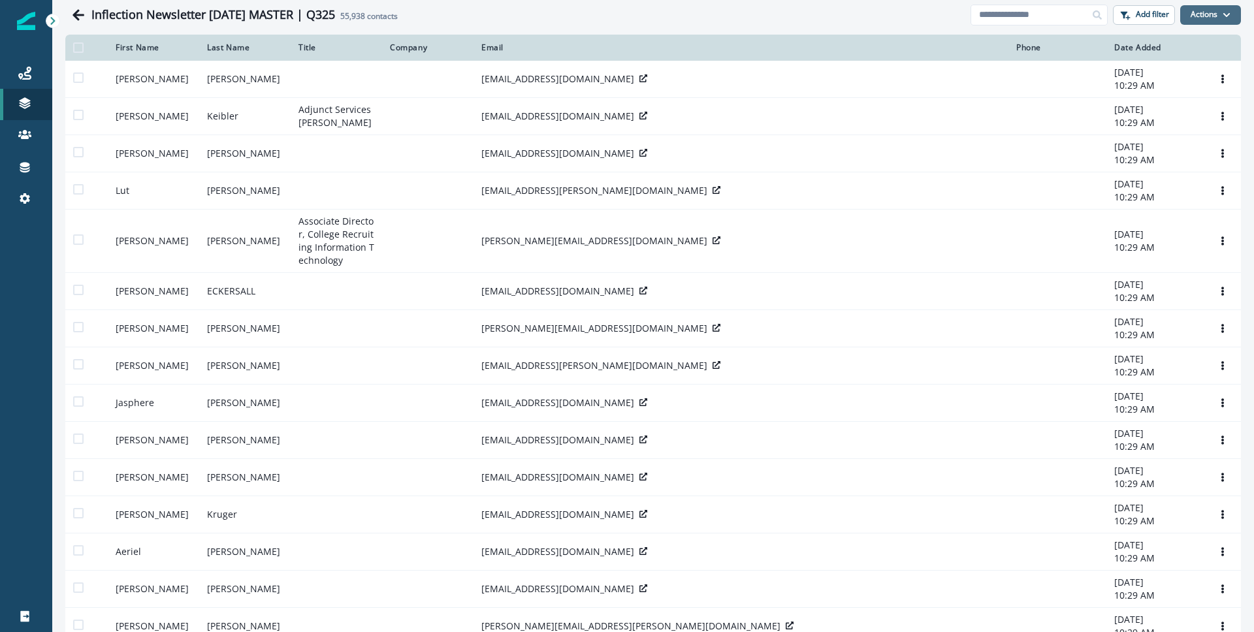
click at [1192, 14] on button "Actions" at bounding box center [1210, 15] width 61 height 20
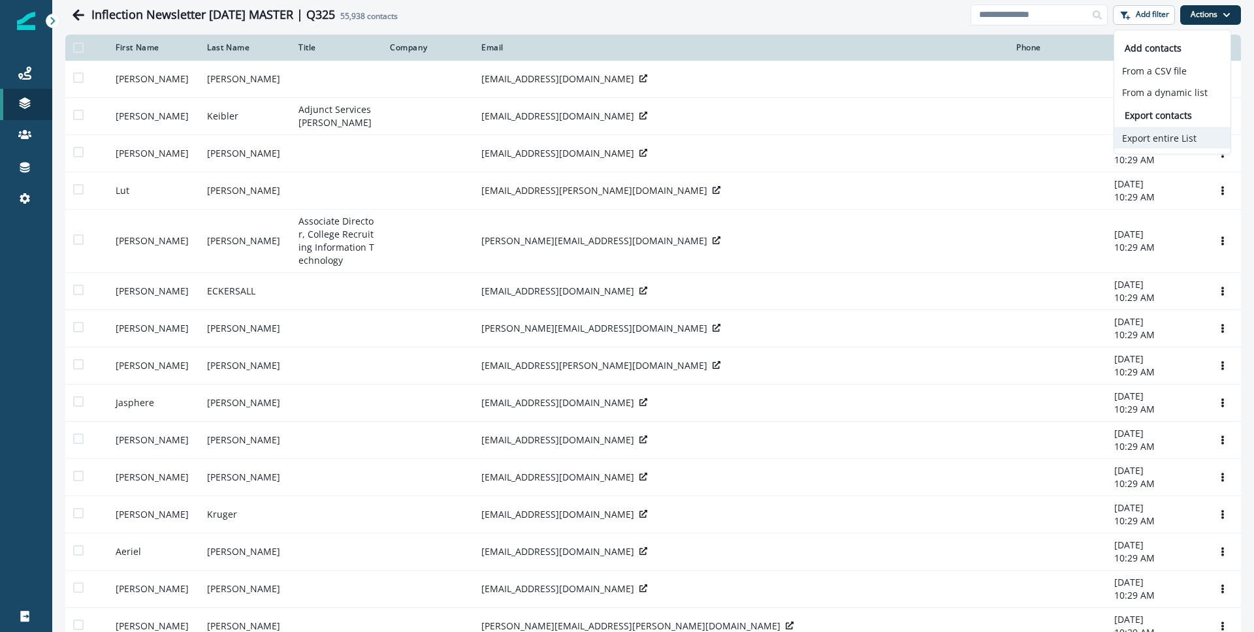
click at [1146, 140] on button "Export entire List" at bounding box center [1172, 138] width 116 height 22
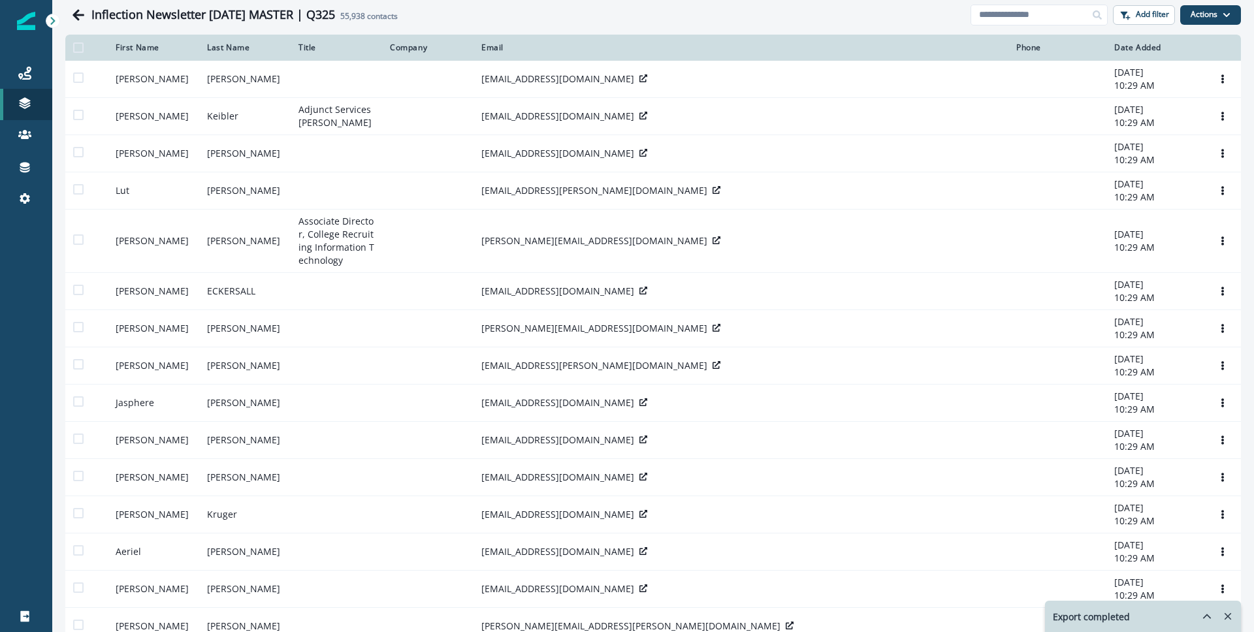
click at [1205, 615] on icon "hide-exports" at bounding box center [1207, 615] width 7 height 3
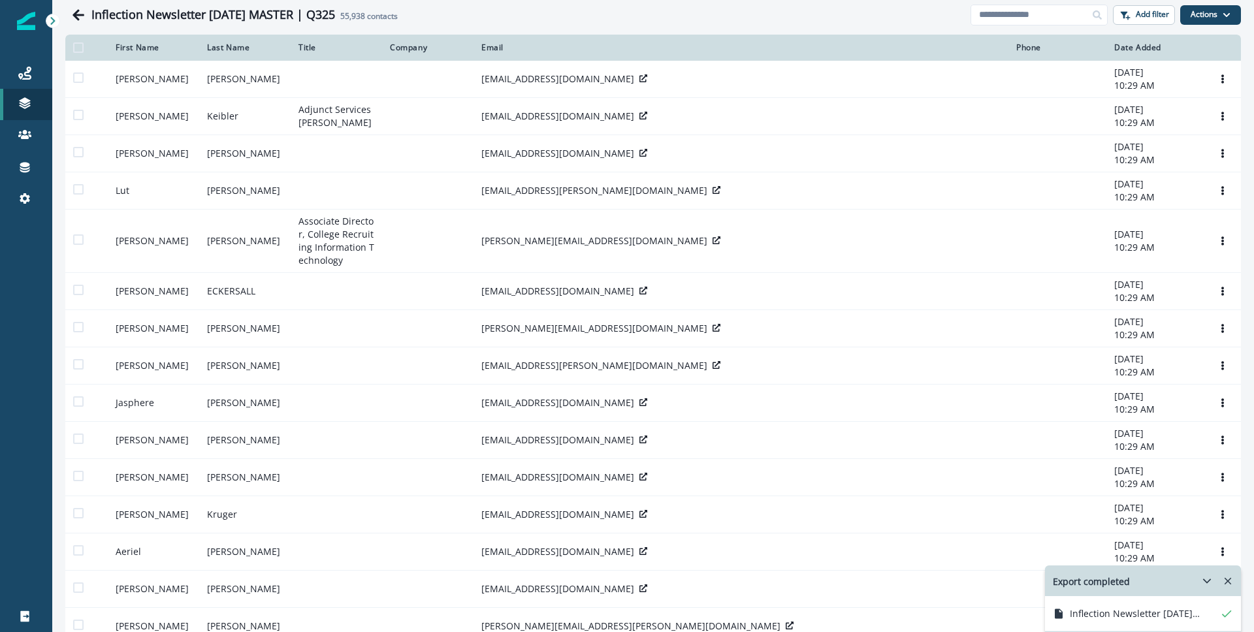
click at [1198, 577] on button "hide-exports" at bounding box center [1206, 581] width 21 height 20
